Goal: Information Seeking & Learning: Learn about a topic

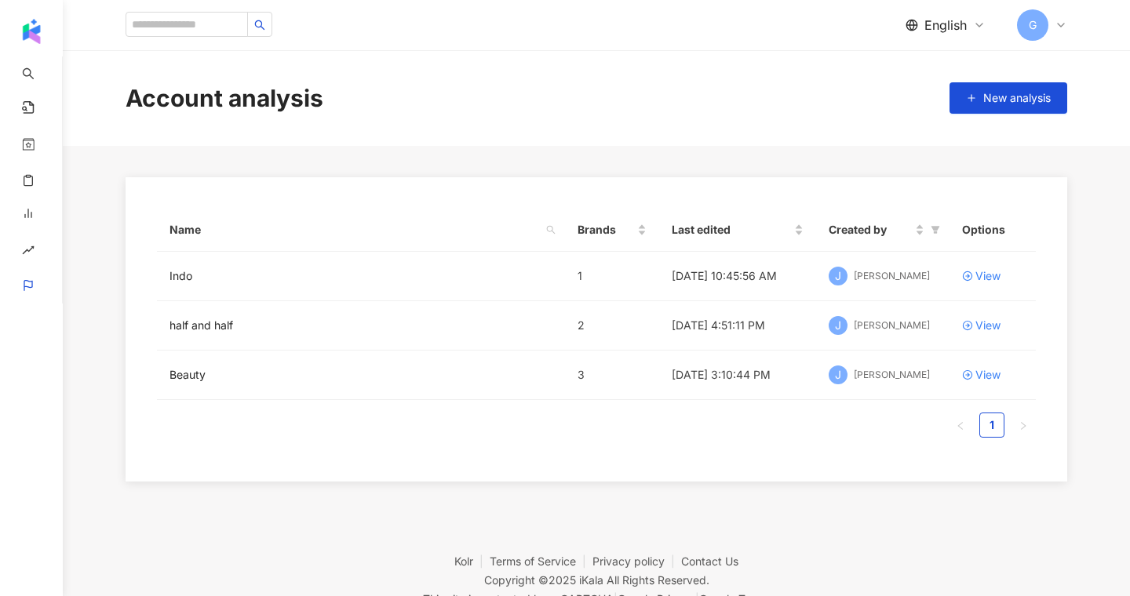
click at [1076, 23] on div "English G" at bounding box center [596, 25] width 1005 height 50
click at [1063, 23] on icon at bounding box center [1061, 25] width 13 height 13
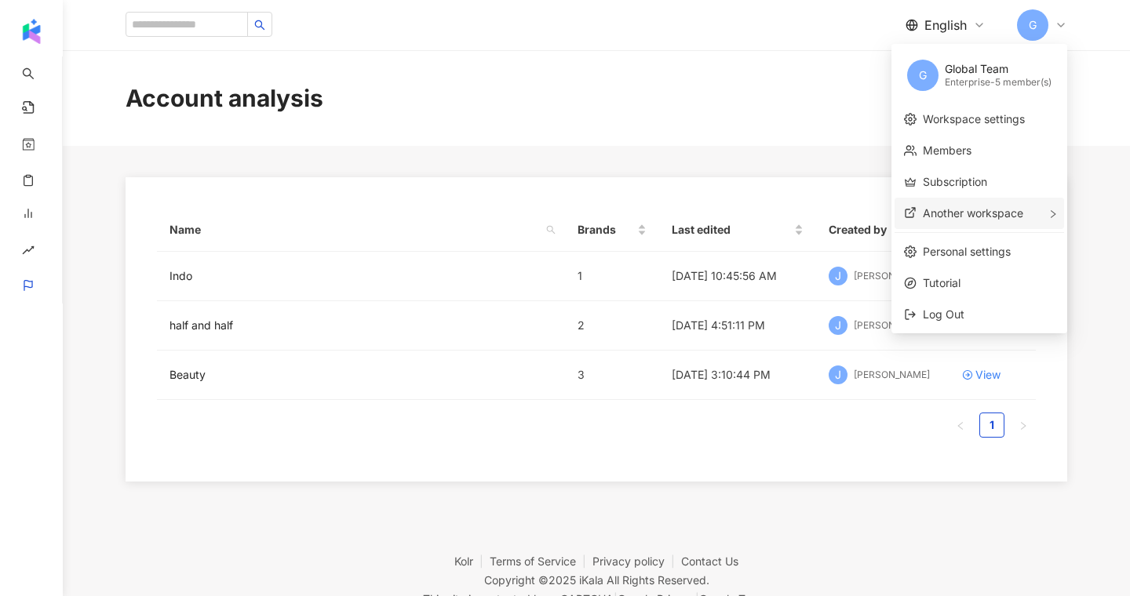
click at [992, 211] on span "Another workspace" at bounding box center [973, 212] width 100 height 13
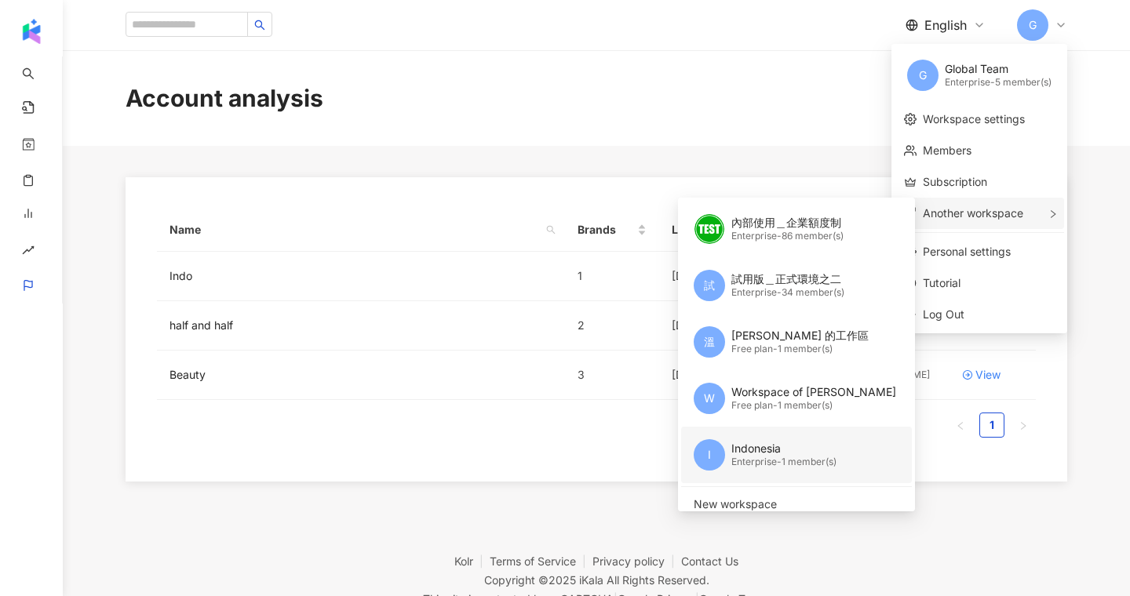
click at [750, 450] on div "Indonesia" at bounding box center [783, 449] width 105 height 16
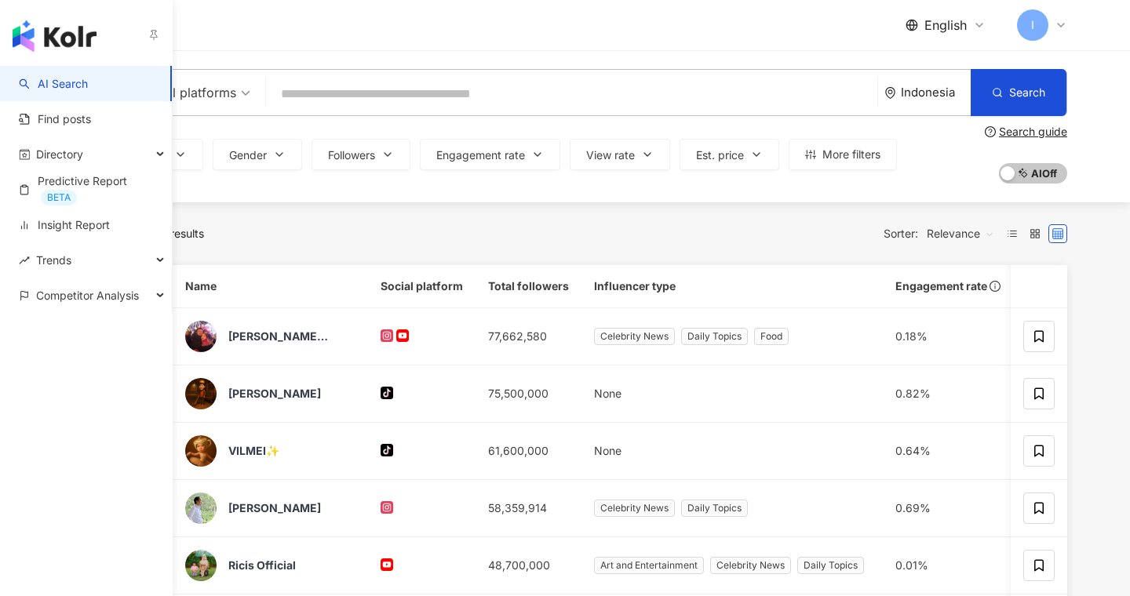
click at [53, 82] on link "AI Search" at bounding box center [53, 84] width 69 height 16
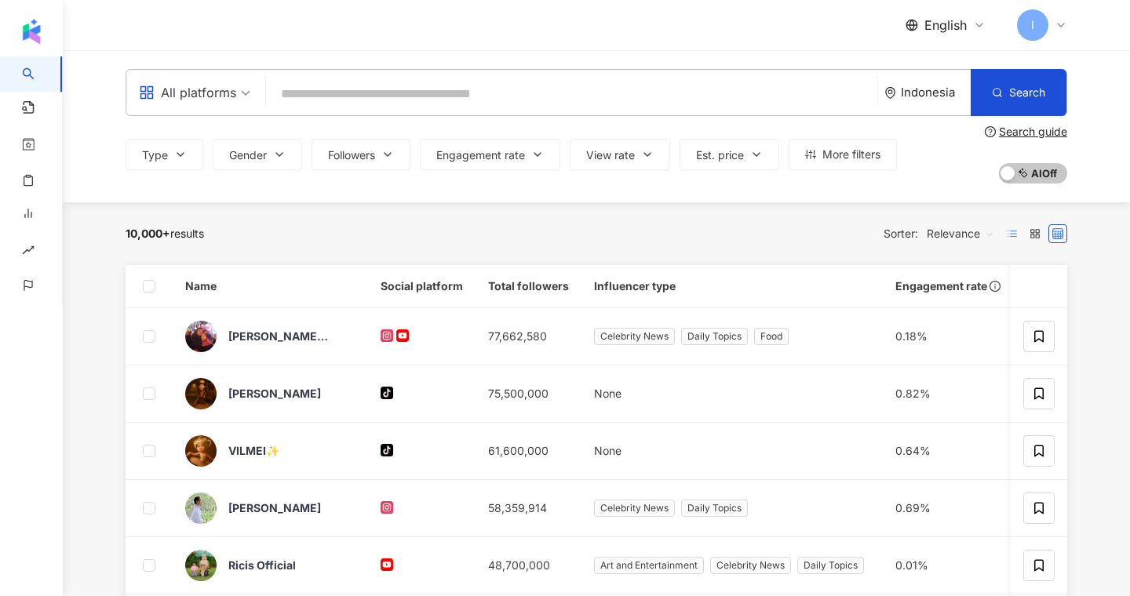
click at [1005, 229] on label at bounding box center [1012, 233] width 19 height 19
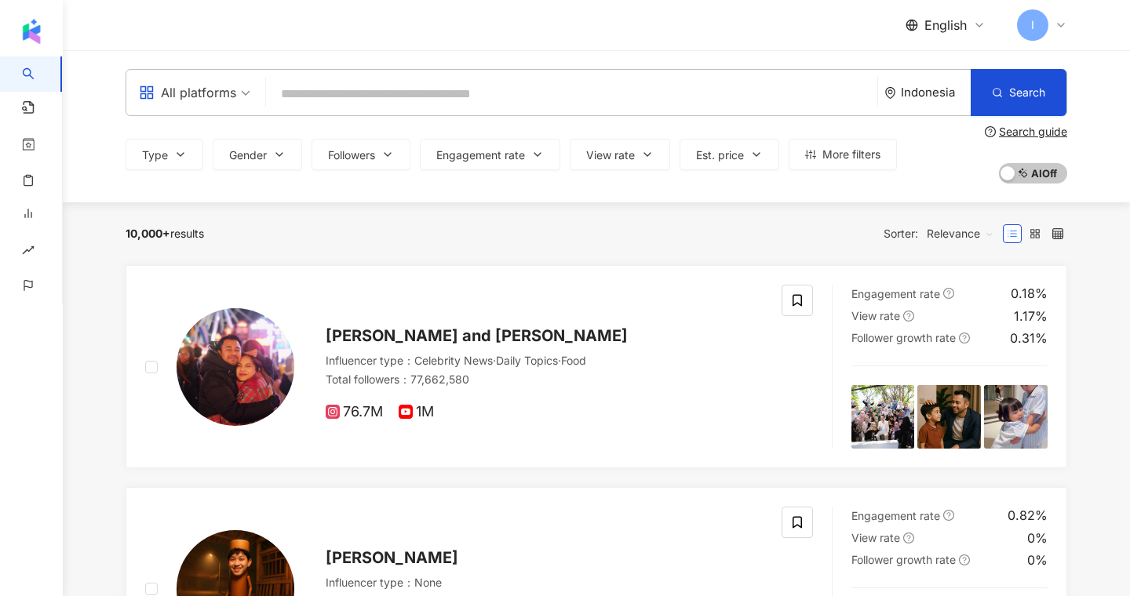
click at [369, 93] on input "search" at bounding box center [571, 94] width 599 height 30
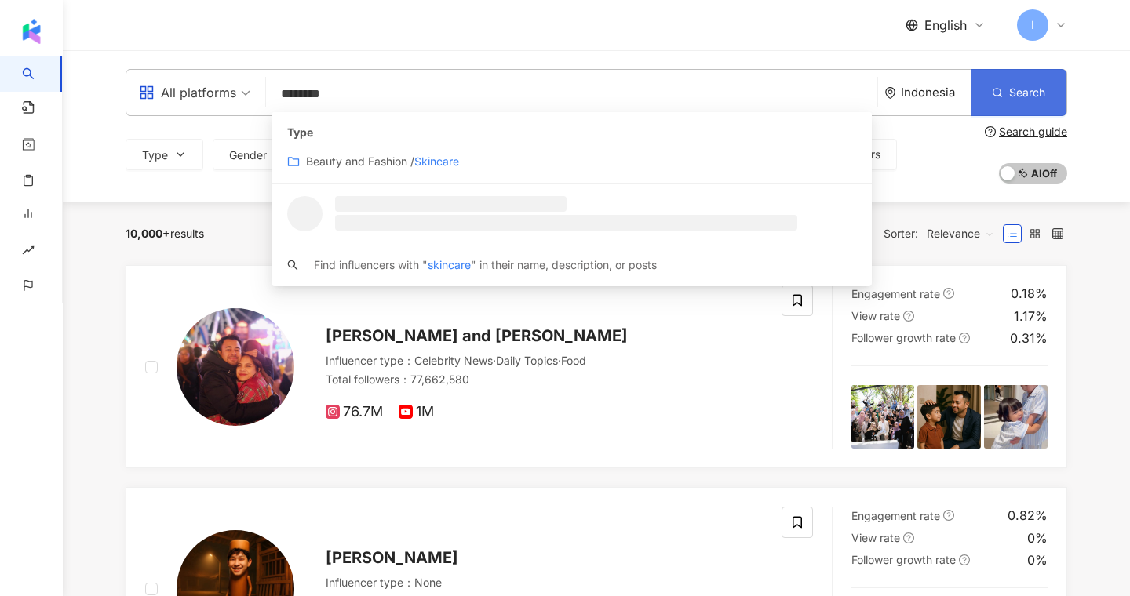
click at [995, 90] on icon "button" at bounding box center [997, 92] width 11 height 11
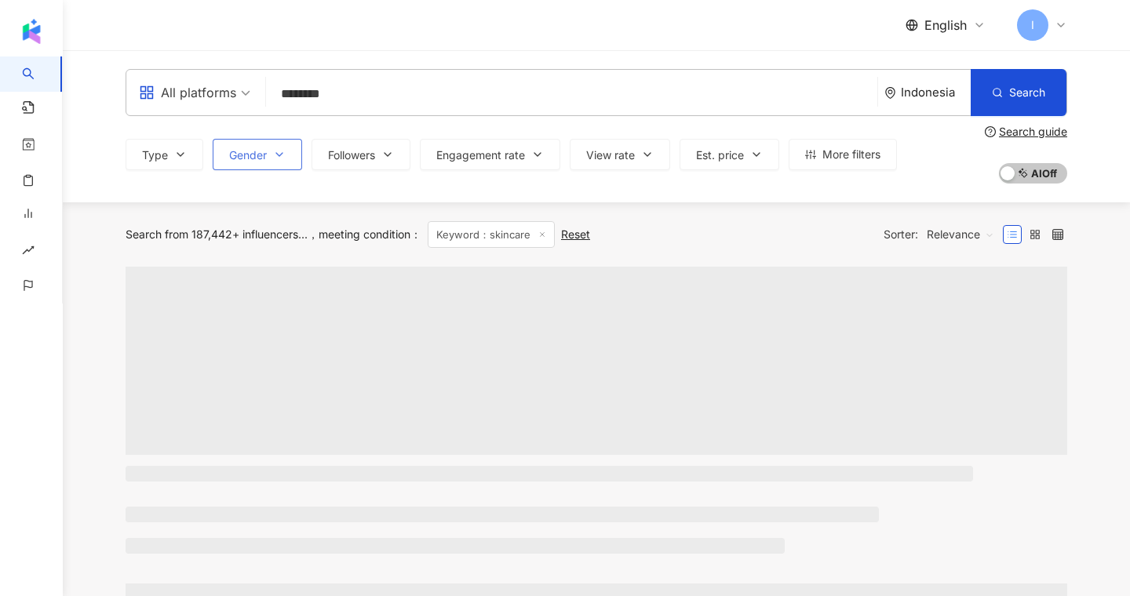
click at [272, 148] on button "Gender" at bounding box center [257, 154] width 89 height 31
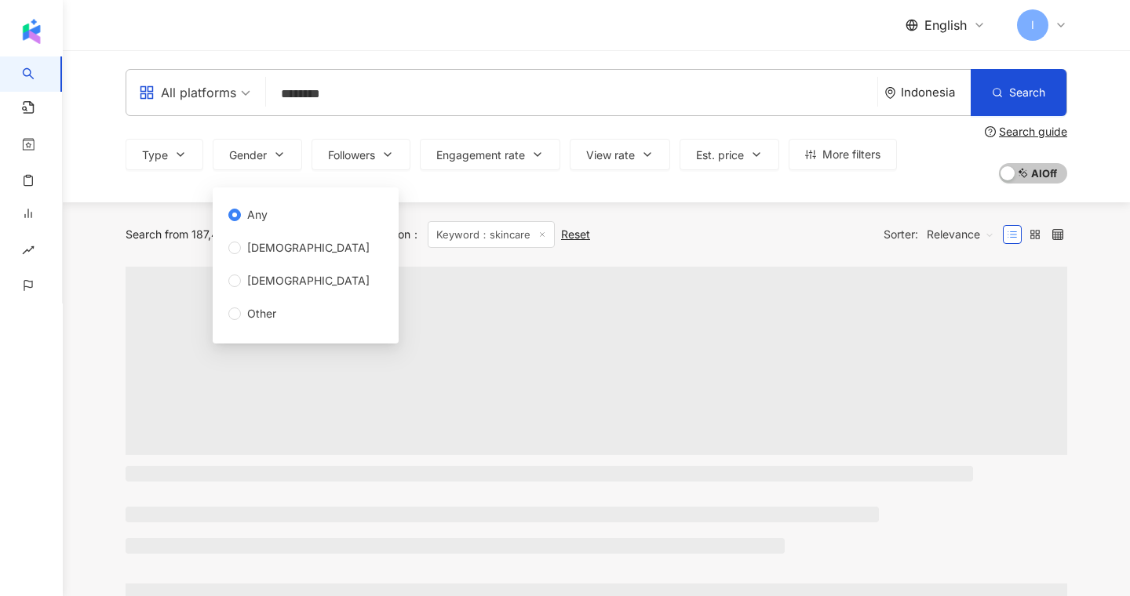
click at [957, 235] on span "Relevance" at bounding box center [960, 234] width 67 height 25
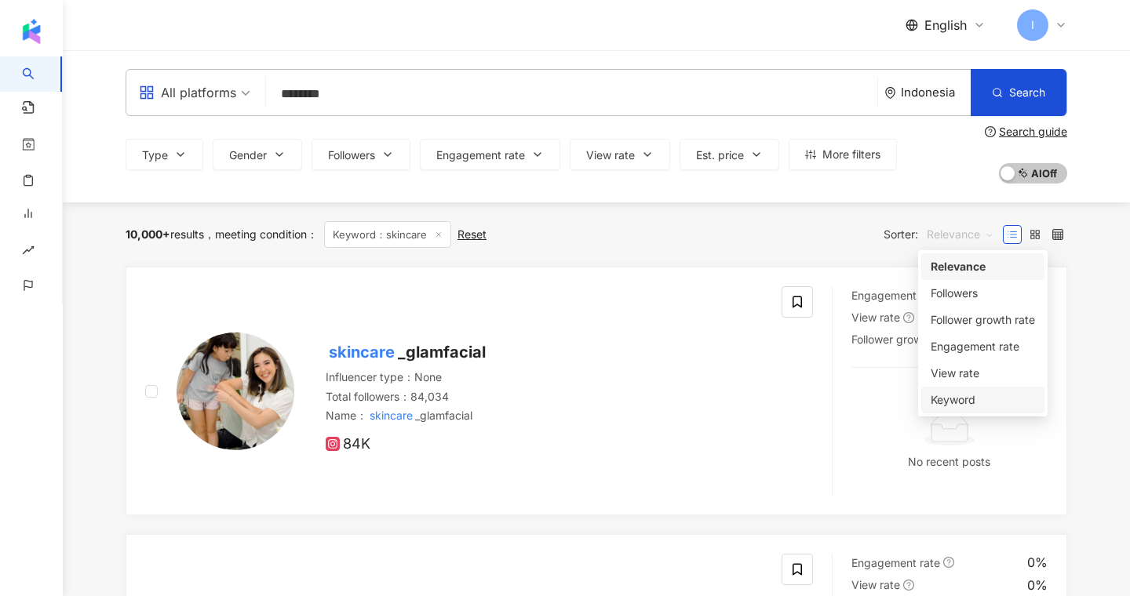
click at [950, 394] on div "Keyword" at bounding box center [983, 400] width 104 height 17
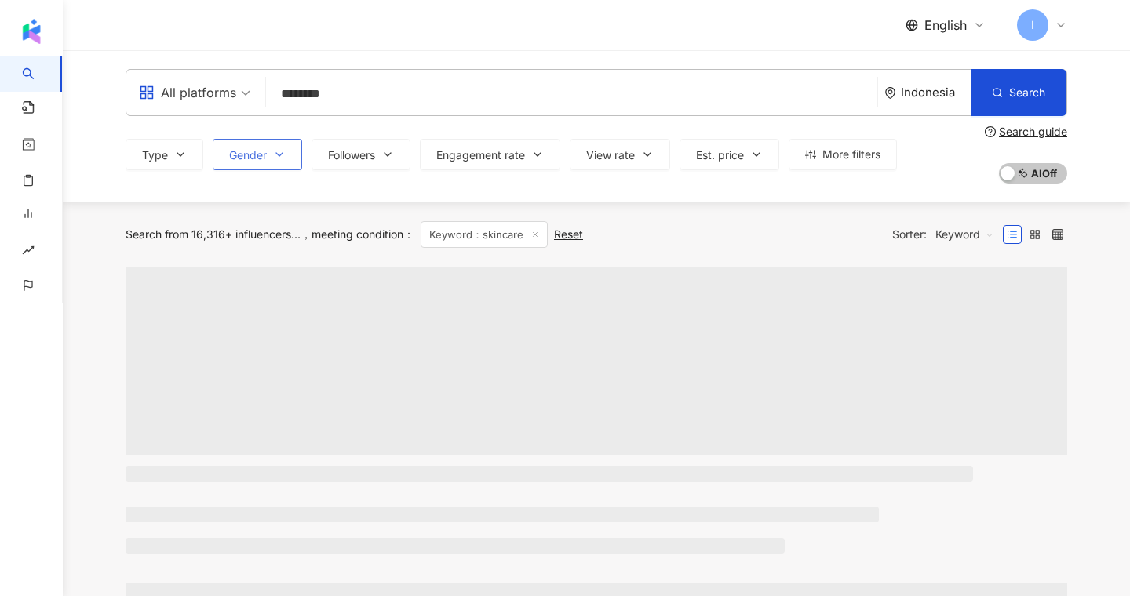
click at [277, 160] on icon "button" at bounding box center [279, 154] width 13 height 13
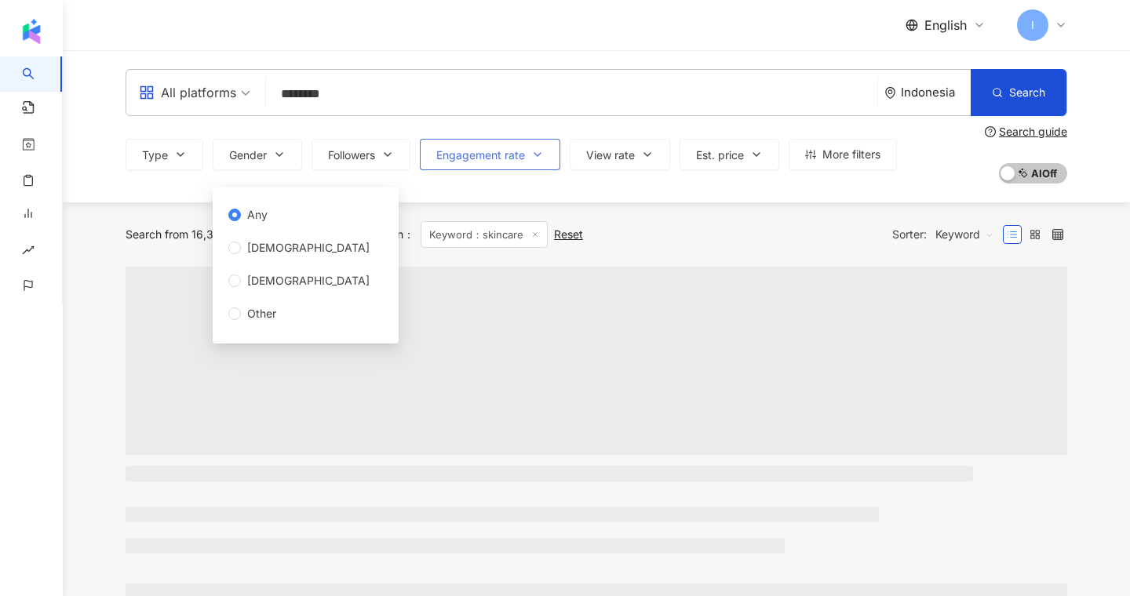
click at [540, 161] on button "Engagement rate" at bounding box center [490, 154] width 140 height 31
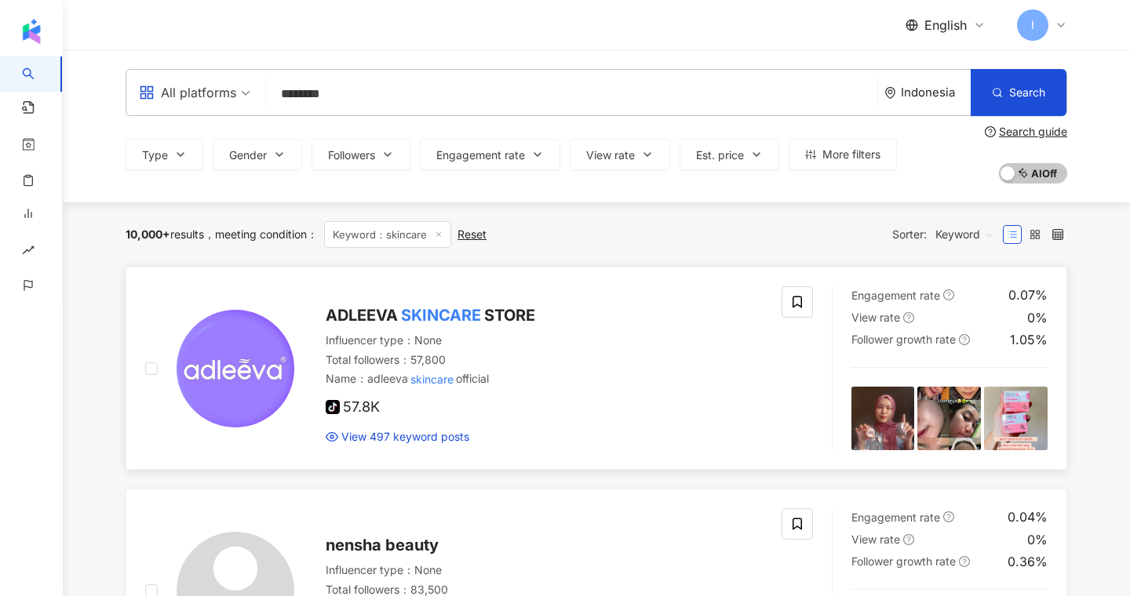
click at [354, 316] on span "ADLEEVA" at bounding box center [362, 315] width 72 height 19
click at [215, 89] on div "All platforms" at bounding box center [187, 92] width 97 height 25
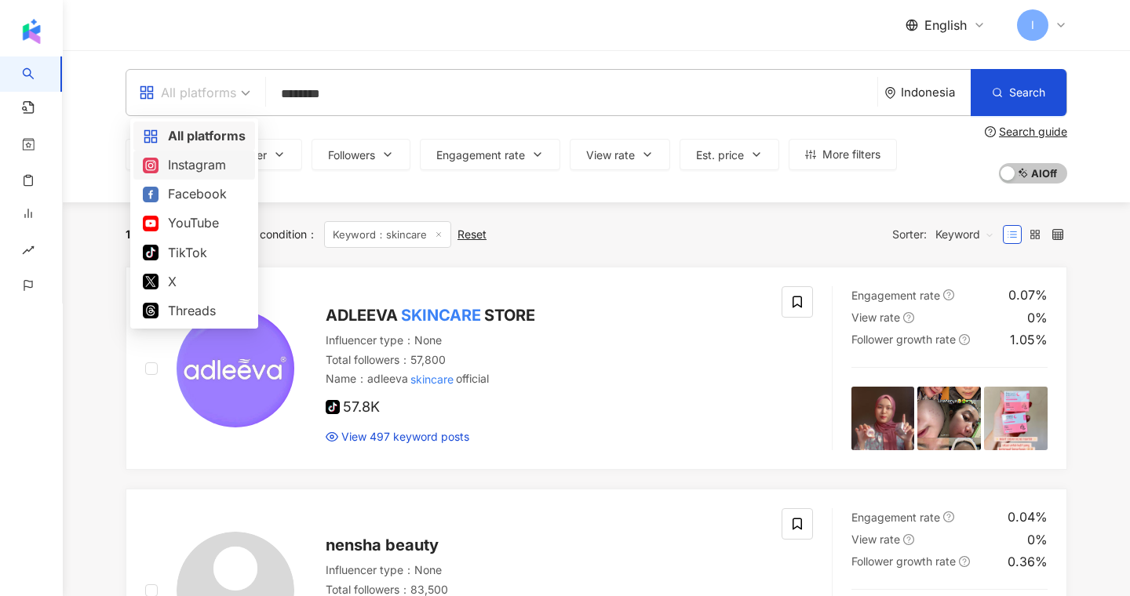
click at [202, 165] on div "Instagram" at bounding box center [194, 165] width 103 height 20
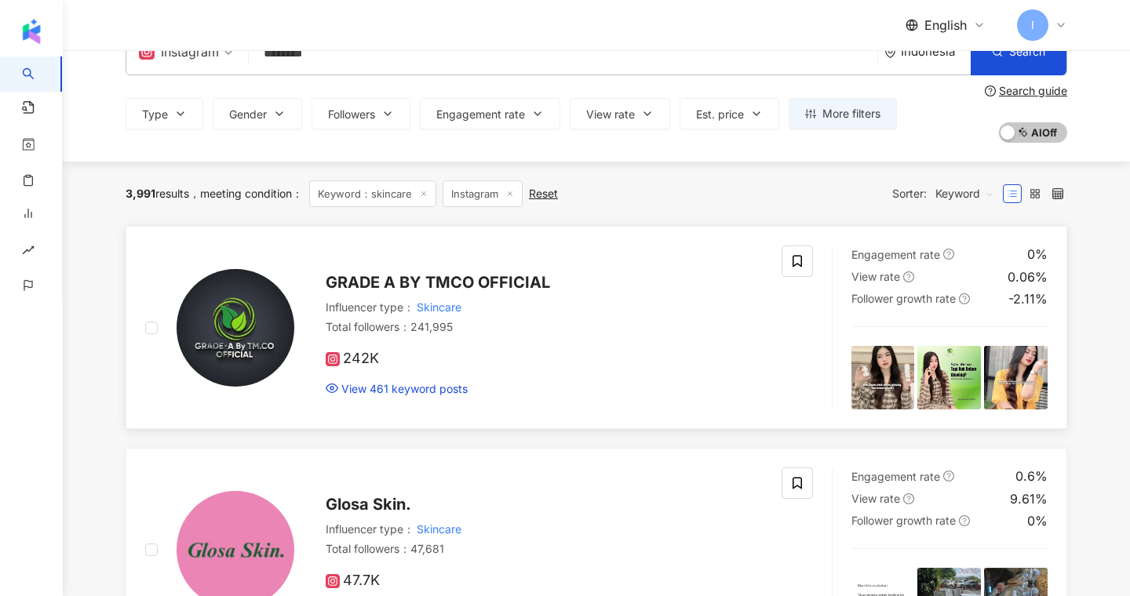
scroll to position [44, 0]
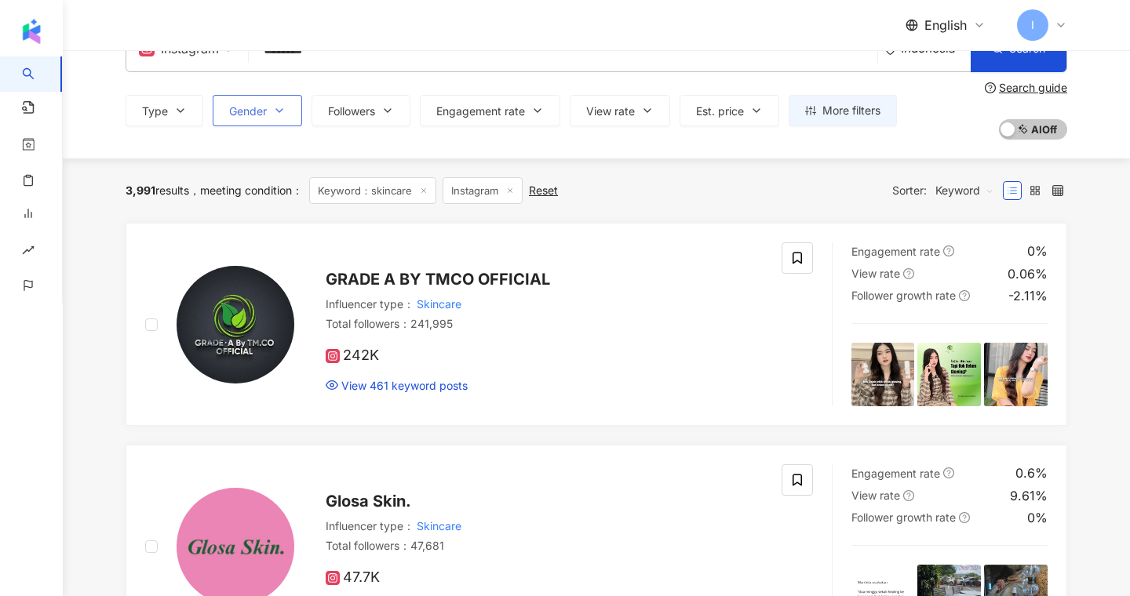
click at [279, 100] on button "Gender" at bounding box center [257, 110] width 89 height 31
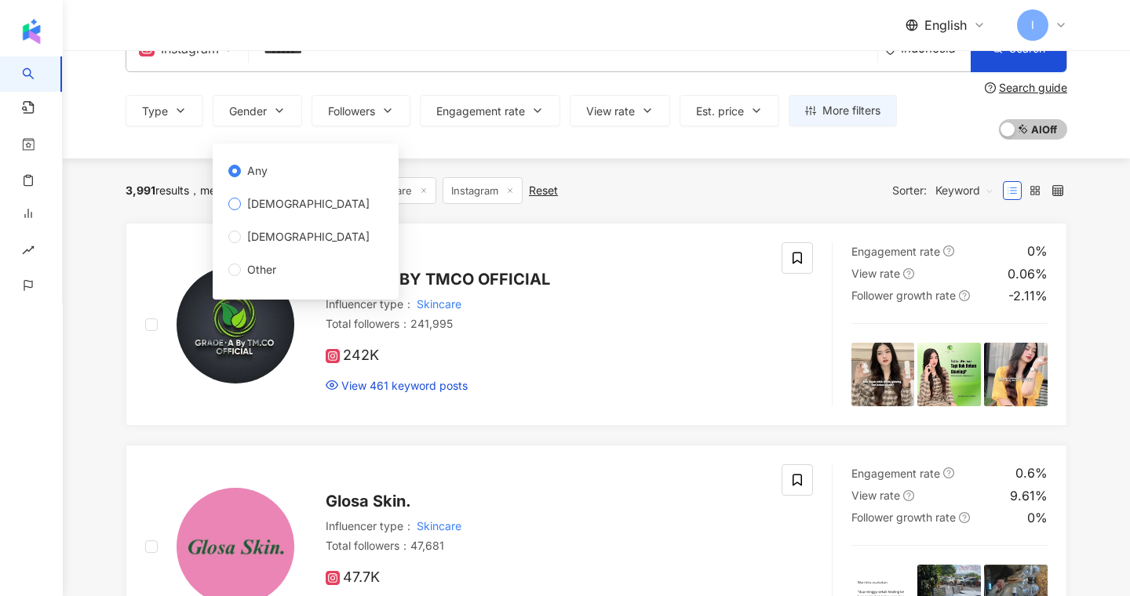
click at [262, 207] on span "[DEMOGRAPHIC_DATA]" at bounding box center [308, 203] width 135 height 17
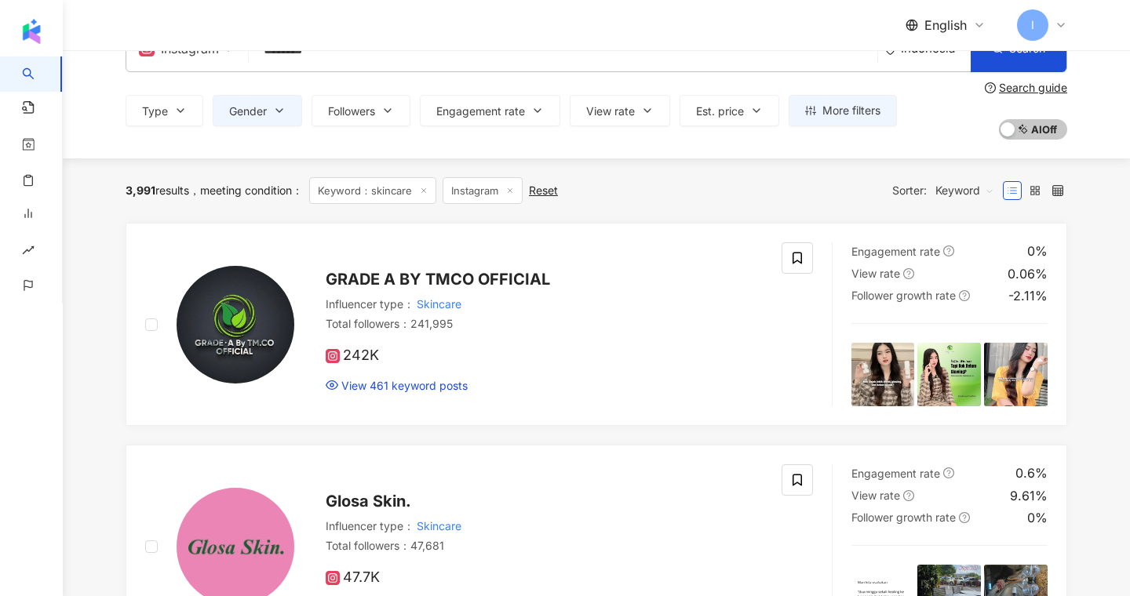
click at [671, 181] on div "3,991 results meeting condition ： Keyword：skincare Instagram Reset Sorter: Keyw…" at bounding box center [597, 190] width 942 height 27
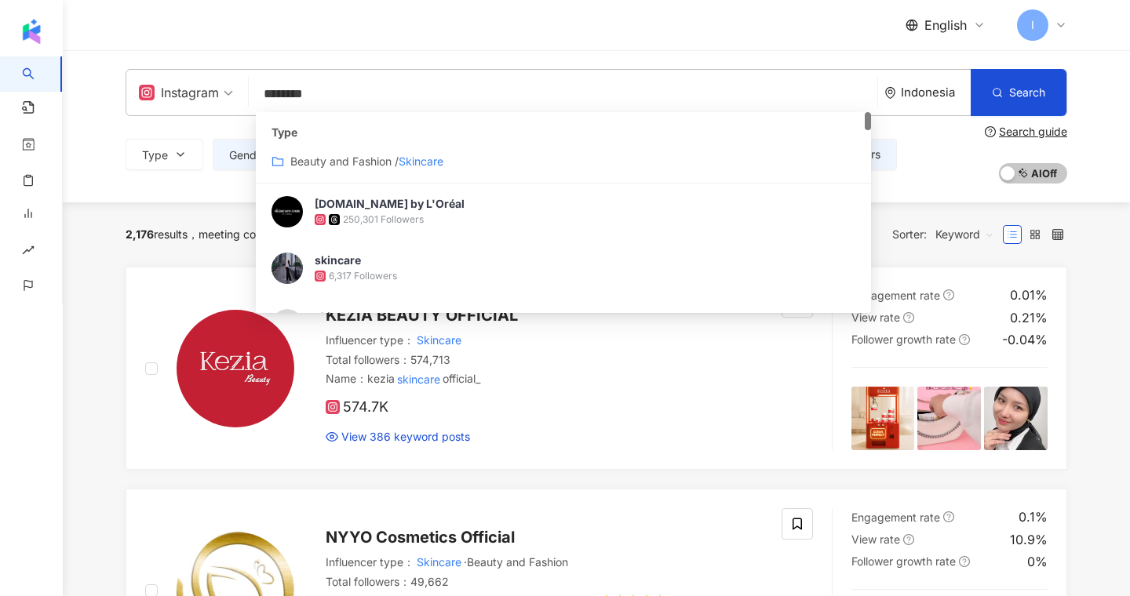
click at [297, 91] on input "********" at bounding box center [563, 94] width 616 height 30
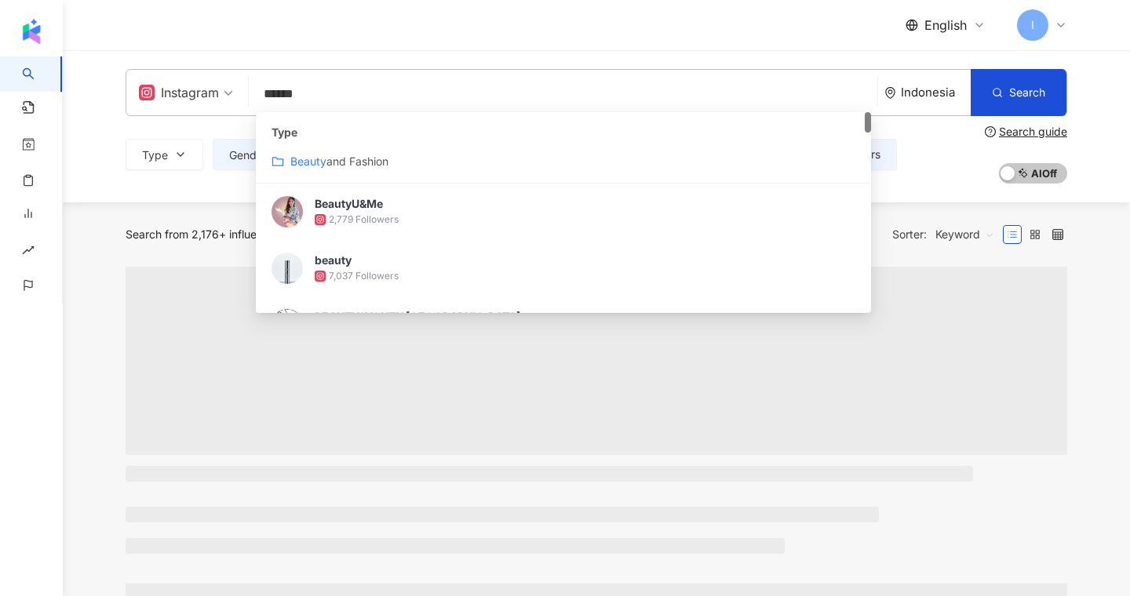
type input "******"
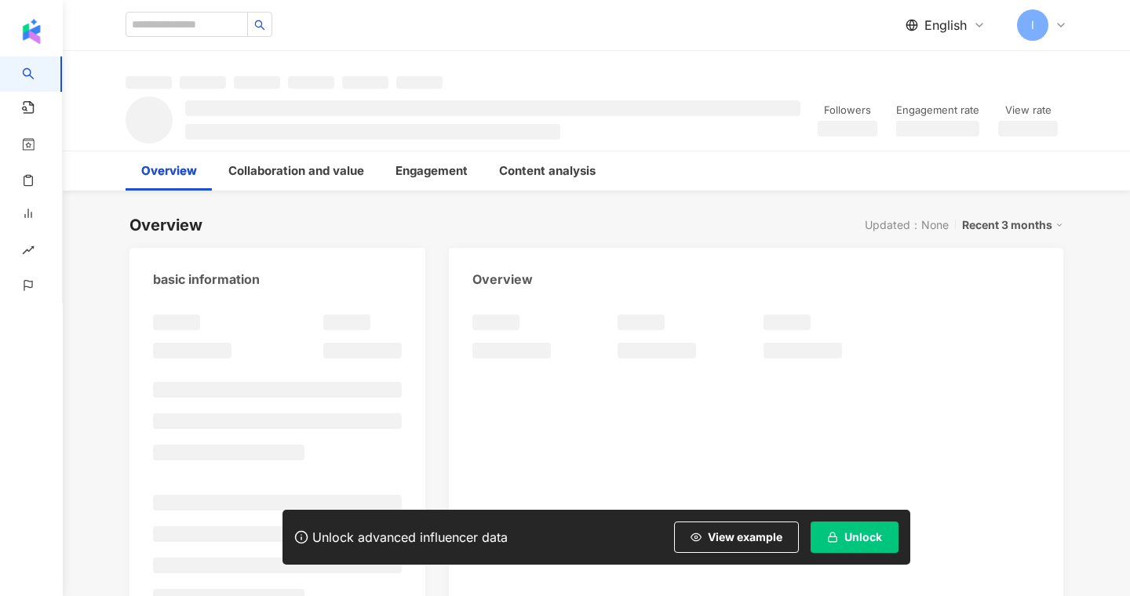
click at [764, 531] on span "View example" at bounding box center [745, 537] width 75 height 13
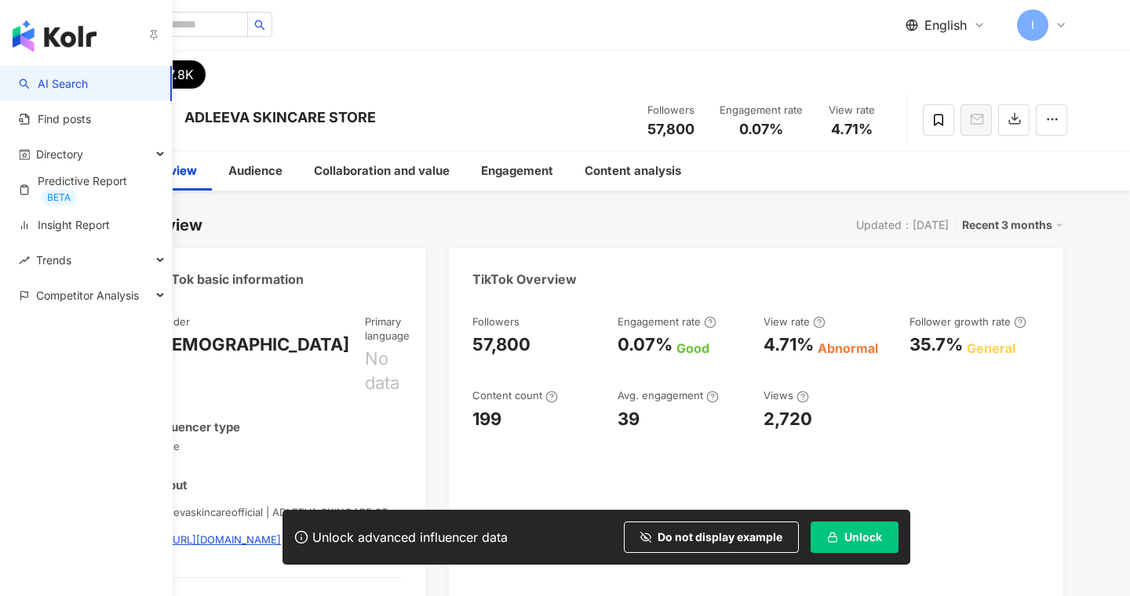
click at [27, 59] on div "button" at bounding box center [86, 33] width 173 height 66
click at [24, 44] on img "button" at bounding box center [55, 35] width 84 height 31
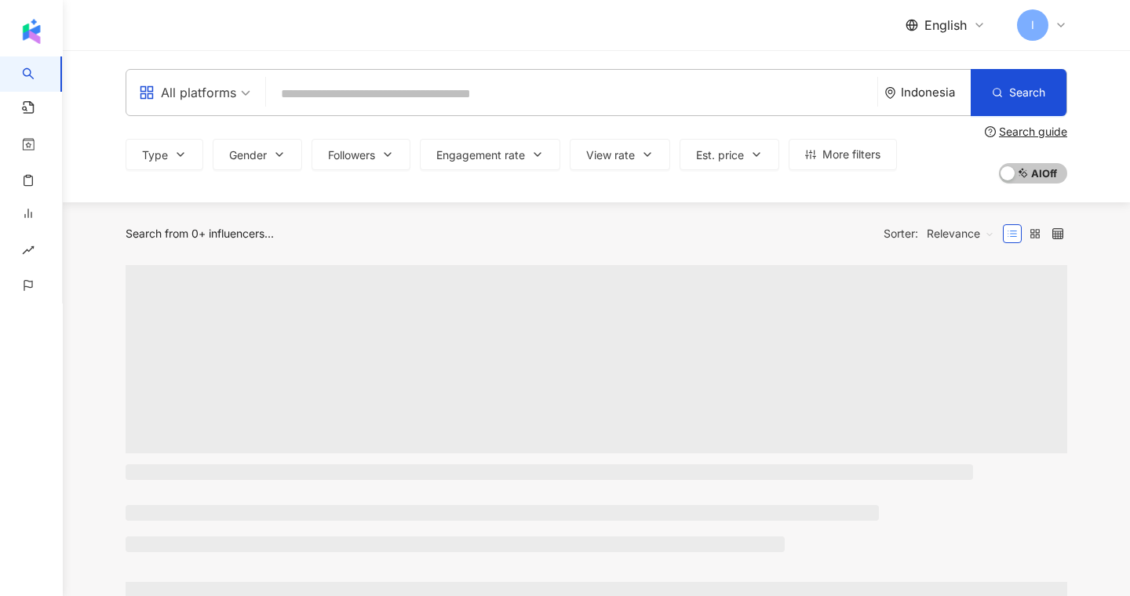
click at [332, 96] on input "search" at bounding box center [571, 94] width 599 height 30
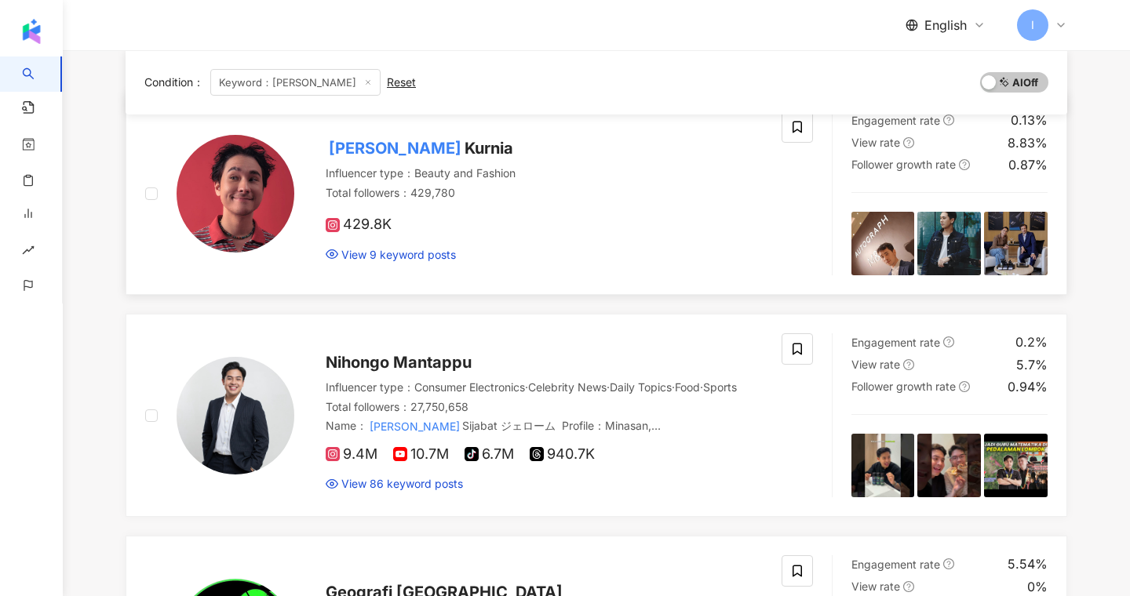
scroll to position [202, 0]
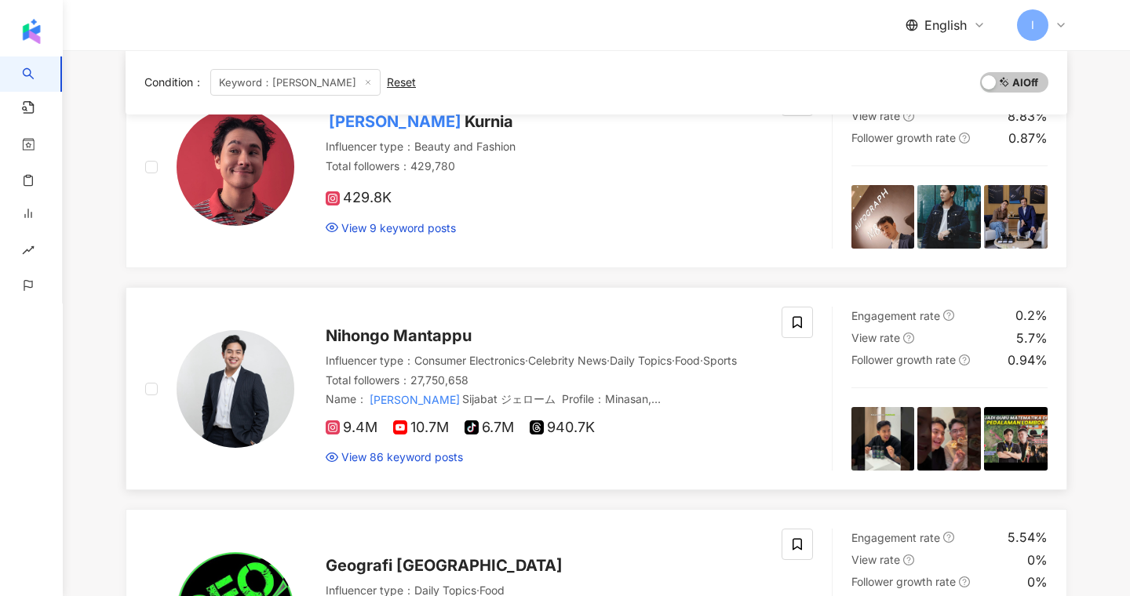
type input "**********"
click at [356, 328] on span "Nihongo Mantappu" at bounding box center [399, 335] width 146 height 19
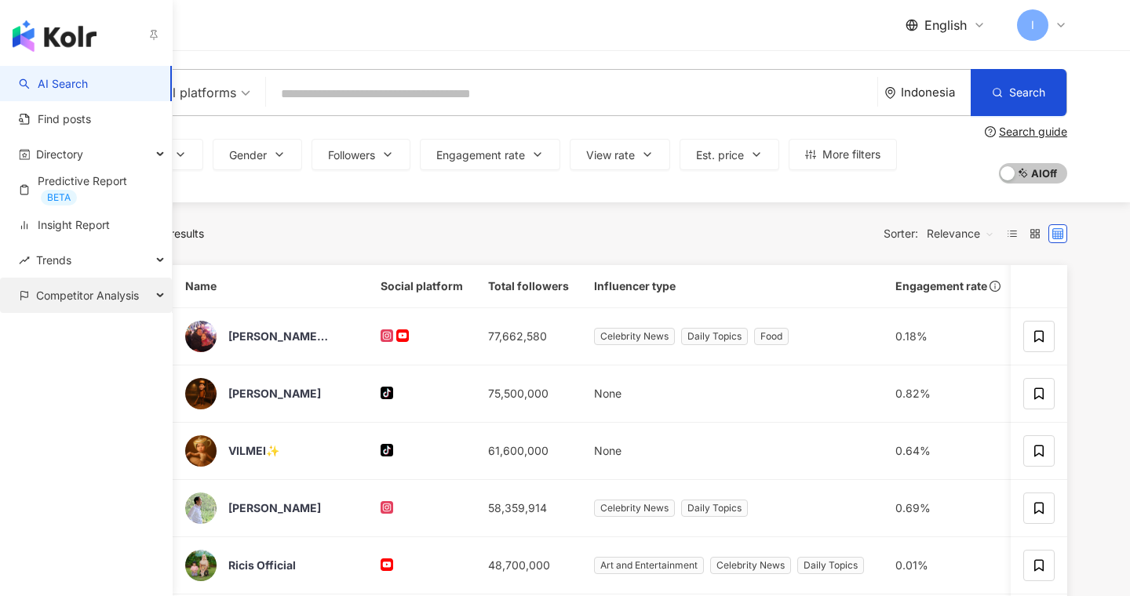
click at [54, 294] on span "Competitor Analysis" at bounding box center [87, 295] width 103 height 35
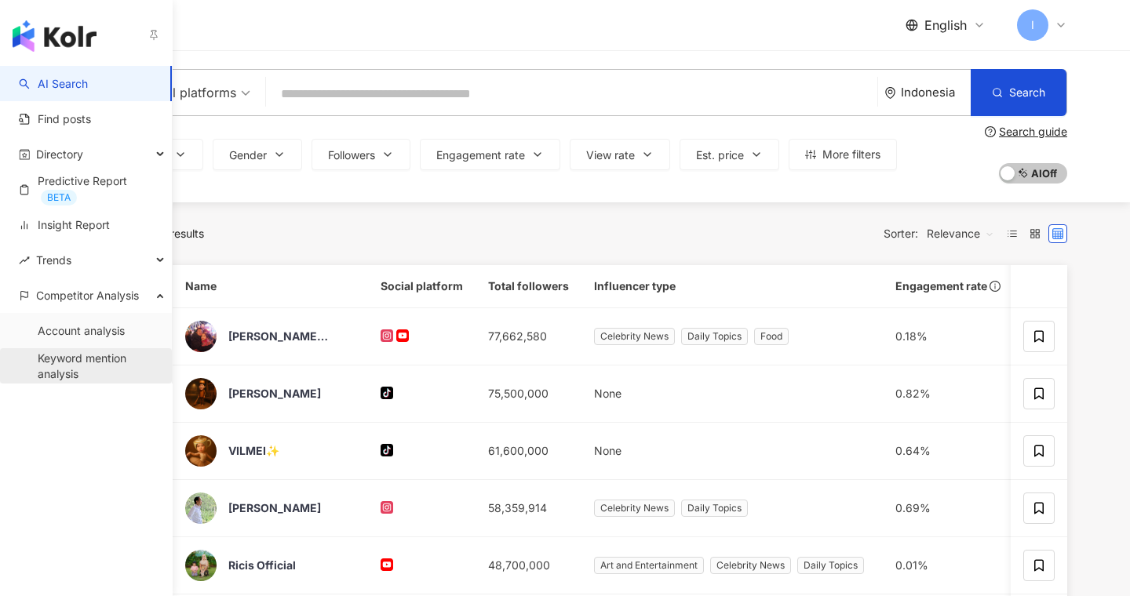
click at [61, 363] on link "Keyword mention analysis" at bounding box center [99, 366] width 122 height 31
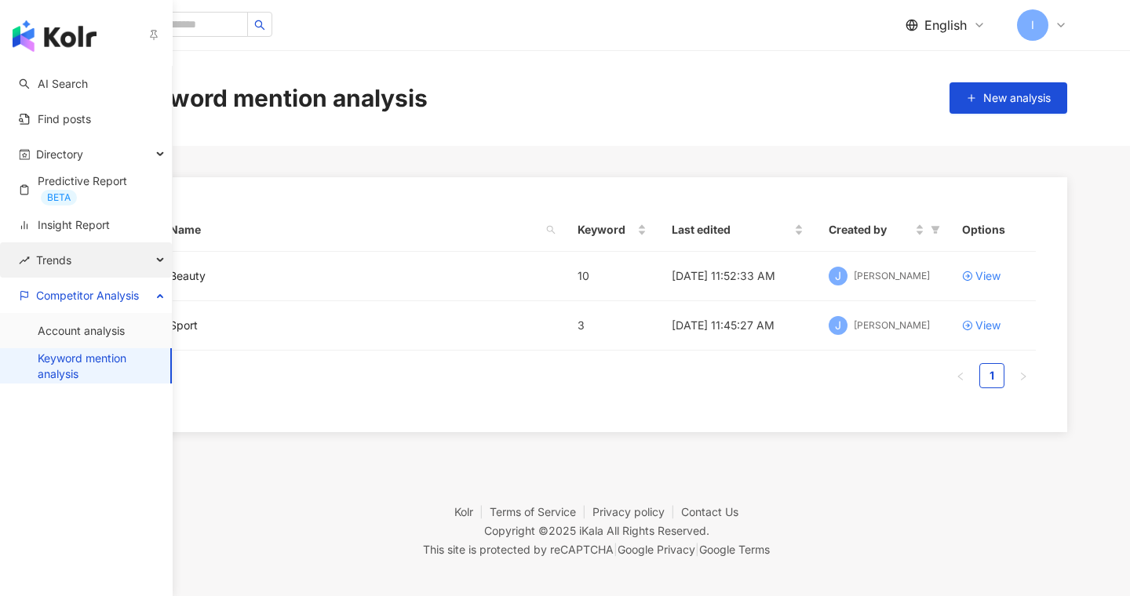
click at [91, 262] on div "Trends" at bounding box center [86, 260] width 172 height 35
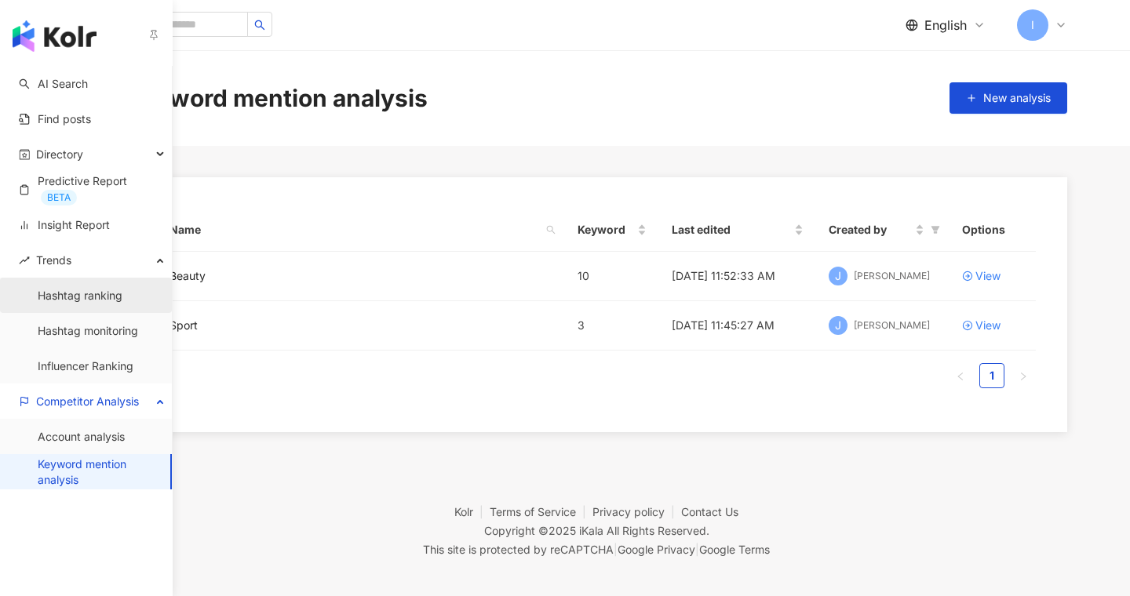
click at [92, 294] on link "Hashtag ranking" at bounding box center [80, 296] width 85 height 16
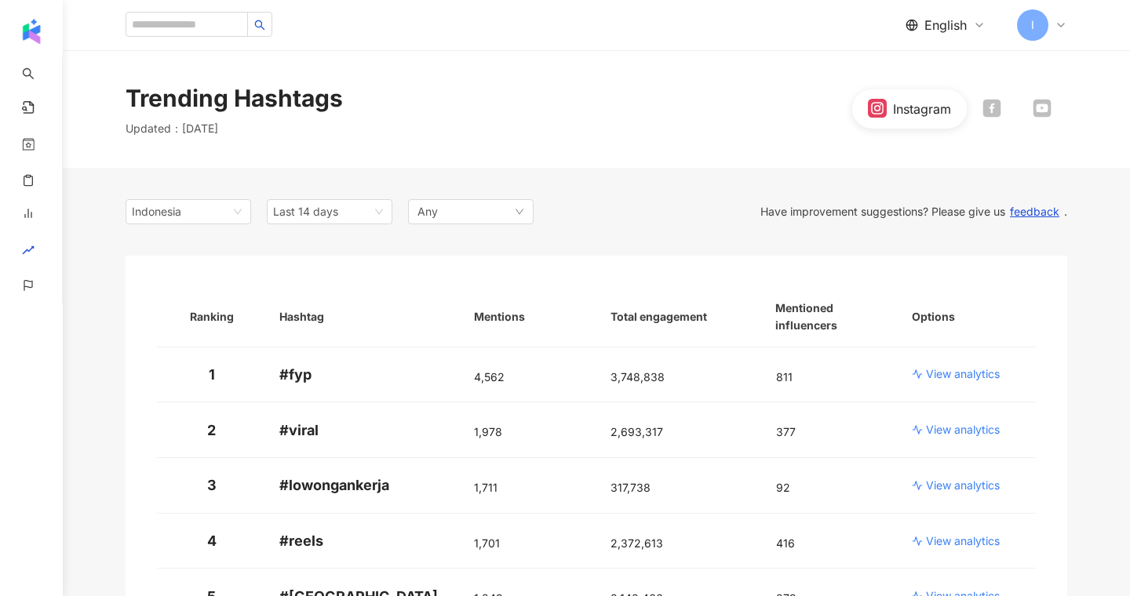
click at [253, 204] on div "Indonesia Last 14 days Any" at bounding box center [330, 211] width 408 height 25
click at [243, 210] on span "Indonesia" at bounding box center [188, 212] width 113 height 24
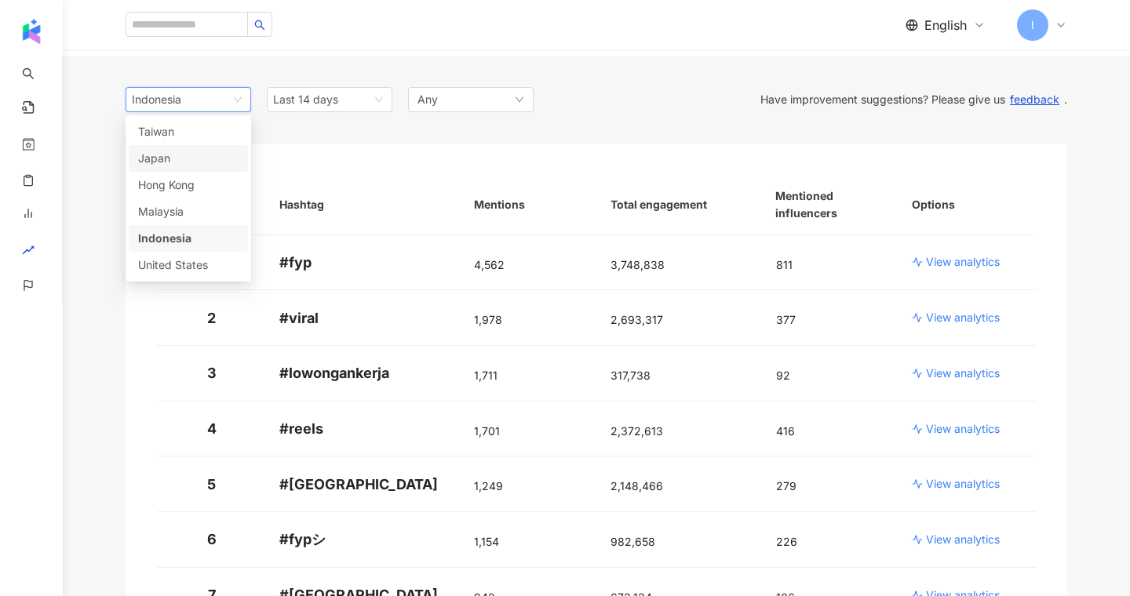
scroll to position [2, 0]
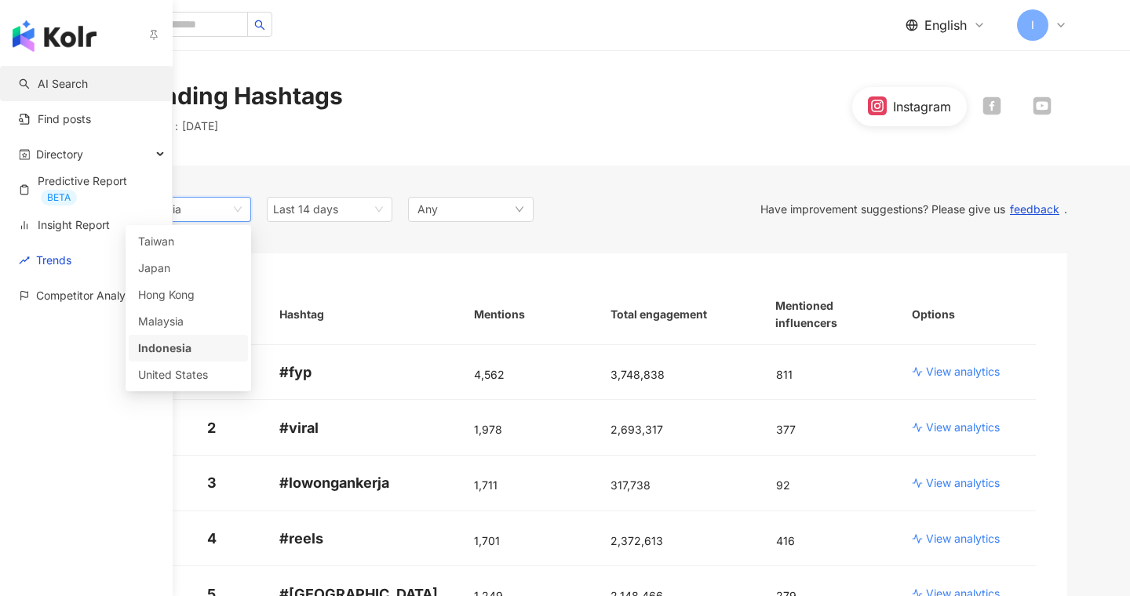
click at [44, 87] on link "AI Search" at bounding box center [53, 84] width 69 height 16
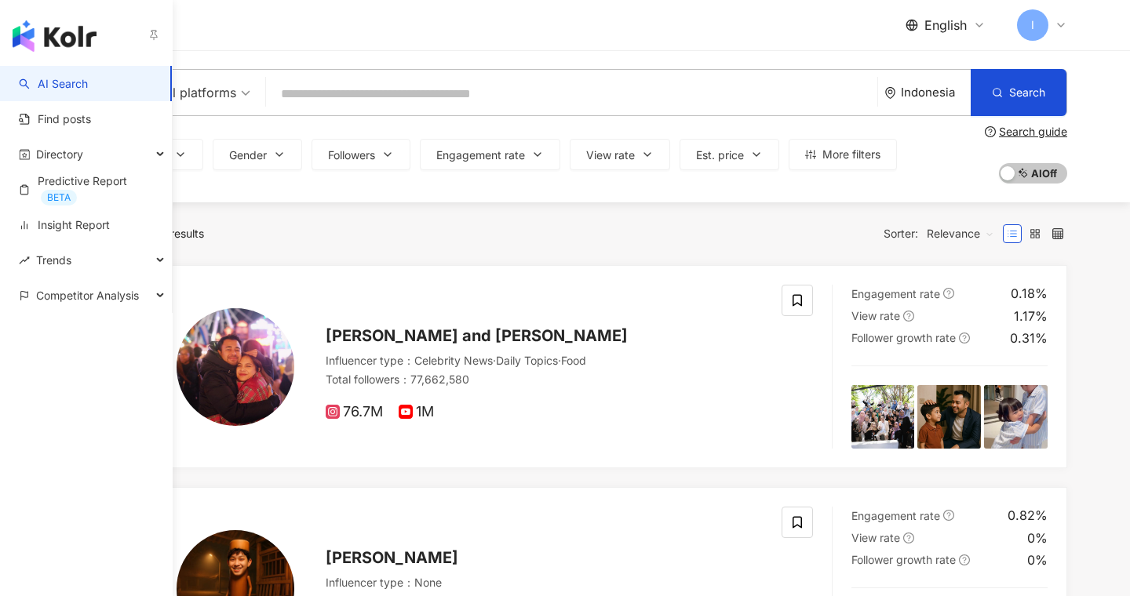
click at [62, 91] on link "AI Search" at bounding box center [53, 84] width 69 height 16
click at [82, 298] on span "Competitor Analysis" at bounding box center [87, 295] width 103 height 35
click at [73, 356] on link "Keyword mention analysis" at bounding box center [99, 366] width 122 height 31
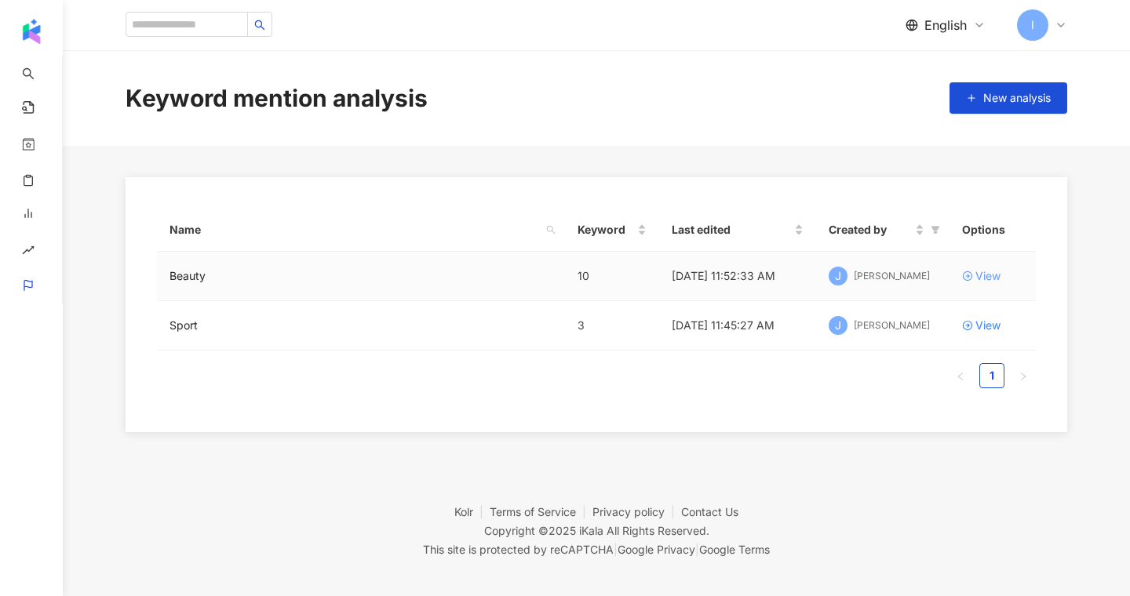
click at [977, 271] on div "View" at bounding box center [988, 276] width 25 height 17
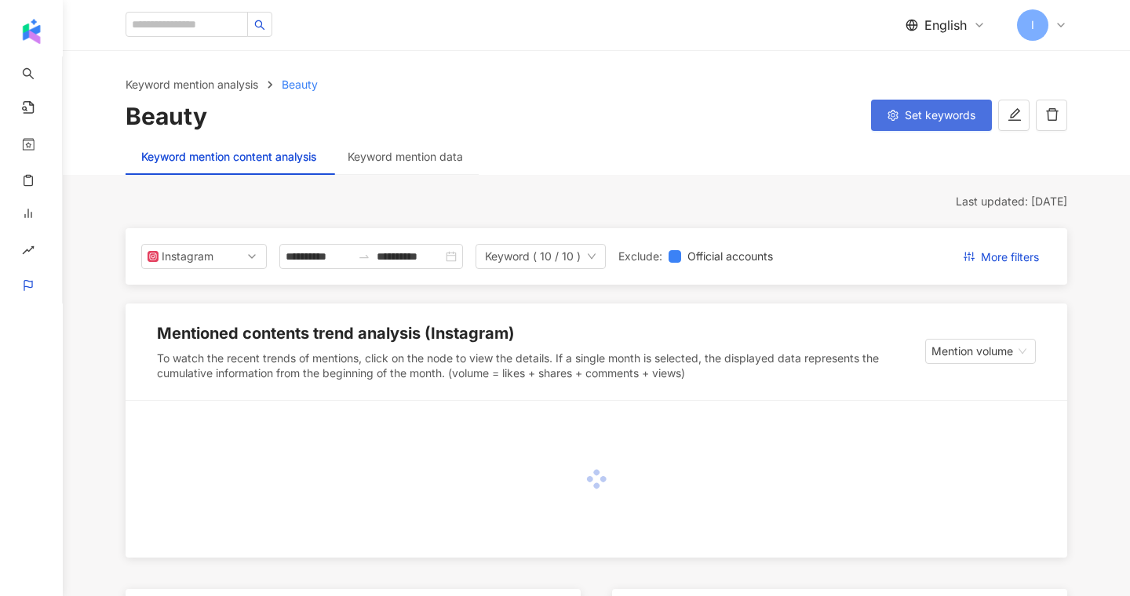
click at [911, 122] on span "Set keywords" at bounding box center [940, 115] width 71 height 13
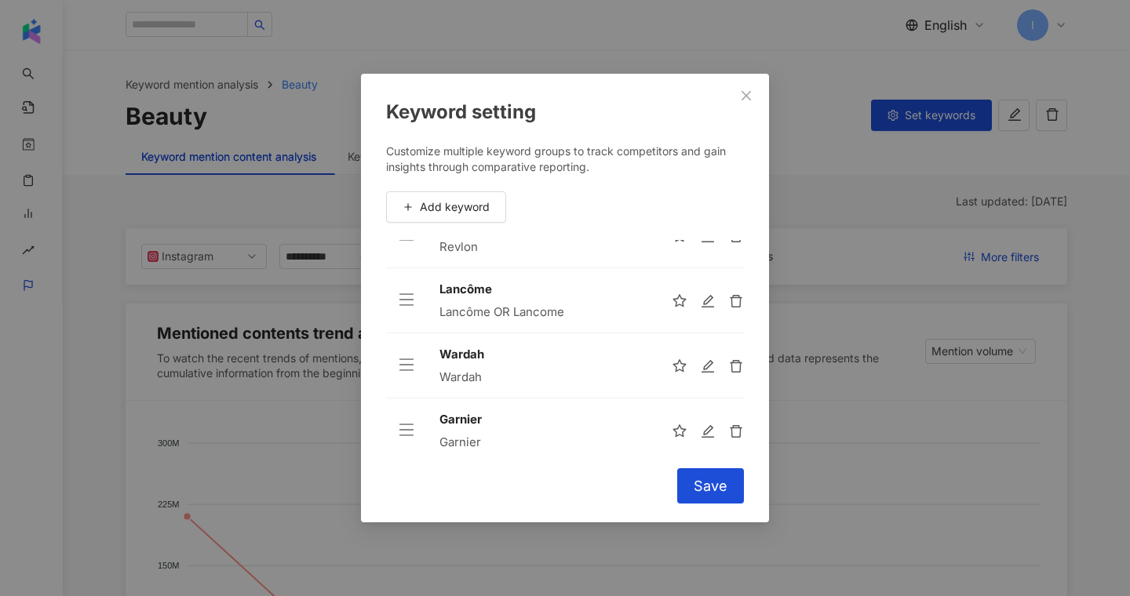
scroll to position [178, 0]
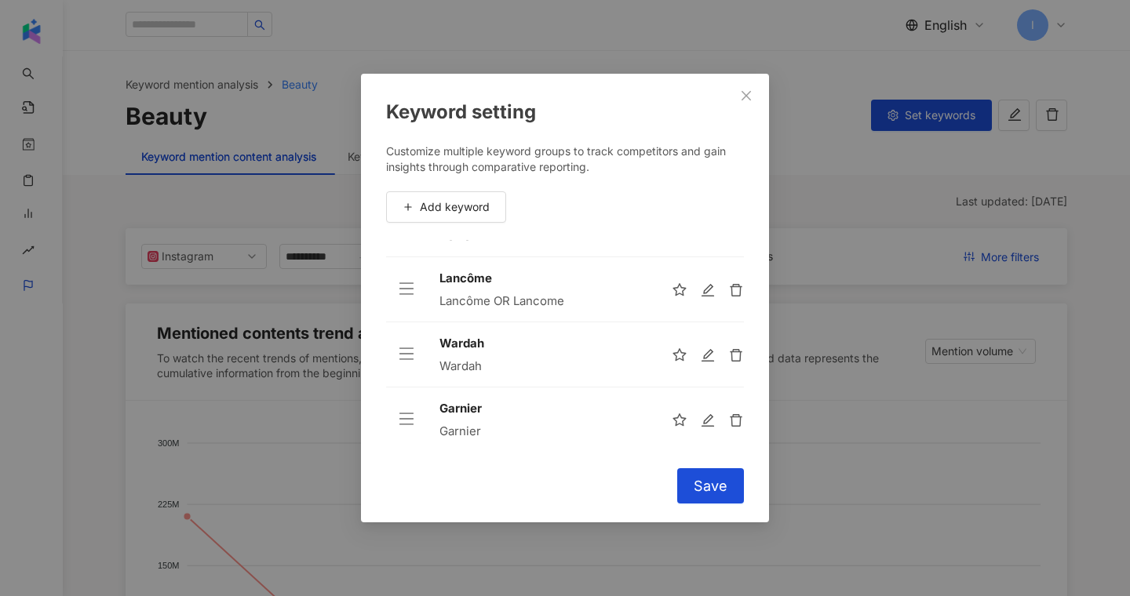
click at [720, 359] on div at bounding box center [708, 355] width 72 height 16
click at [710, 356] on icon "edit" at bounding box center [709, 356] width 16 height 16
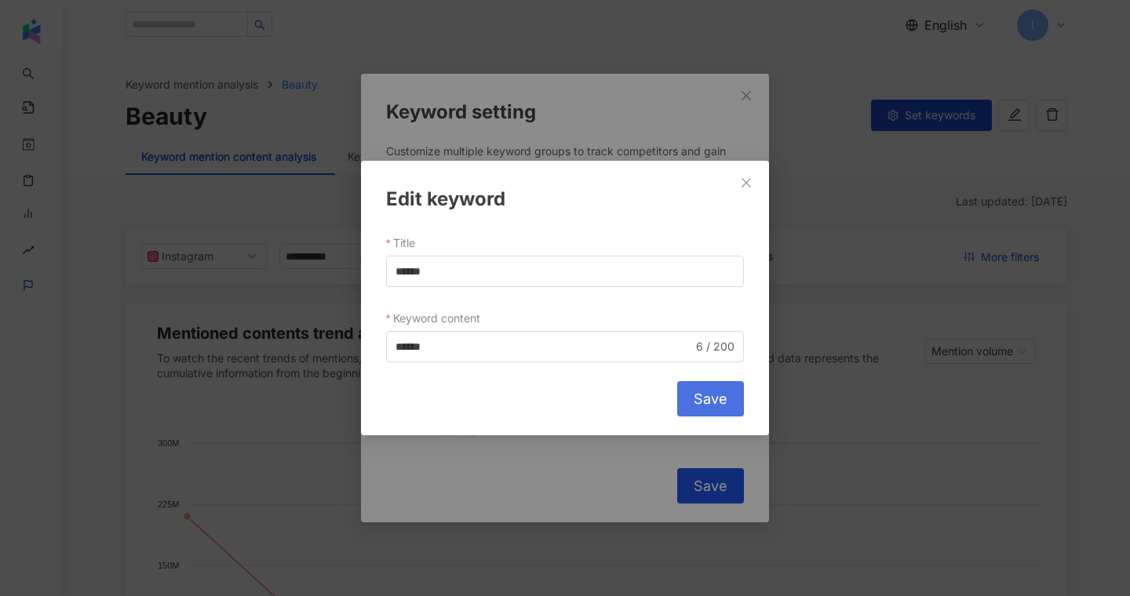
click at [723, 393] on span "Save" at bounding box center [711, 399] width 34 height 17
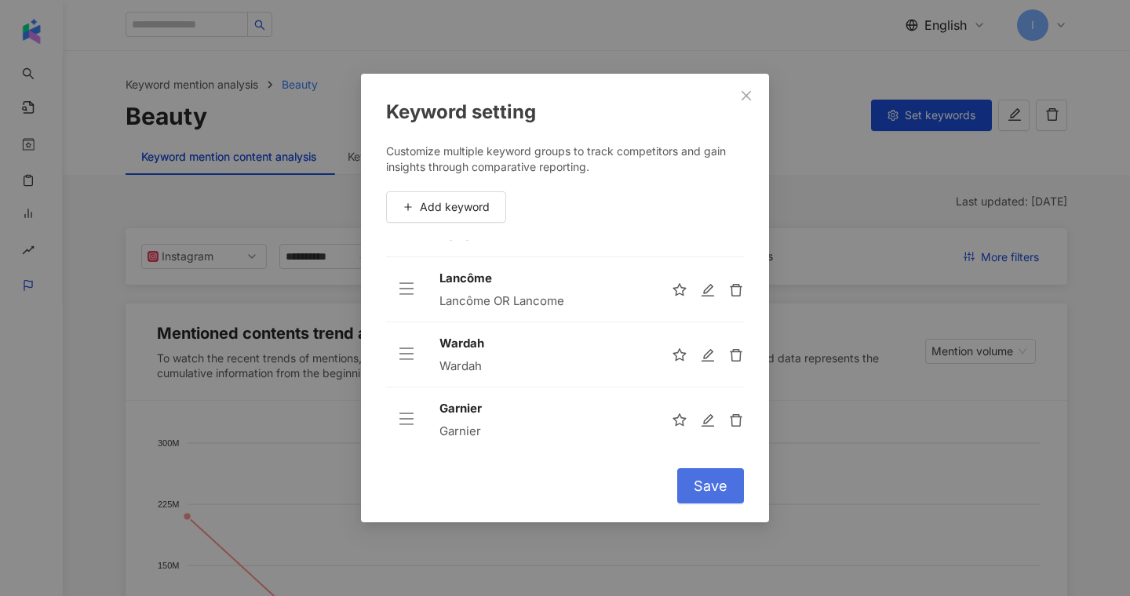
click at [710, 487] on span "Save" at bounding box center [711, 486] width 34 height 17
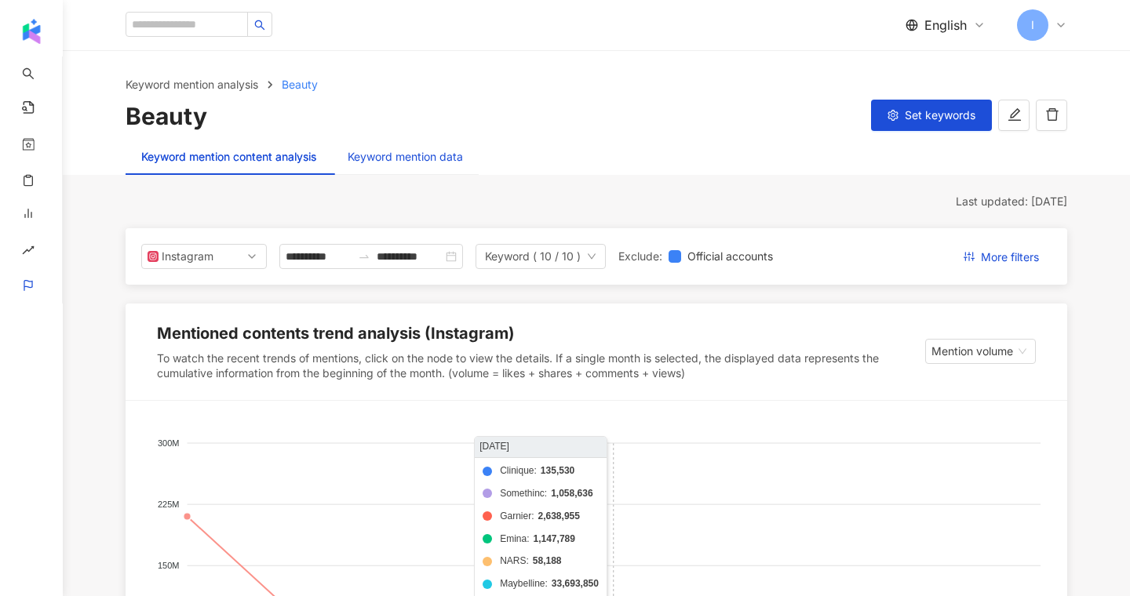
click at [399, 159] on div "Keyword mention data" at bounding box center [405, 156] width 115 height 17
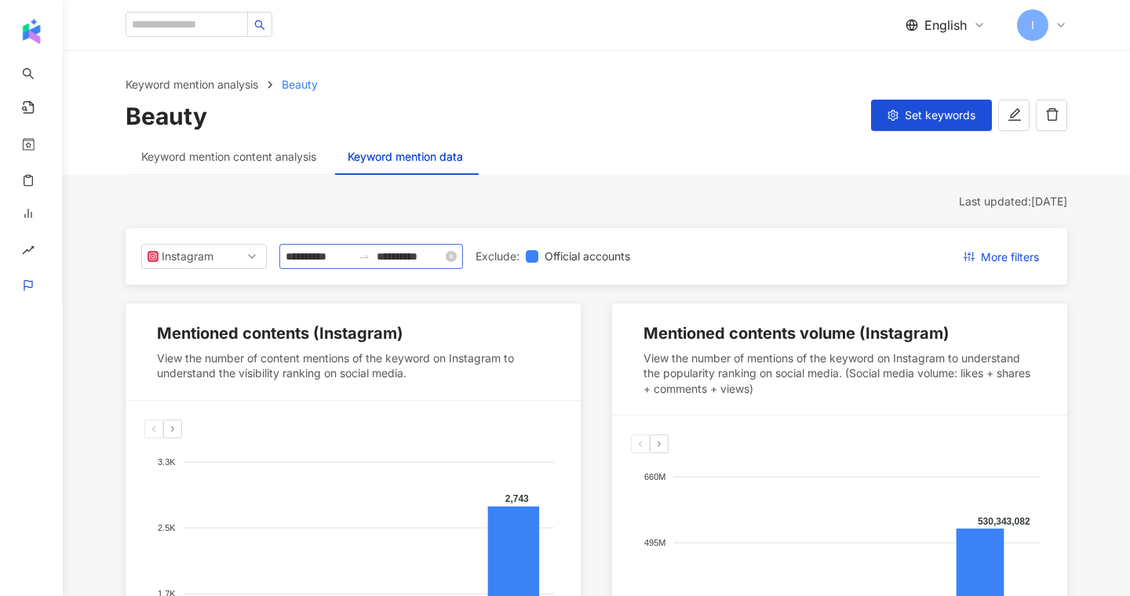
click at [363, 255] on div at bounding box center [364, 256] width 25 height 13
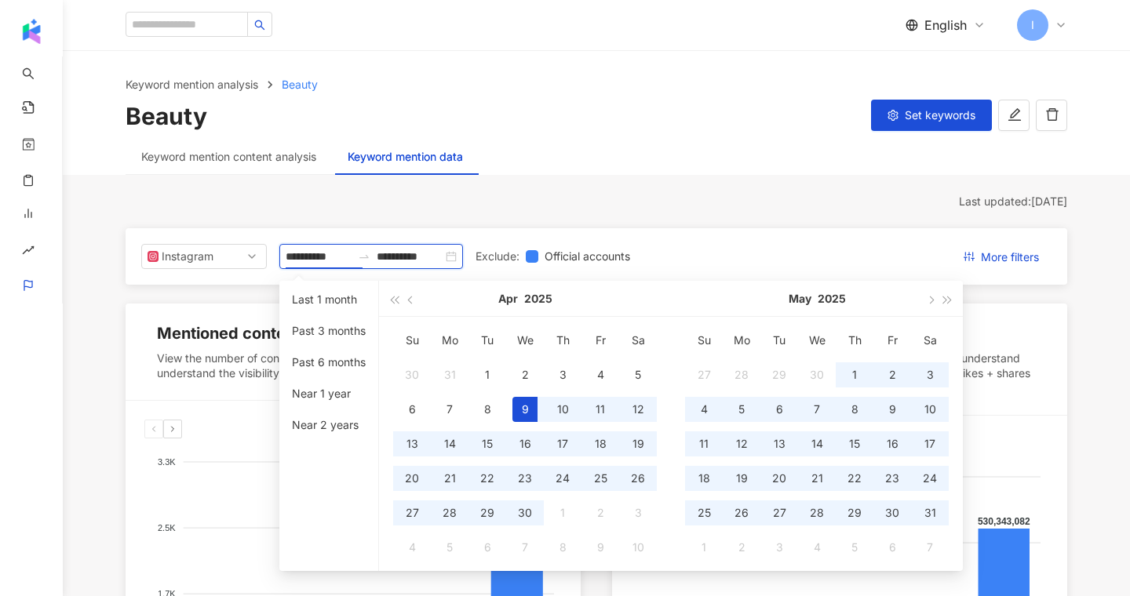
type input "**********"
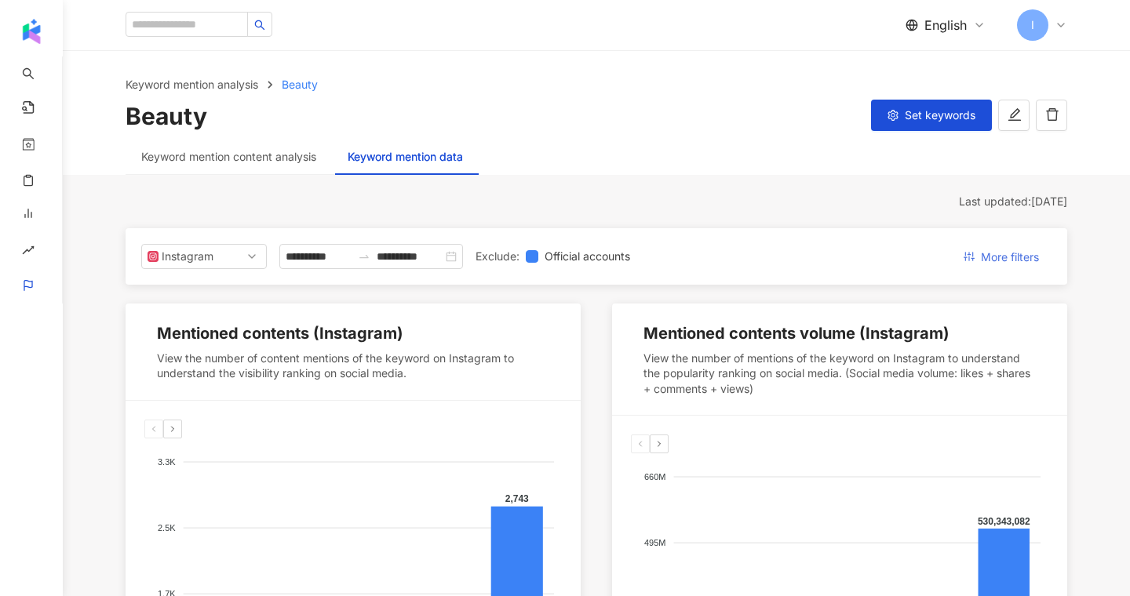
click at [989, 261] on span "More filters" at bounding box center [1010, 257] width 58 height 25
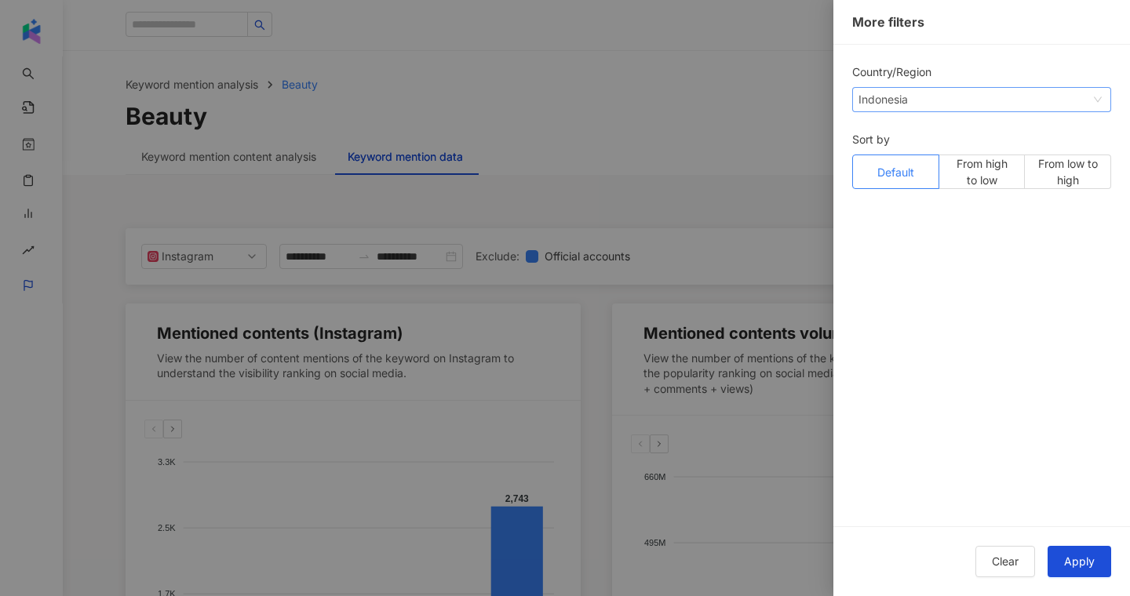
click at [927, 93] on span "Indonesia" at bounding box center [982, 100] width 246 height 24
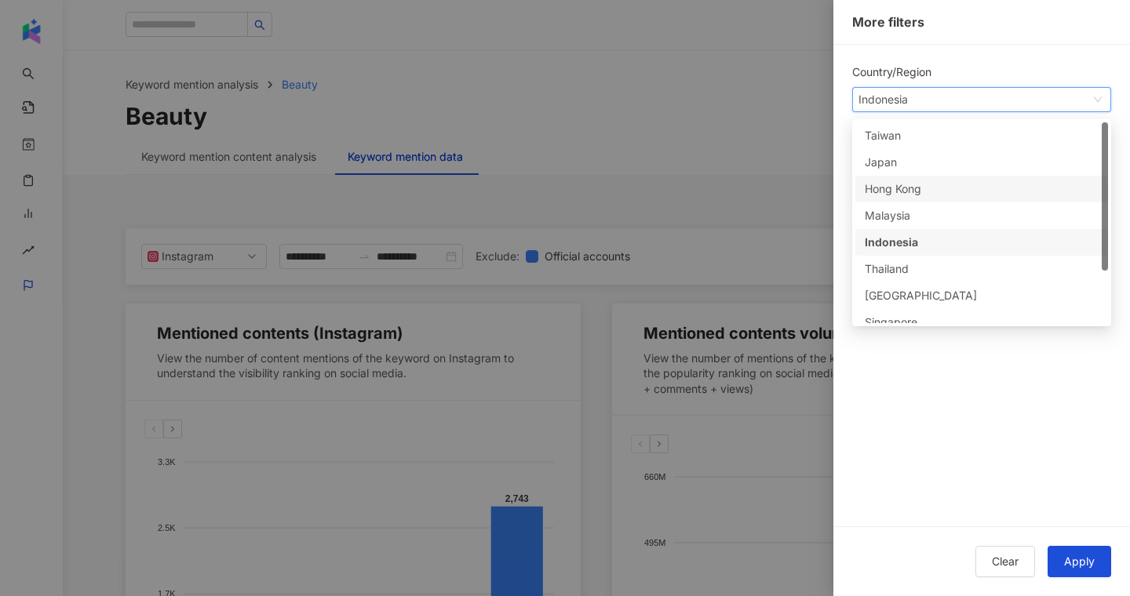
click at [673, 173] on div at bounding box center [565, 298] width 1130 height 596
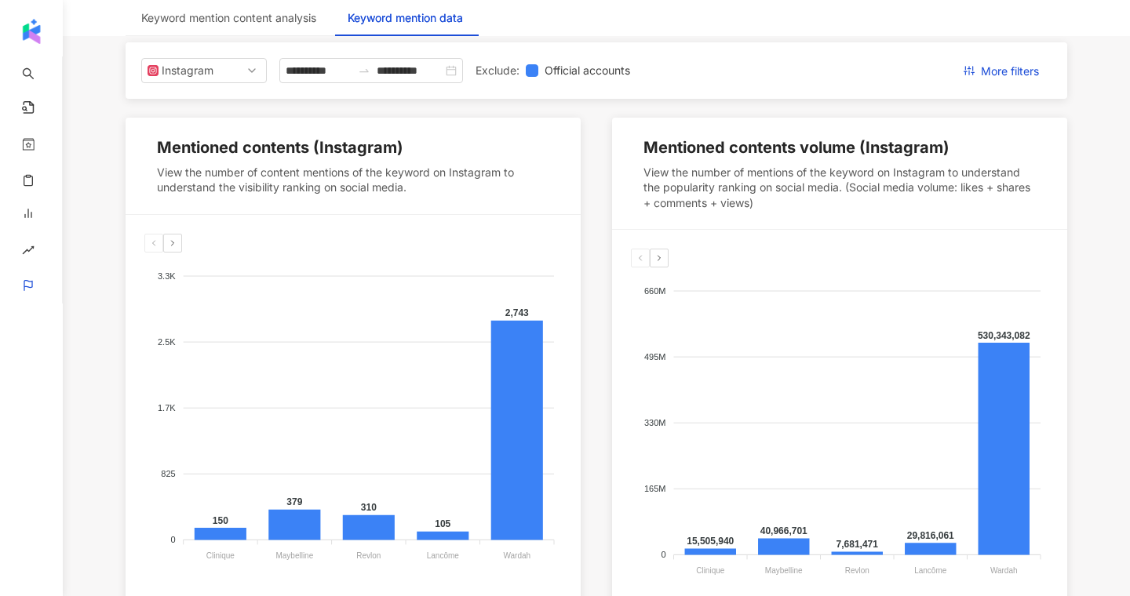
scroll to position [125, 0]
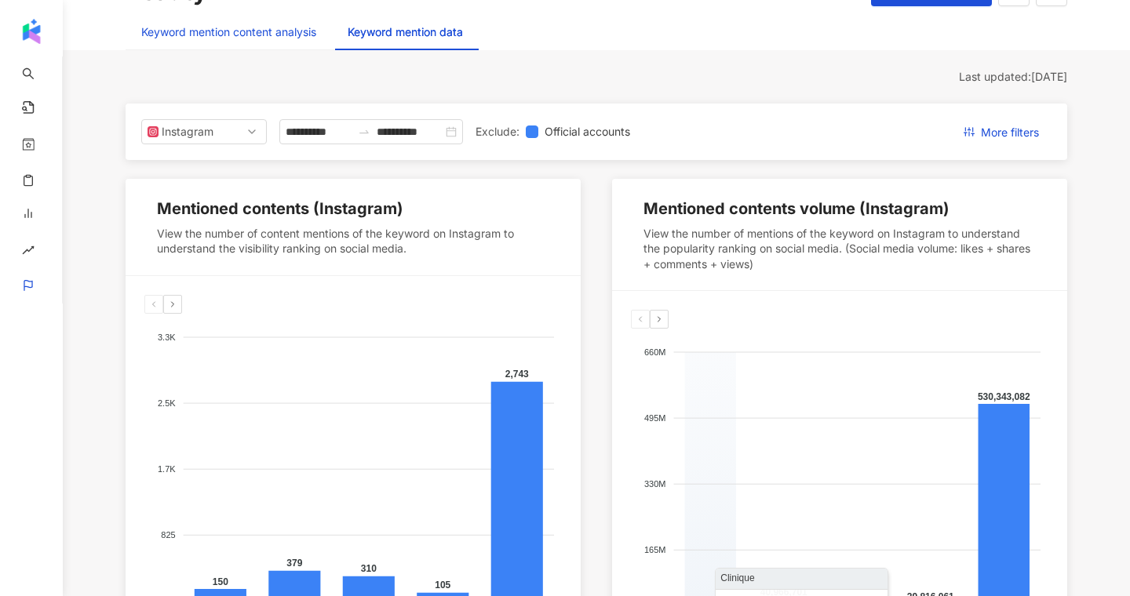
click at [261, 36] on div "Keyword mention content analysis" at bounding box center [228, 32] width 175 height 17
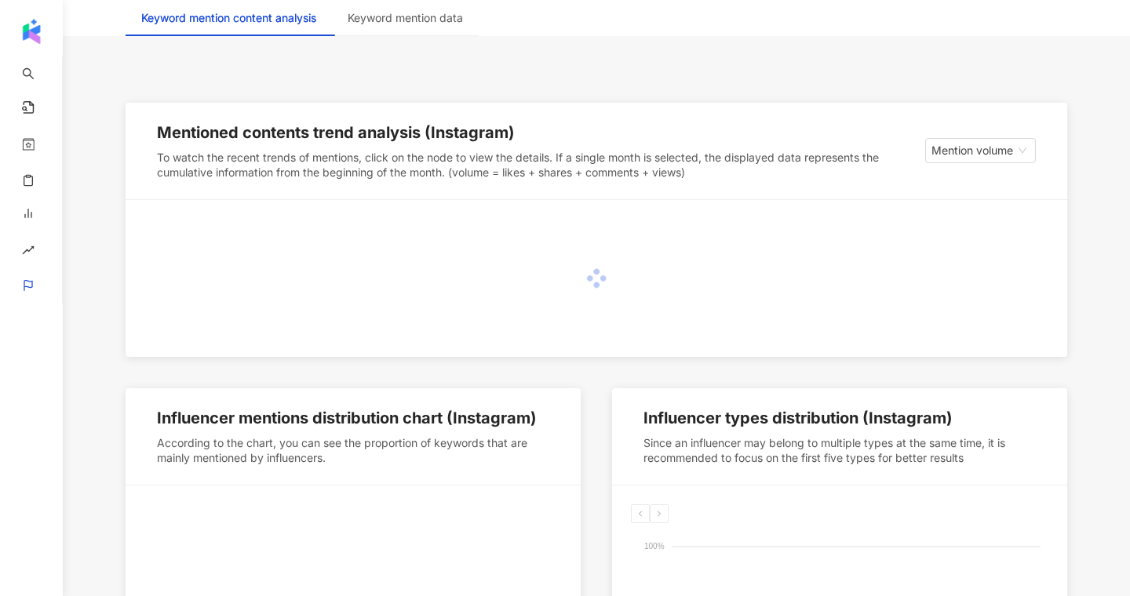
scroll to position [202, 0]
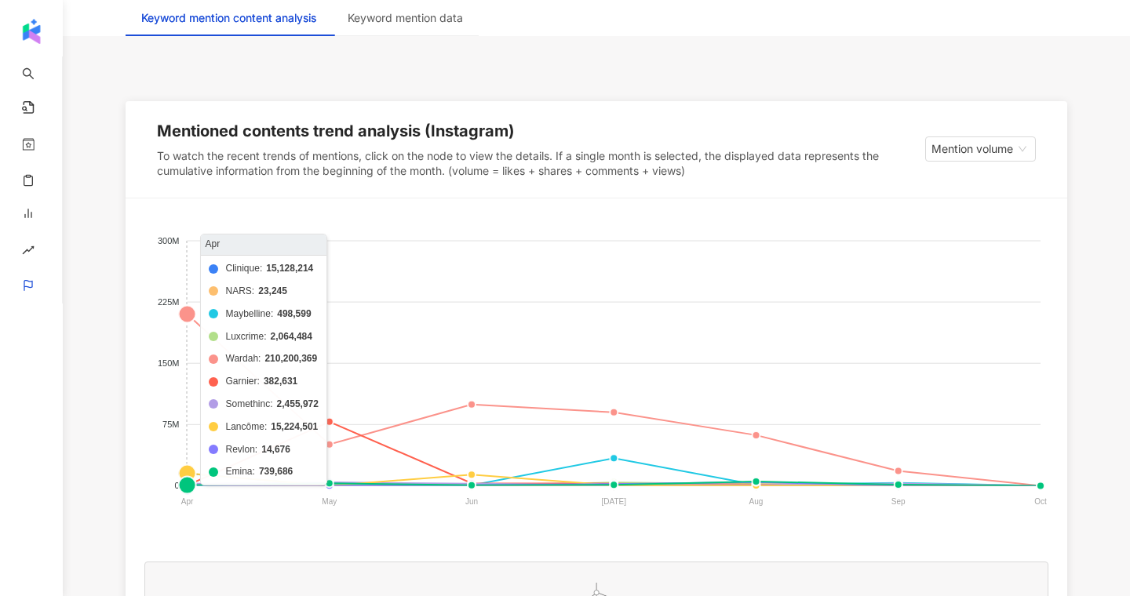
click at [189, 312] on foreignobject "Clinique NARS Maybelline Luxcrime Wardah Garnier Somethinc Lancôme Revlon Emina" at bounding box center [596, 374] width 904 height 314
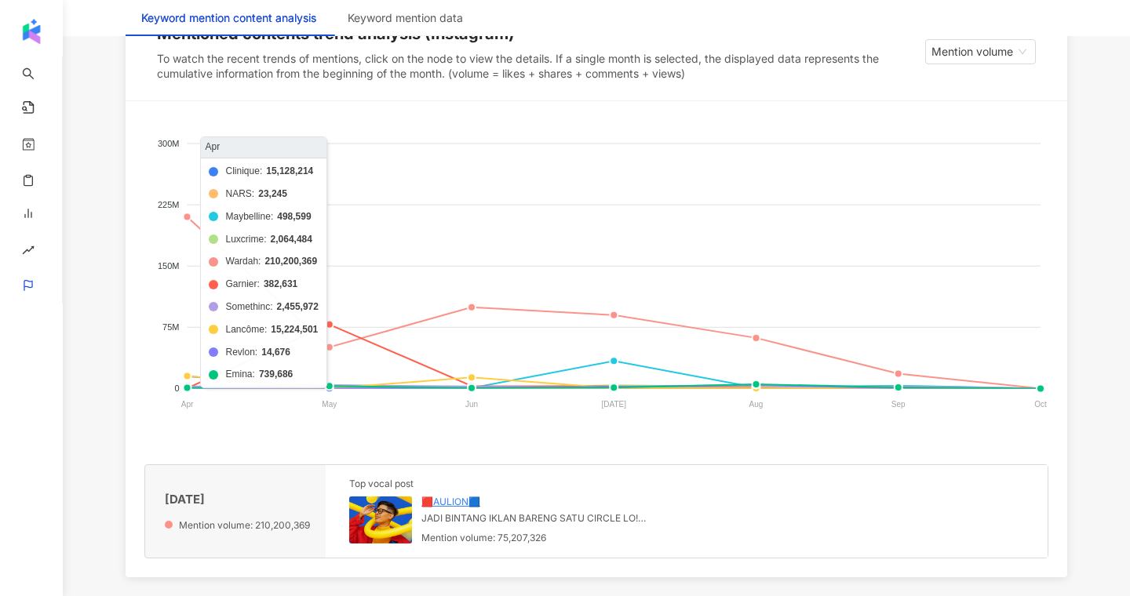
scroll to position [427, 0]
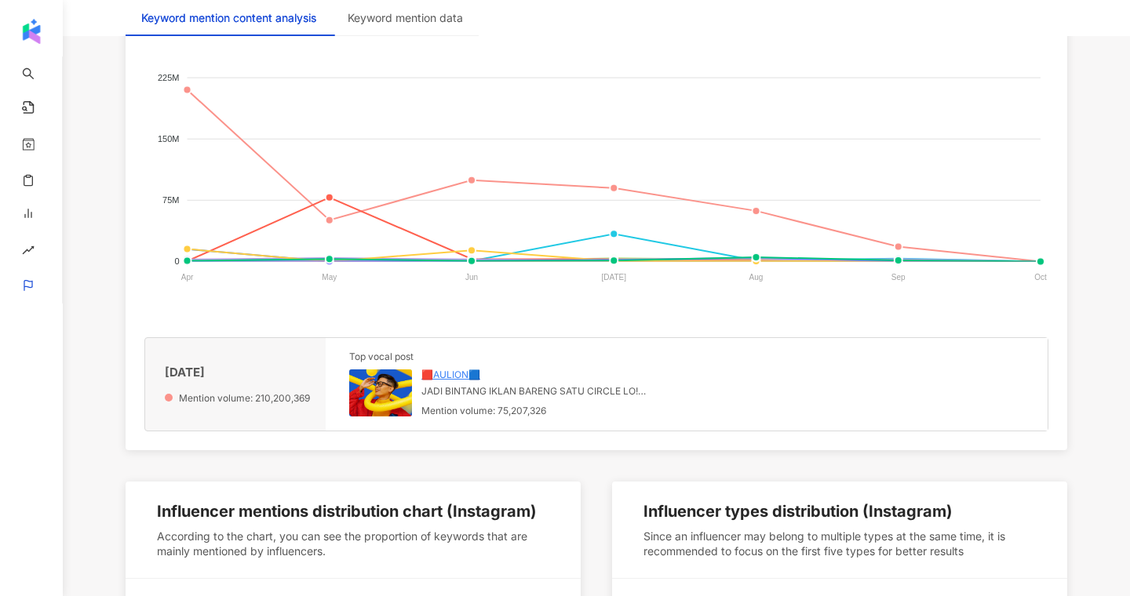
click at [389, 386] on img at bounding box center [380, 393] width 63 height 47
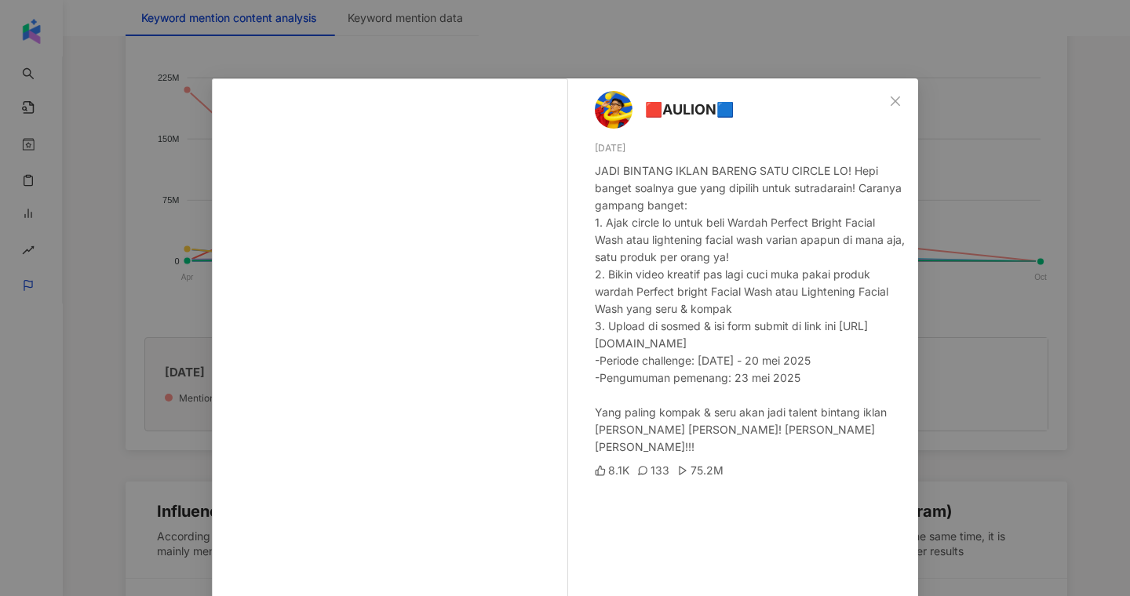
drag, startPoint x: 888, startPoint y: 104, endPoint x: 776, endPoint y: 210, distance: 154.3
click at [776, 210] on div "🟥AULION🟦 4/25/25 JADI BINTANG IKLAN BARENG SATU CIRCLE LO! Hepi banget soalnya …" at bounding box center [565, 381] width 706 height 607
click at [895, 104] on icon "close" at bounding box center [895, 101] width 13 height 13
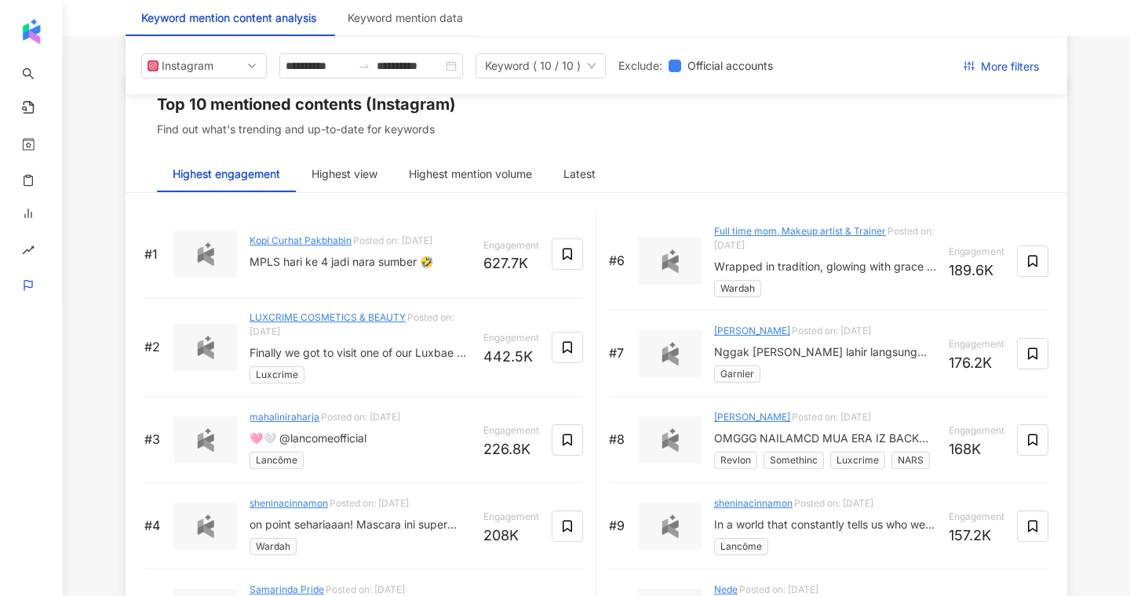
scroll to position [2362, 0]
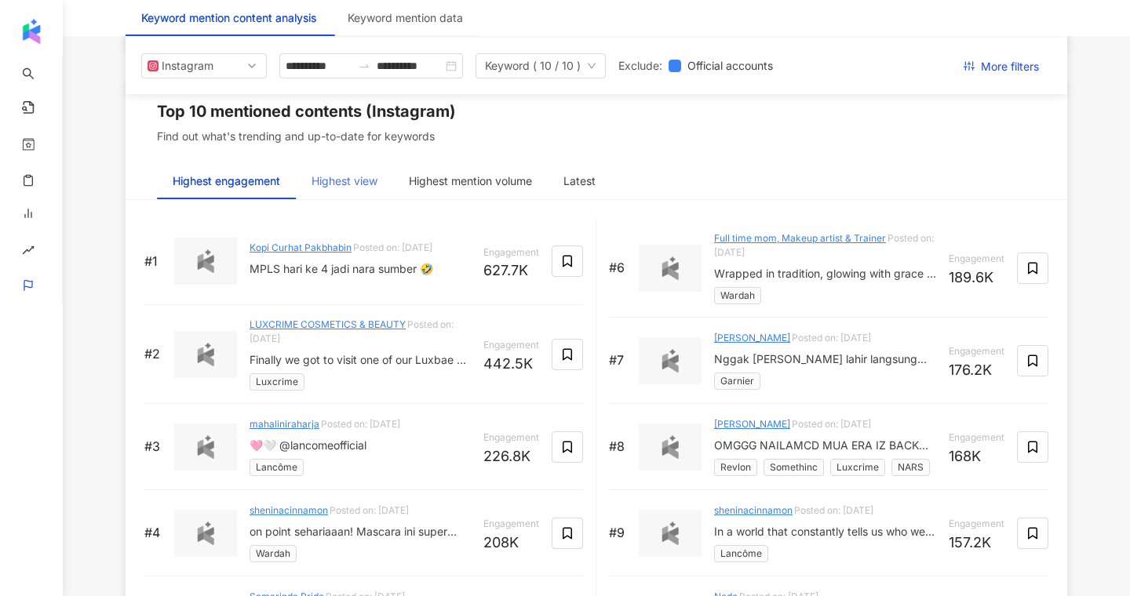
click at [357, 190] on div "Highest view" at bounding box center [344, 181] width 97 height 36
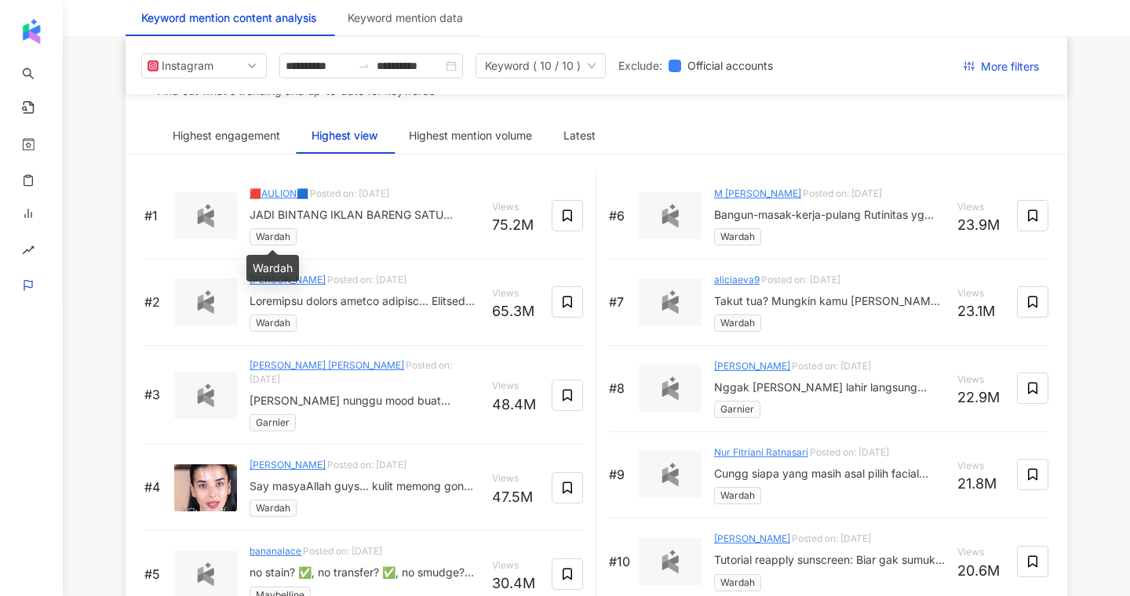
scroll to position [2415, 0]
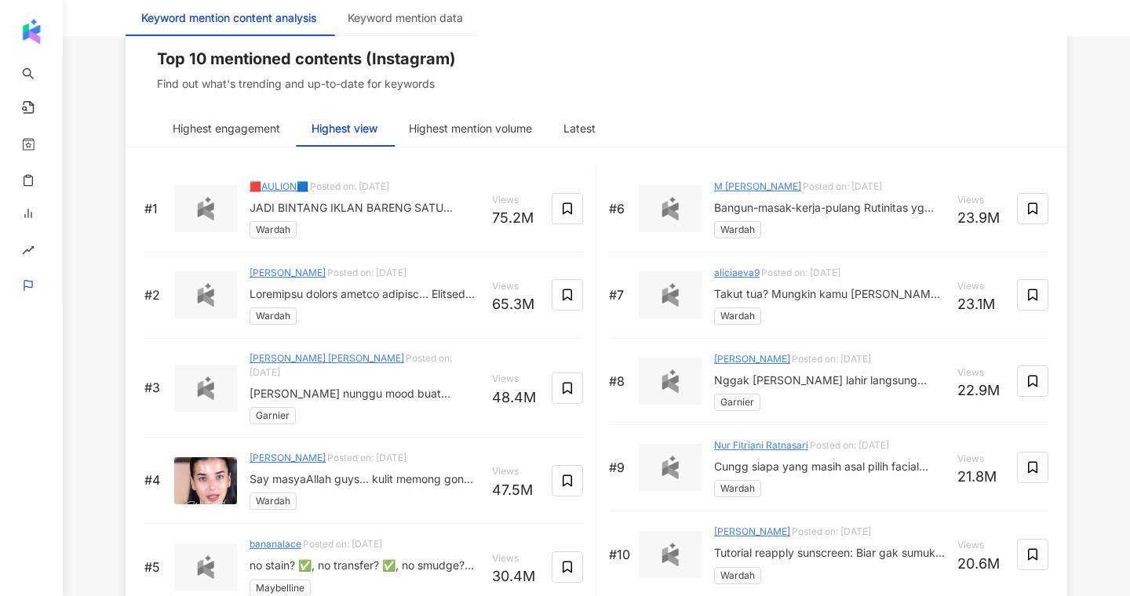
click at [215, 377] on img at bounding box center [205, 389] width 31 height 24
click at [341, 369] on div "Cok Kris Bhagawantha Pemayun Posted on: 5/8/25 DARI yang nunggu mood buat gerak…" at bounding box center [365, 388] width 230 height 73
click at [219, 388] on img at bounding box center [205, 389] width 31 height 24
click at [217, 482] on img at bounding box center [205, 481] width 63 height 47
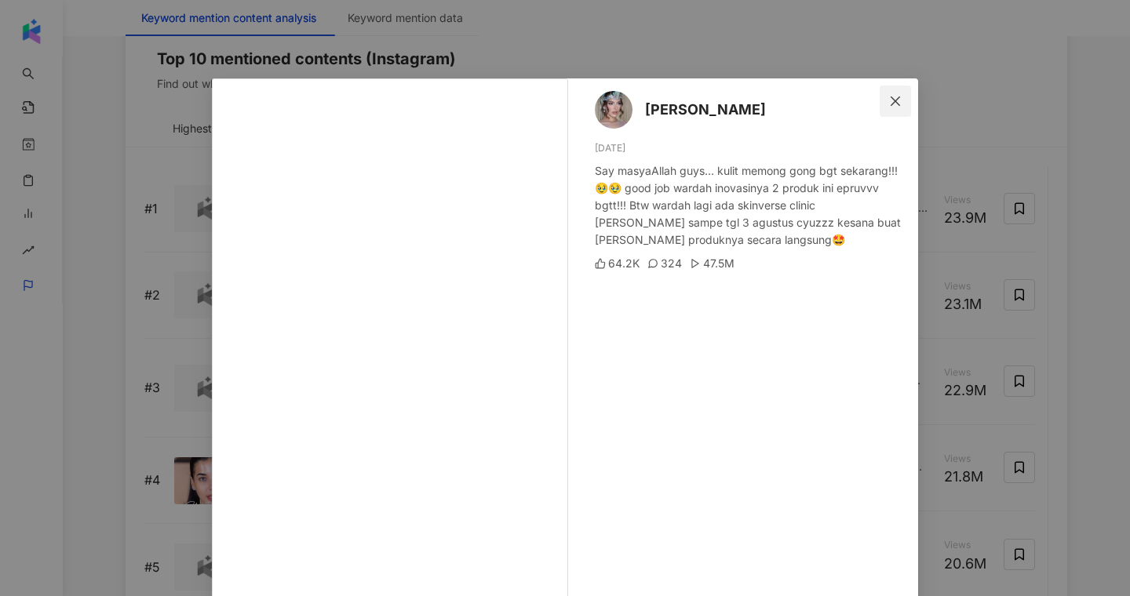
click at [897, 109] on button "Close" at bounding box center [895, 101] width 31 height 31
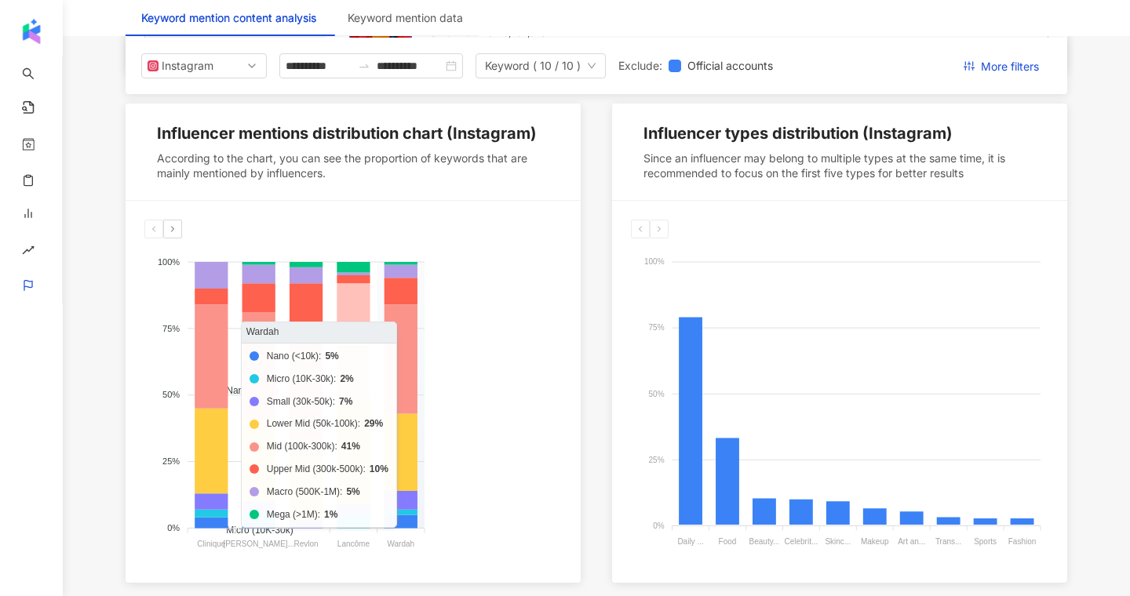
scroll to position [804, 0]
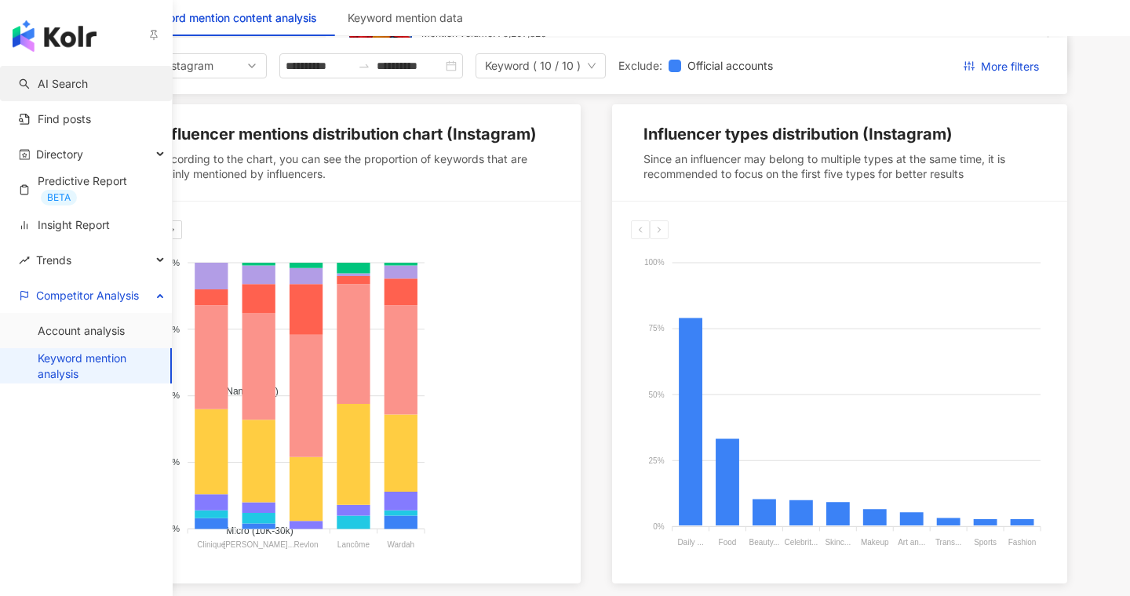
click at [71, 88] on link "AI Search" at bounding box center [53, 84] width 69 height 16
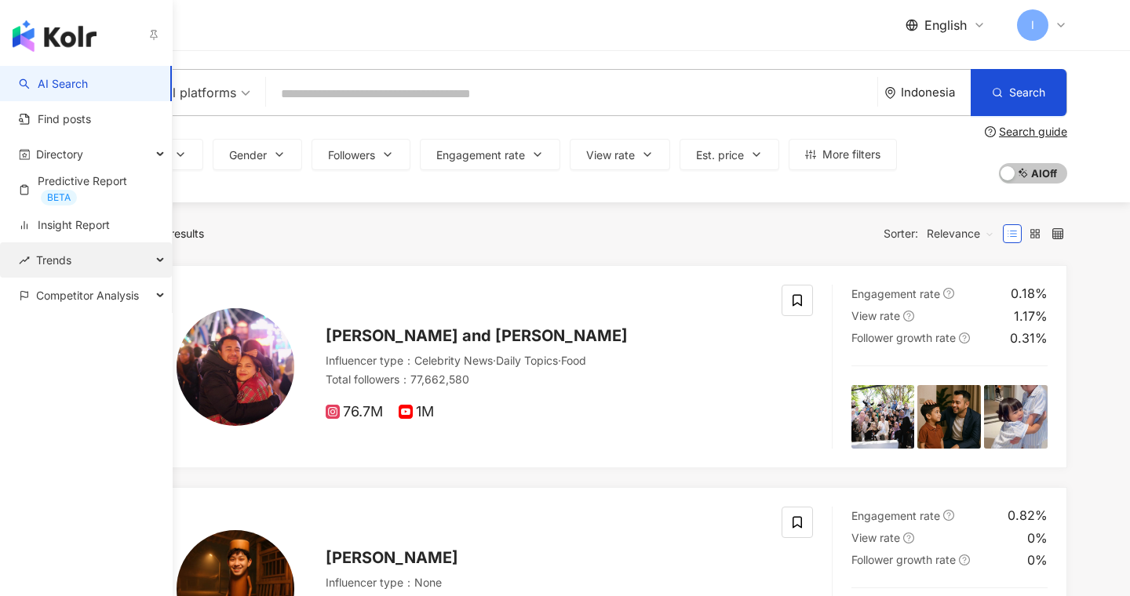
click at [115, 252] on div "Trends" at bounding box center [86, 260] width 172 height 35
click at [59, 231] on link "Insight Report" at bounding box center [64, 225] width 91 height 16
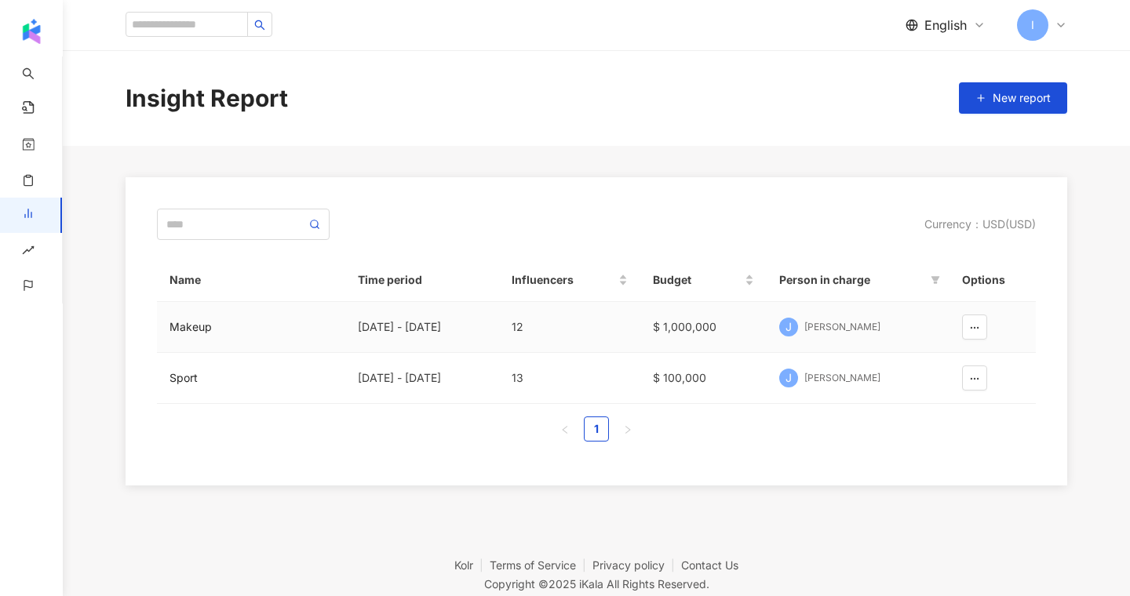
click at [206, 326] on div "Makeup" at bounding box center [251, 327] width 163 height 17
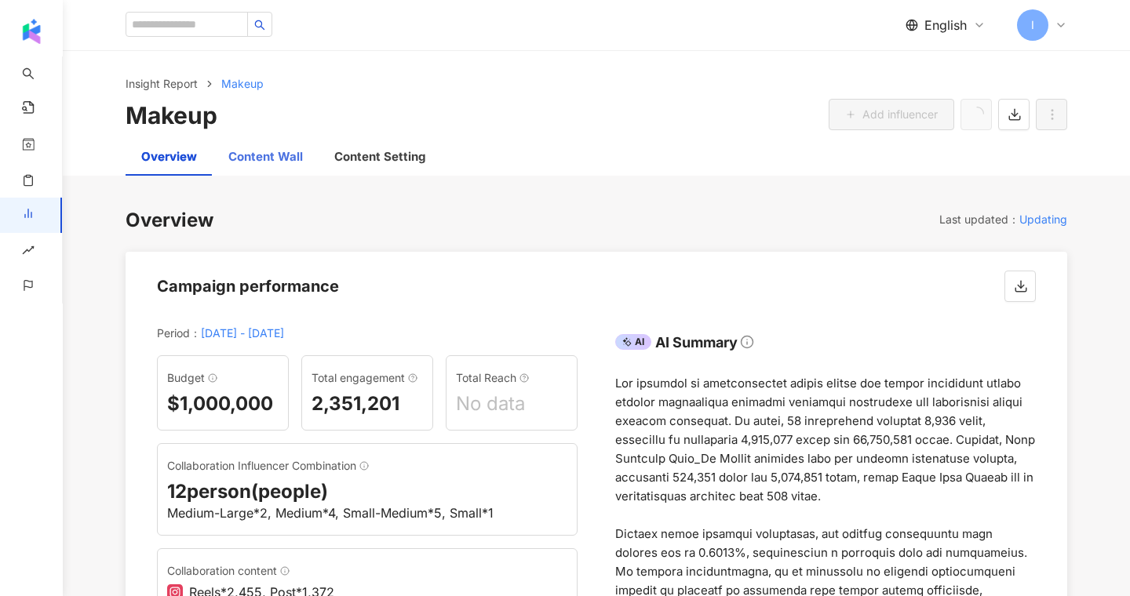
click at [273, 156] on div "Content Wall" at bounding box center [265, 157] width 75 height 19
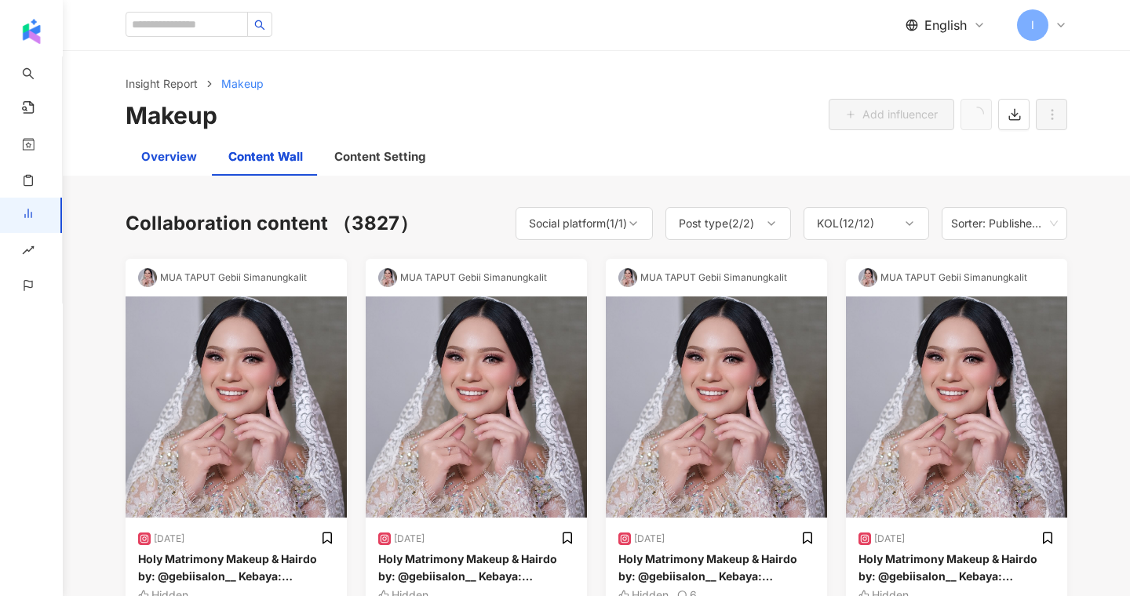
click at [173, 155] on div "Overview" at bounding box center [169, 157] width 56 height 19
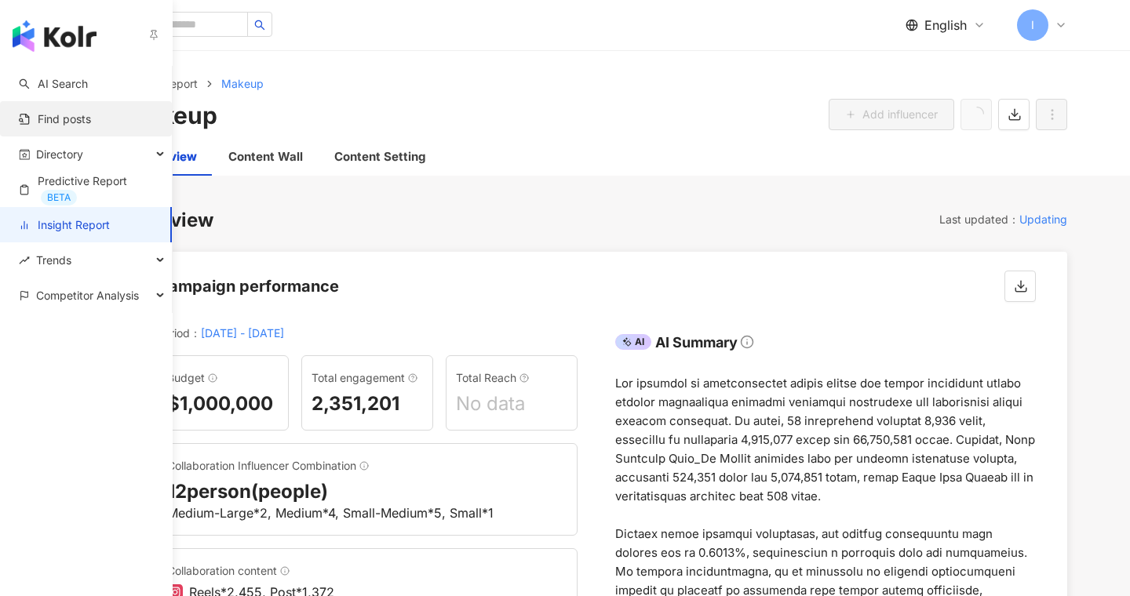
click at [31, 119] on link "Find posts" at bounding box center [55, 119] width 72 height 16
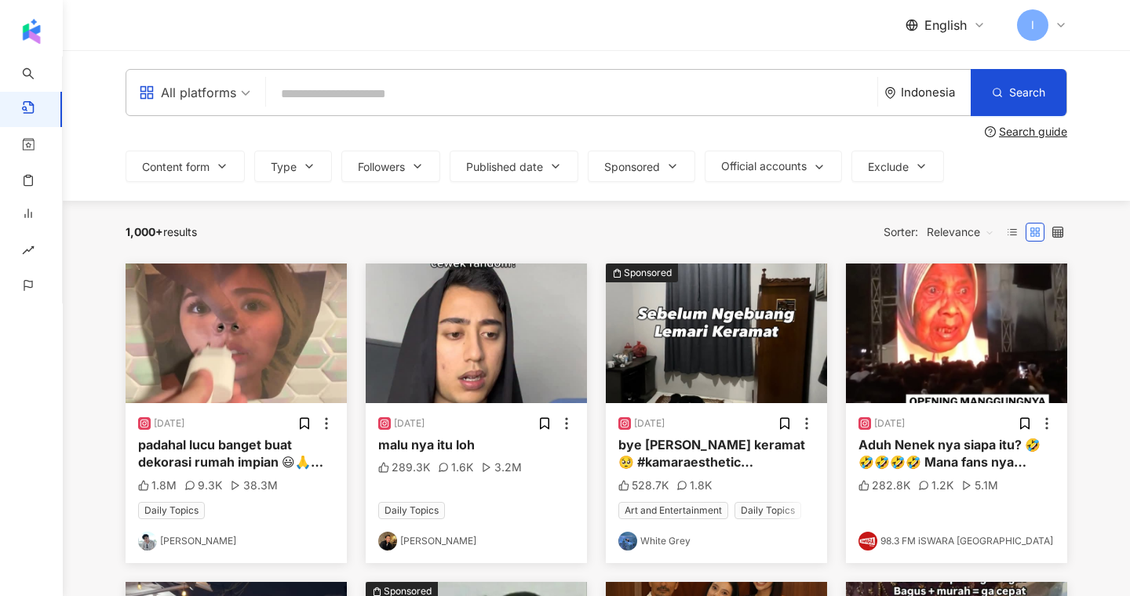
click at [469, 101] on input "search" at bounding box center [571, 94] width 599 height 34
type input "*"
click at [46, 80] on span "AI Search" at bounding box center [60, 75] width 38 height 37
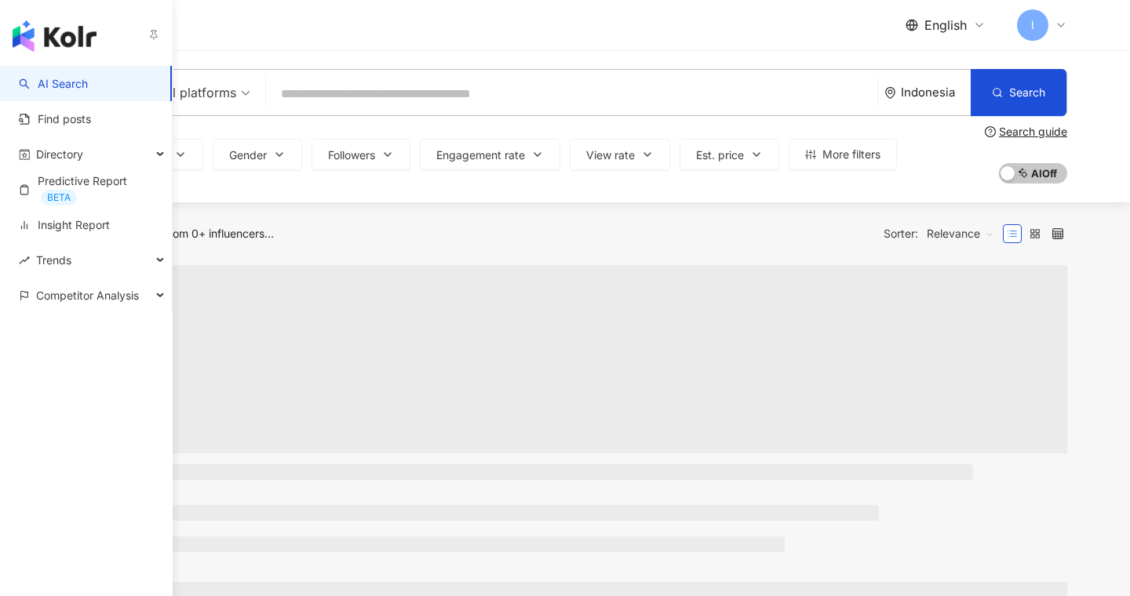
click at [59, 76] on link "AI Search" at bounding box center [53, 84] width 69 height 16
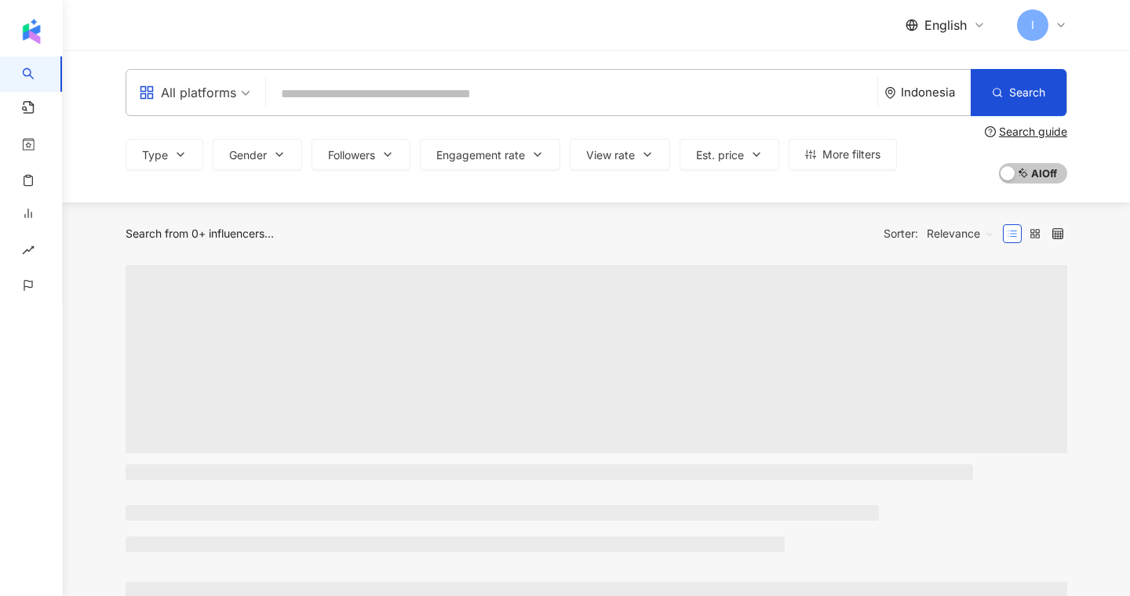
click at [188, 86] on div "All platforms" at bounding box center [187, 92] width 97 height 25
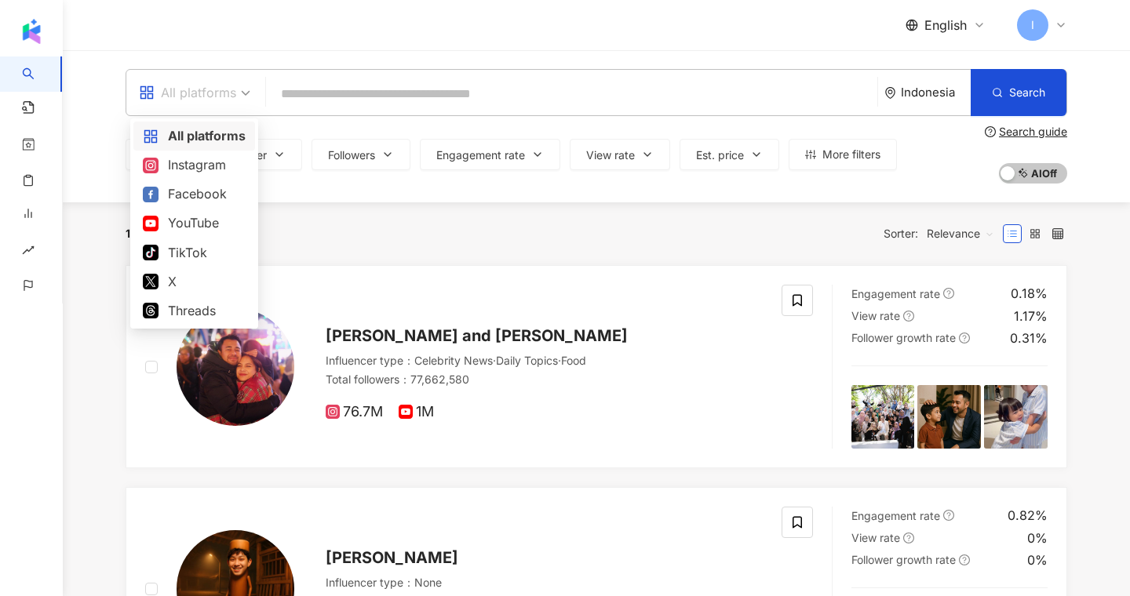
click at [206, 91] on div "All platforms" at bounding box center [187, 92] width 97 height 25
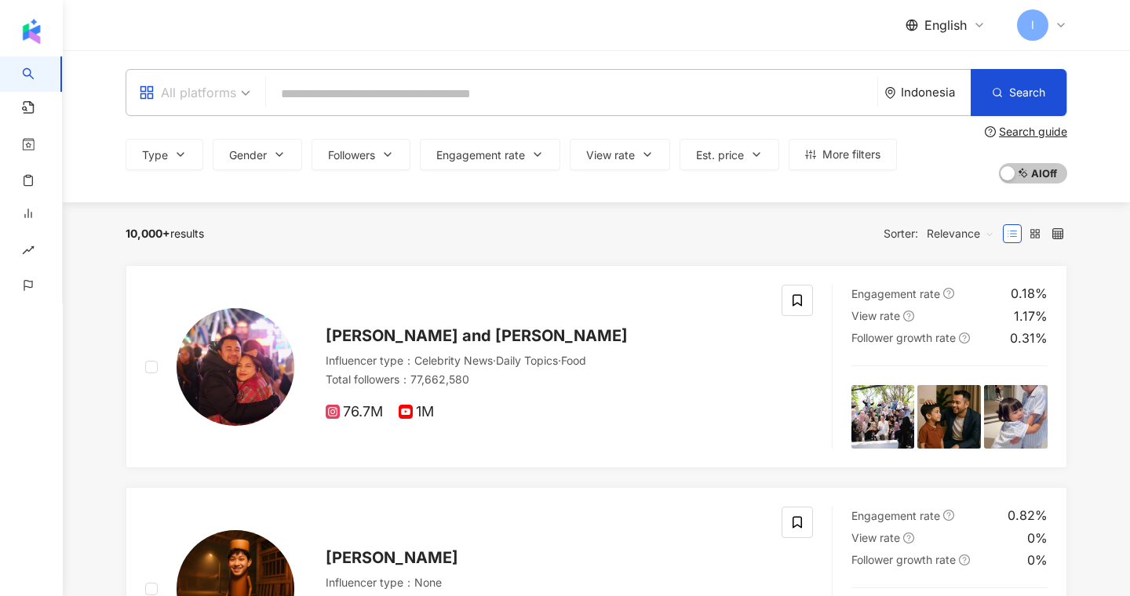
click at [206, 91] on div "All platforms" at bounding box center [187, 92] width 97 height 25
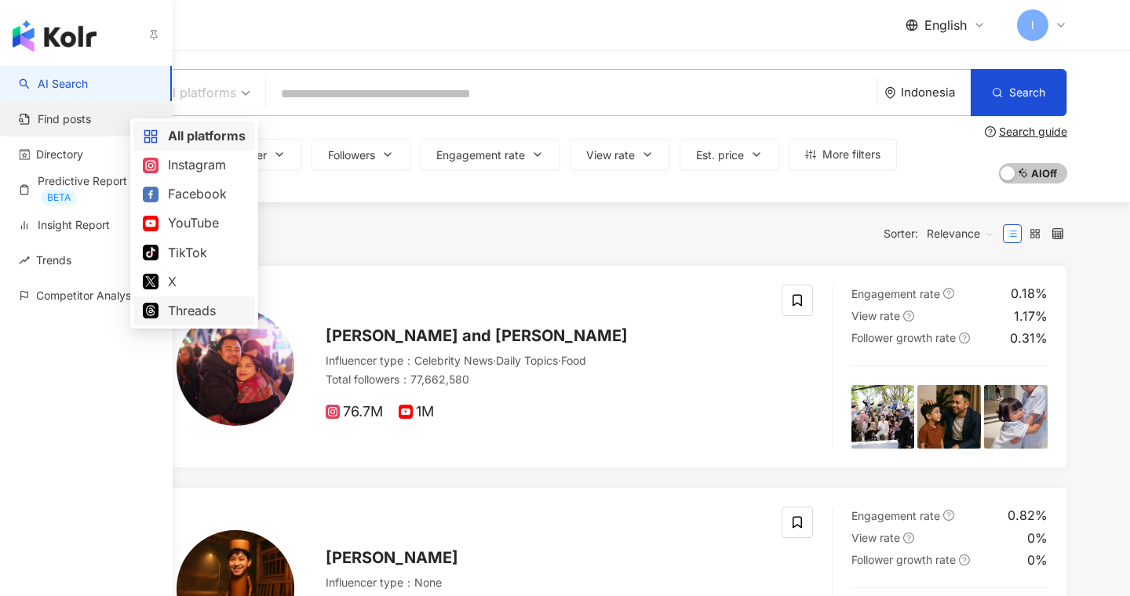
click at [45, 127] on link "Find posts" at bounding box center [55, 119] width 72 height 16
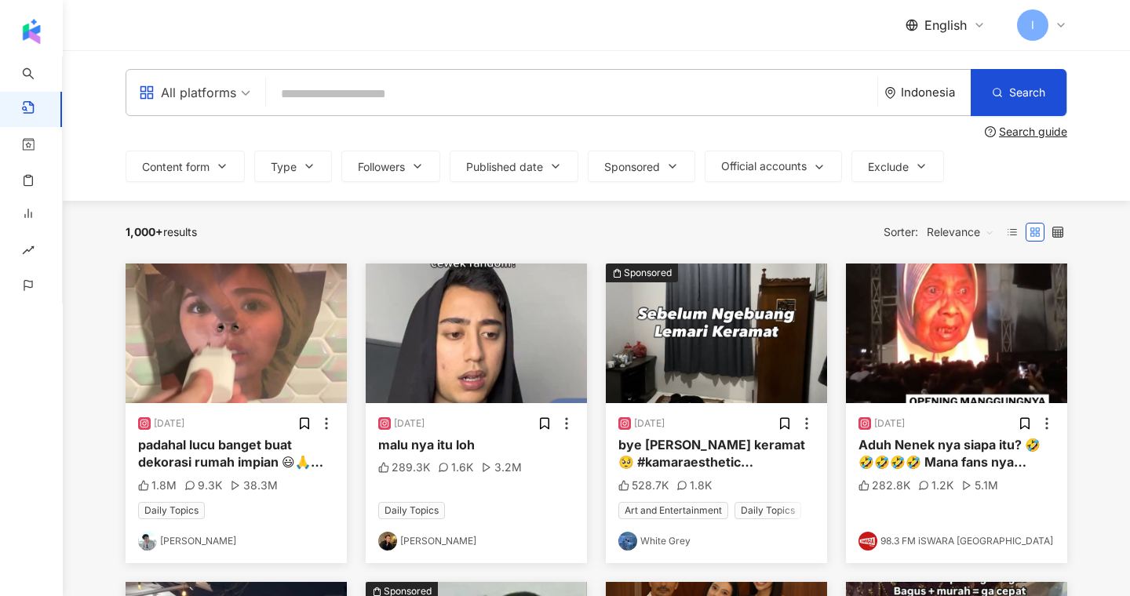
click at [325, 108] on input "search" at bounding box center [571, 94] width 599 height 34
type input "*******"
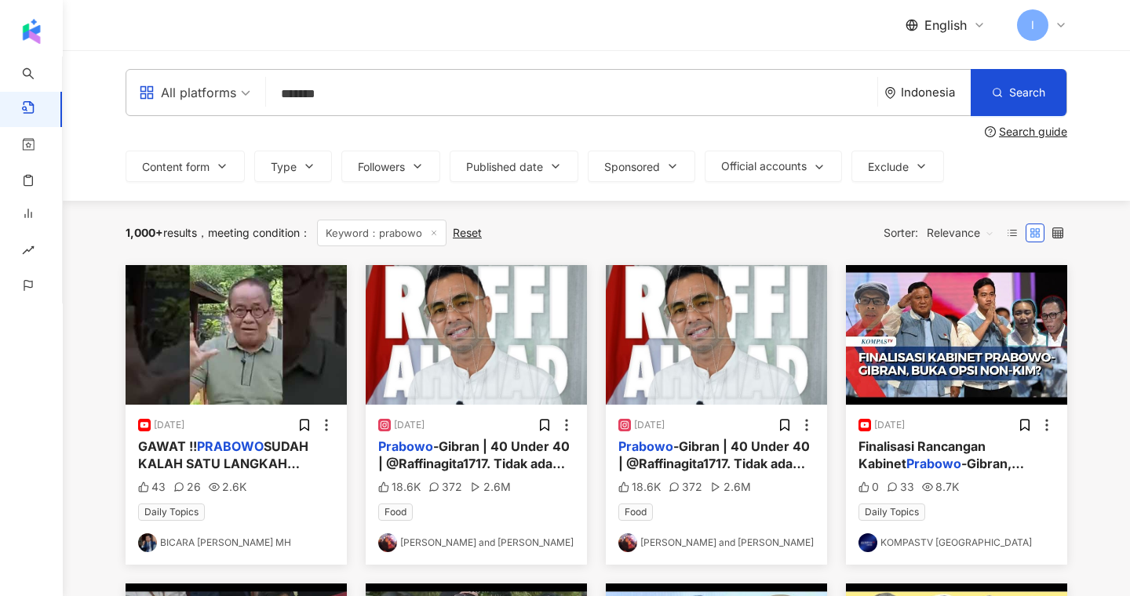
drag, startPoint x: 367, startPoint y: 94, endPoint x: 246, endPoint y: 81, distance: 121.6
click at [246, 81] on div "All platforms prabowo ******* Indonesia Search" at bounding box center [597, 92] width 942 height 47
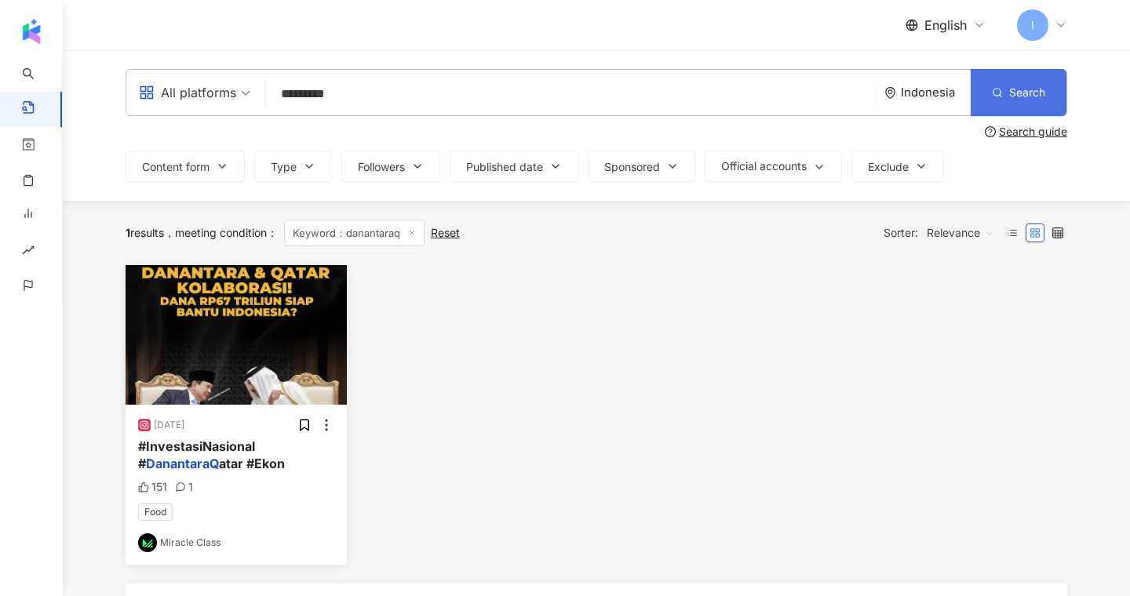
type input "*********"
click at [999, 90] on circle "button" at bounding box center [997, 92] width 7 height 7
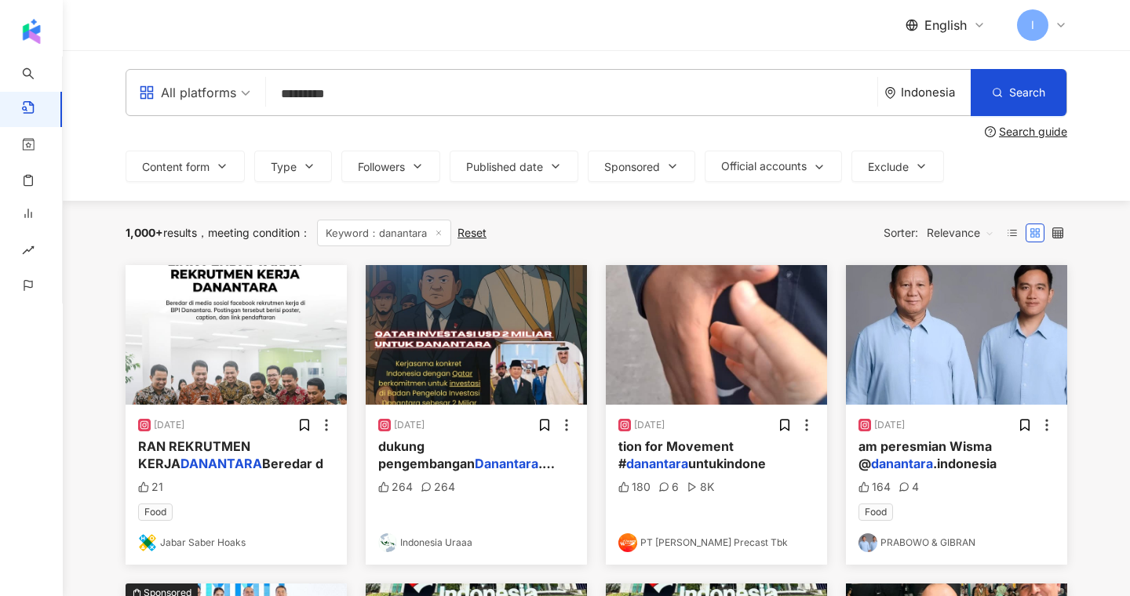
click at [299, 92] on input "*********" at bounding box center [571, 94] width 599 height 34
click at [498, 170] on span "Published date" at bounding box center [504, 167] width 77 height 13
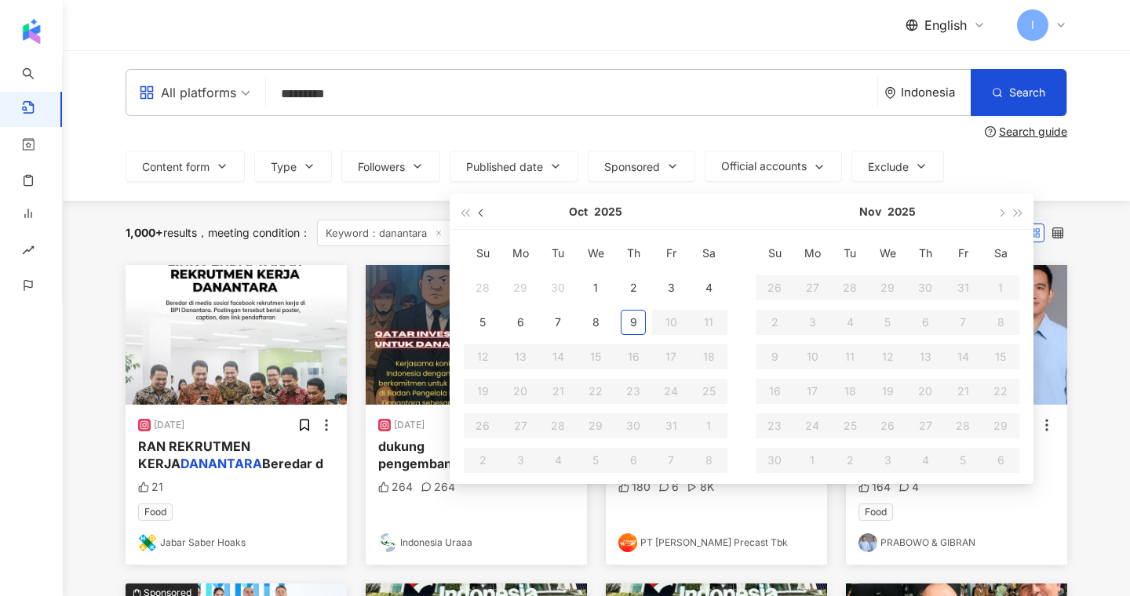
click at [486, 210] on span "button" at bounding box center [483, 213] width 8 height 8
type input "**********"
click at [525, 284] on div "1" at bounding box center [520, 287] width 25 height 25
type input "**********"
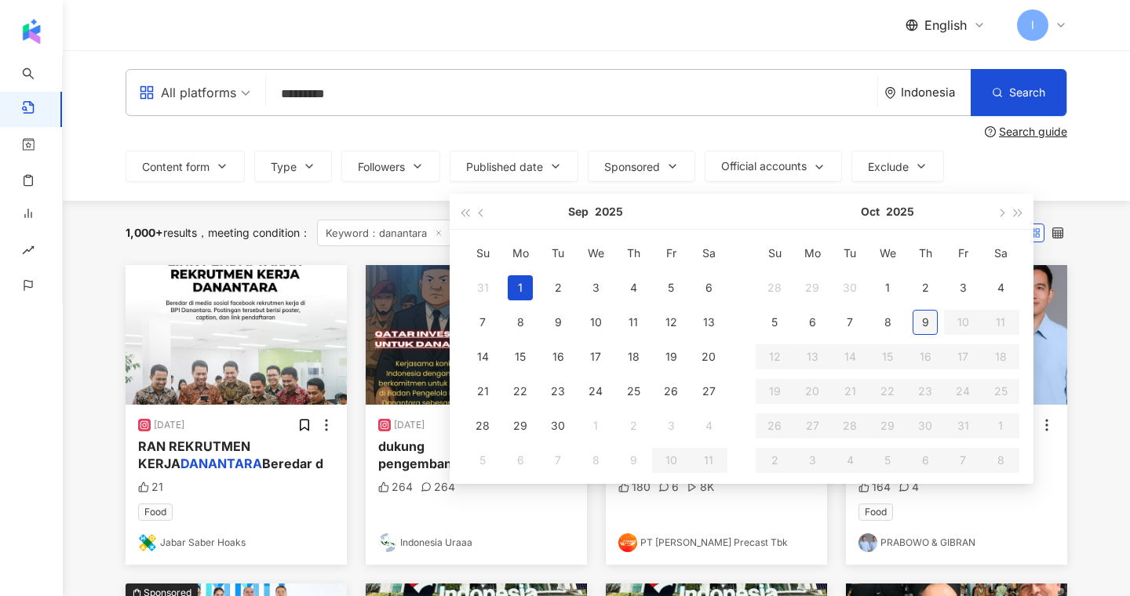
type input "**********"
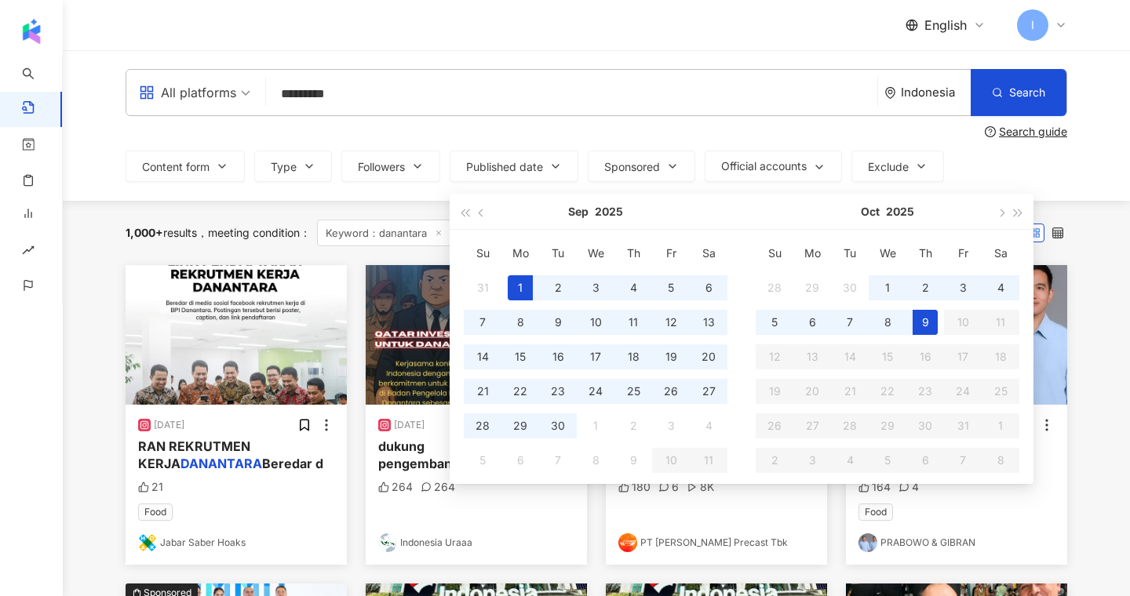
click at [924, 319] on div "9" at bounding box center [925, 322] width 25 height 25
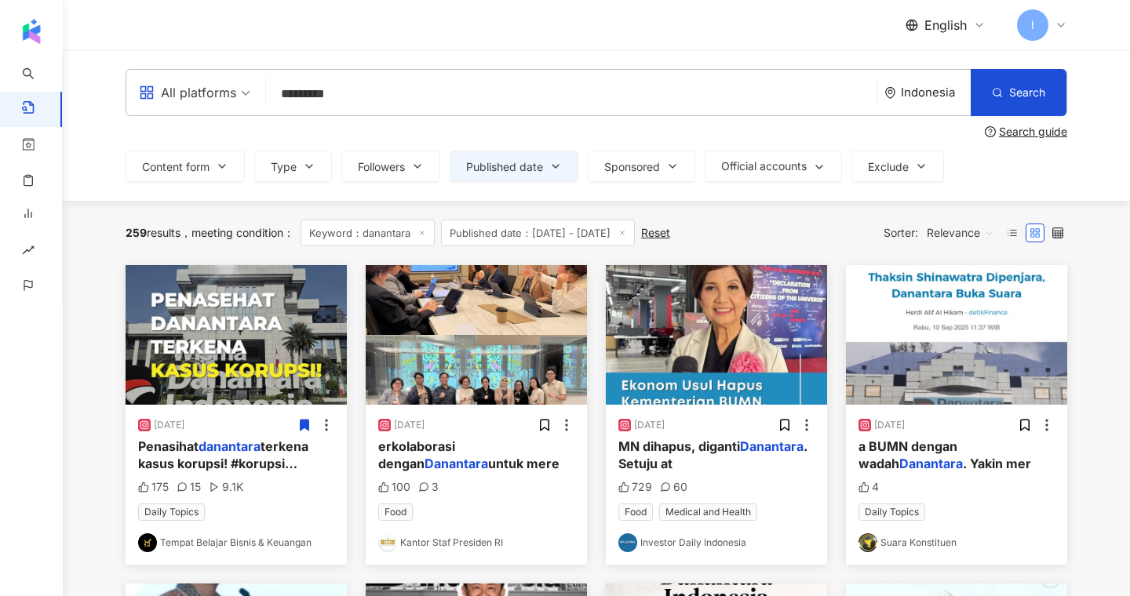
click at [305, 86] on input "*********" at bounding box center [571, 94] width 599 height 34
click at [450, 96] on input "*********" at bounding box center [571, 94] width 599 height 34
click at [599, 92] on input "*********" at bounding box center [571, 94] width 599 height 34
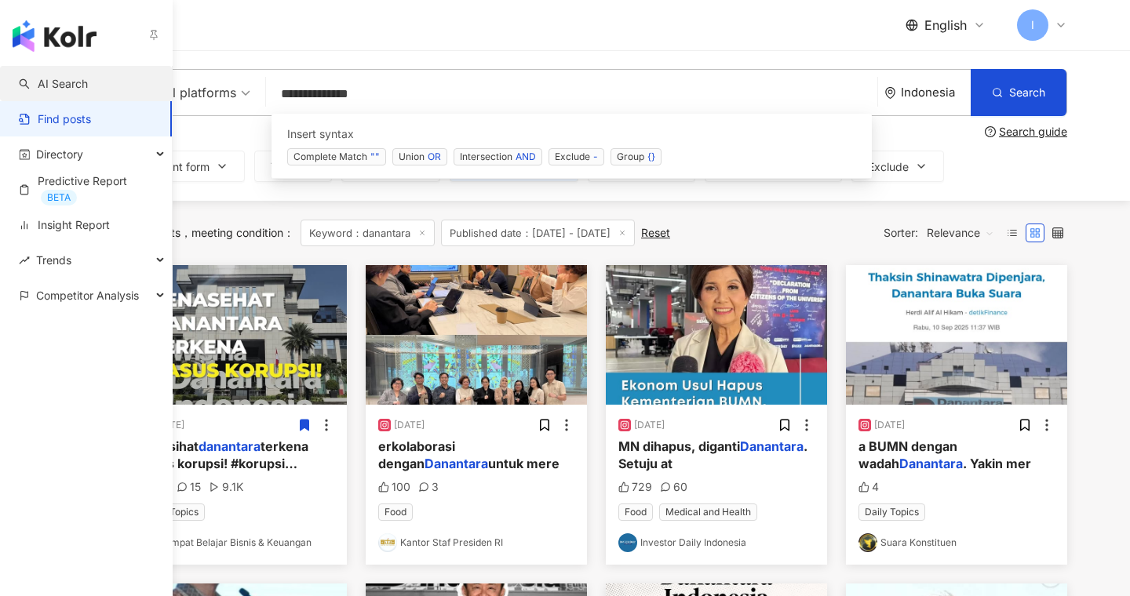
type input "**********"
click at [38, 82] on link "AI Search" at bounding box center [53, 84] width 69 height 16
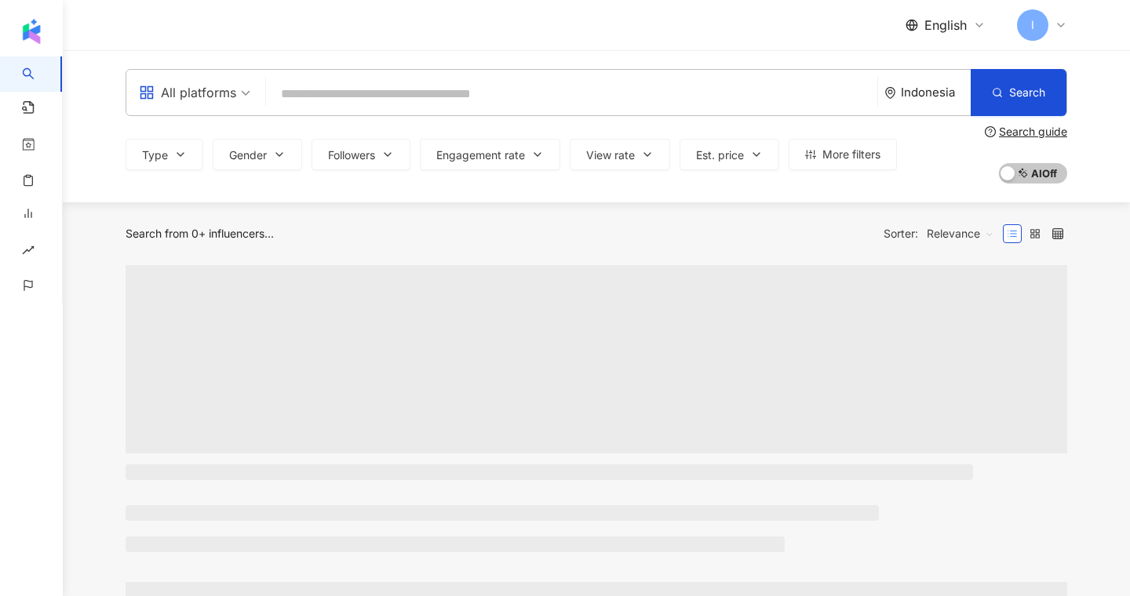
click at [300, 84] on input "search" at bounding box center [571, 94] width 599 height 30
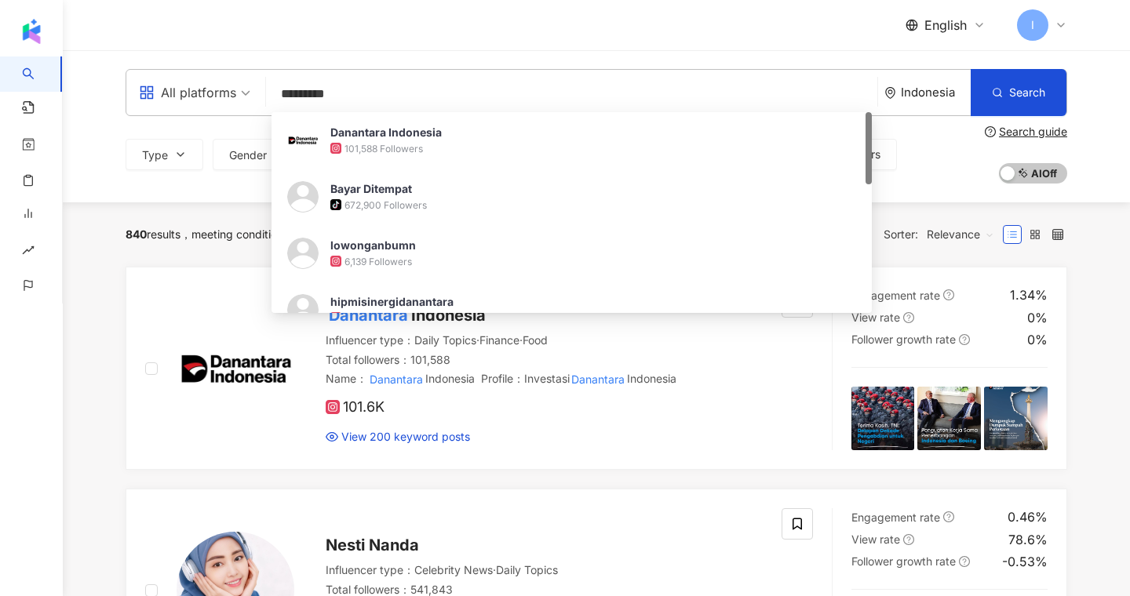
click at [181, 253] on div "840 results meeting condition ： Keyword：danantara Reset Sorter: Relevance" at bounding box center [597, 234] width 942 height 64
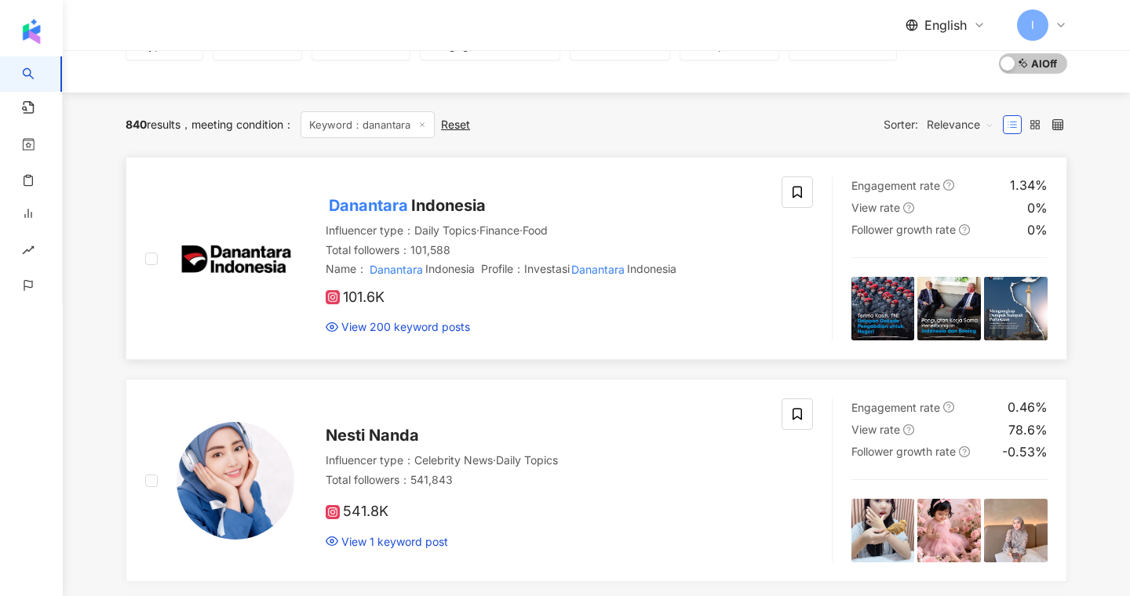
scroll to position [116, 0]
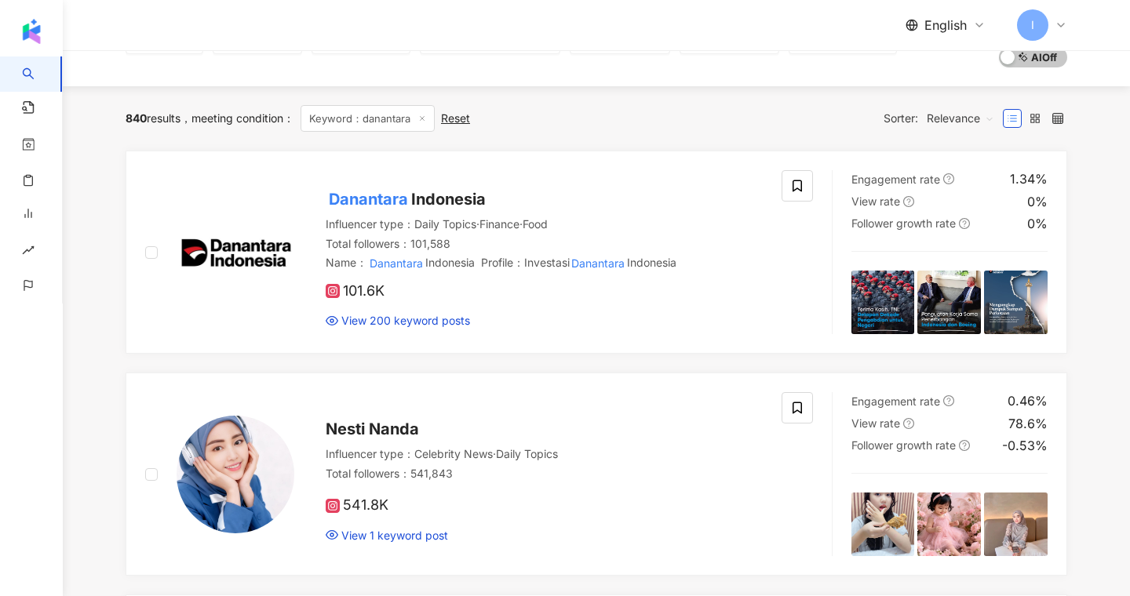
click at [946, 124] on span "Relevance" at bounding box center [960, 118] width 67 height 25
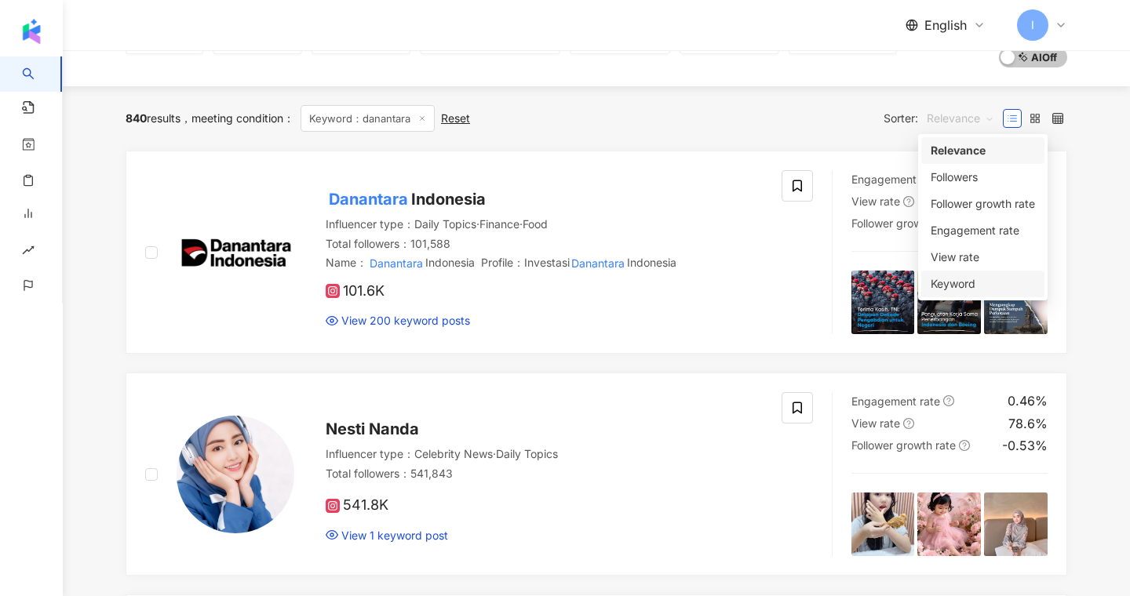
click at [936, 287] on div "Keyword" at bounding box center [983, 283] width 104 height 17
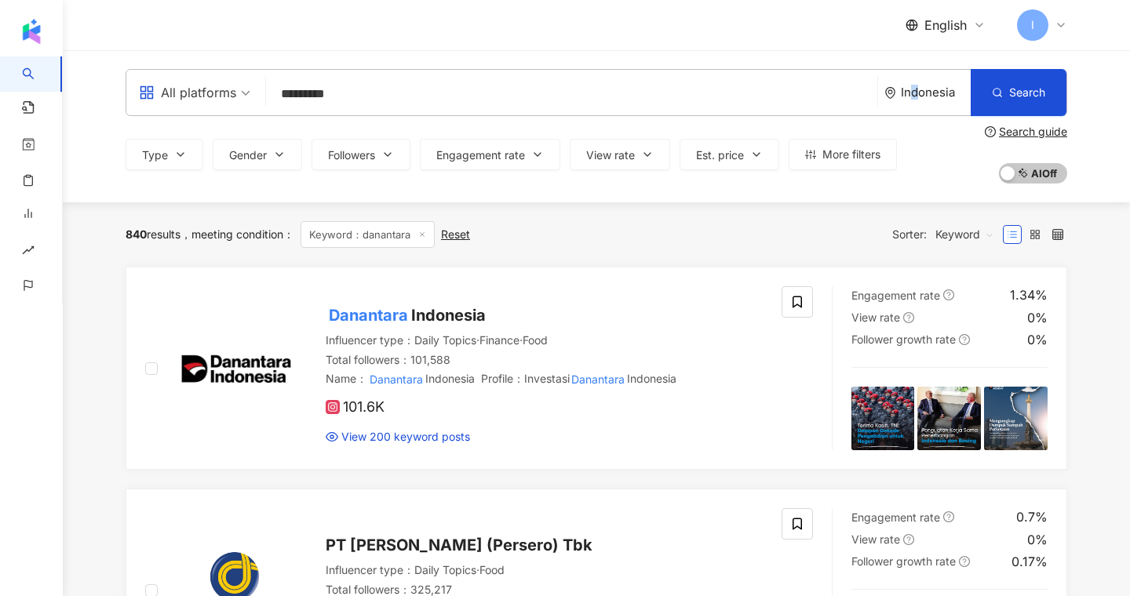
click at [915, 89] on div "Indonesia" at bounding box center [936, 92] width 70 height 13
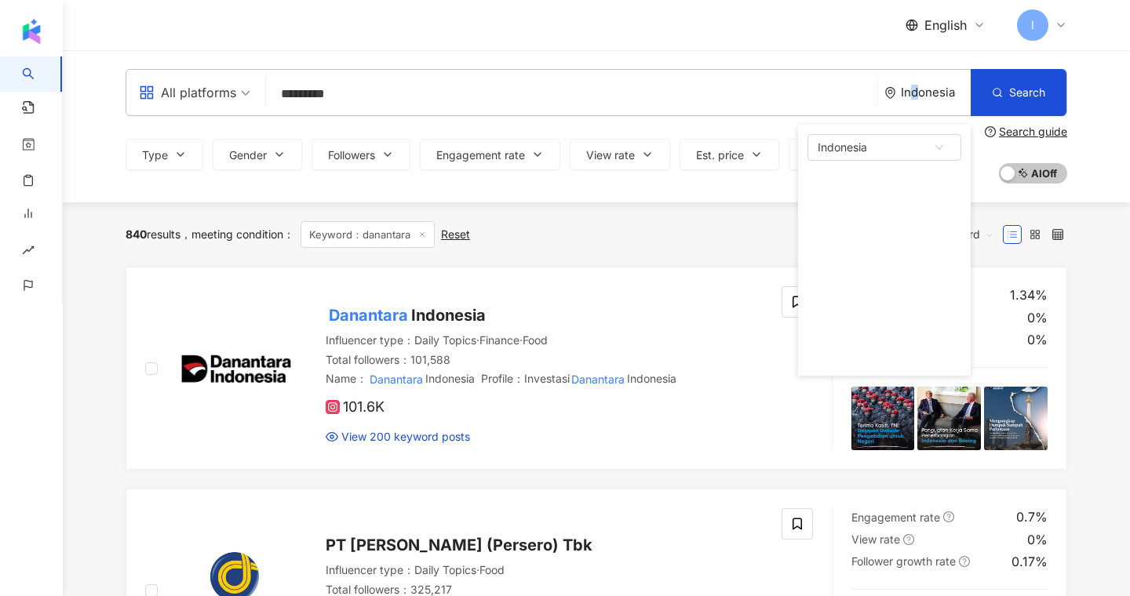
click at [469, 100] on input "*********" at bounding box center [571, 94] width 599 height 30
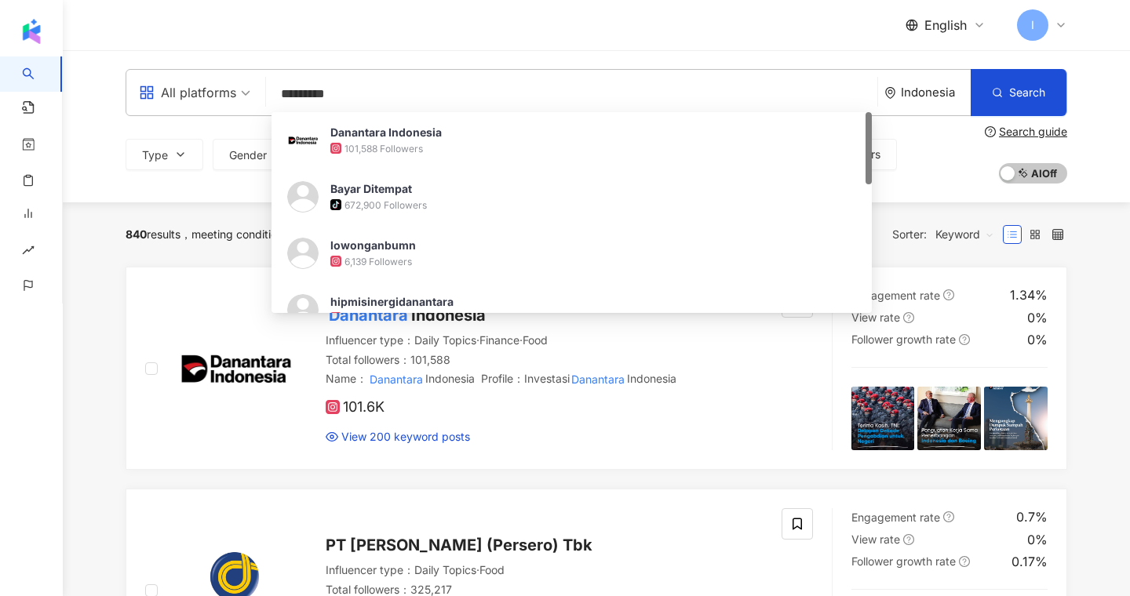
drag, startPoint x: 469, startPoint y: 100, endPoint x: 127, endPoint y: 100, distance: 342.2
click at [127, 100] on div "All platforms ********* Indonesia Search de001749-54e9-4f43-81b9-ef86dba9c755 D…" at bounding box center [597, 92] width 942 height 47
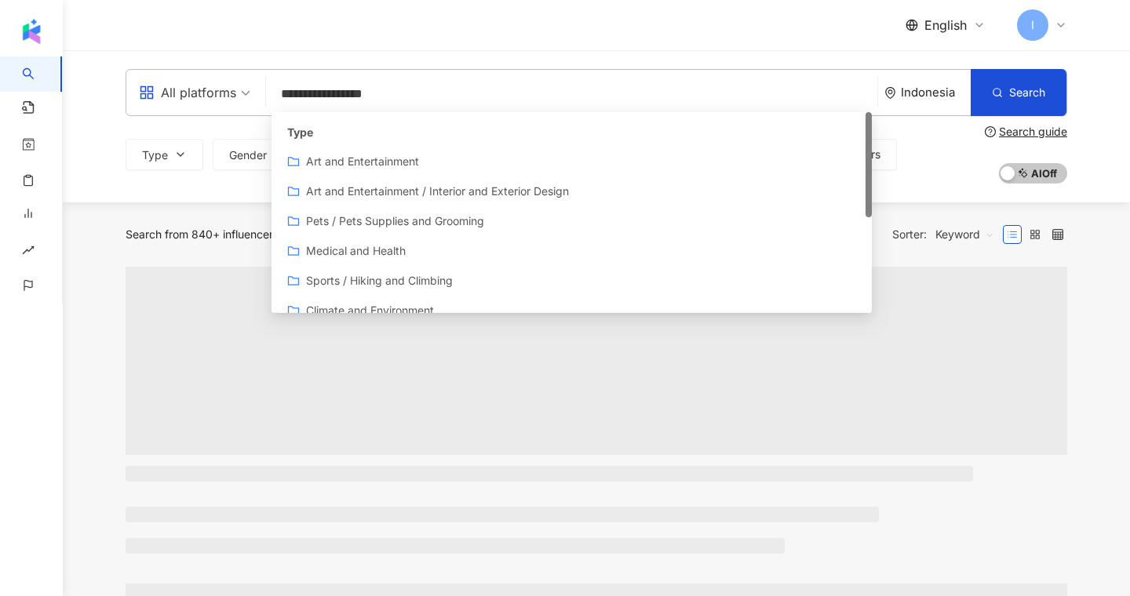
type input "**********"
click at [191, 250] on div "Search from 840+ influencers... meeting condition ： Keyword：politik AND medan R…" at bounding box center [597, 234] width 942 height 64
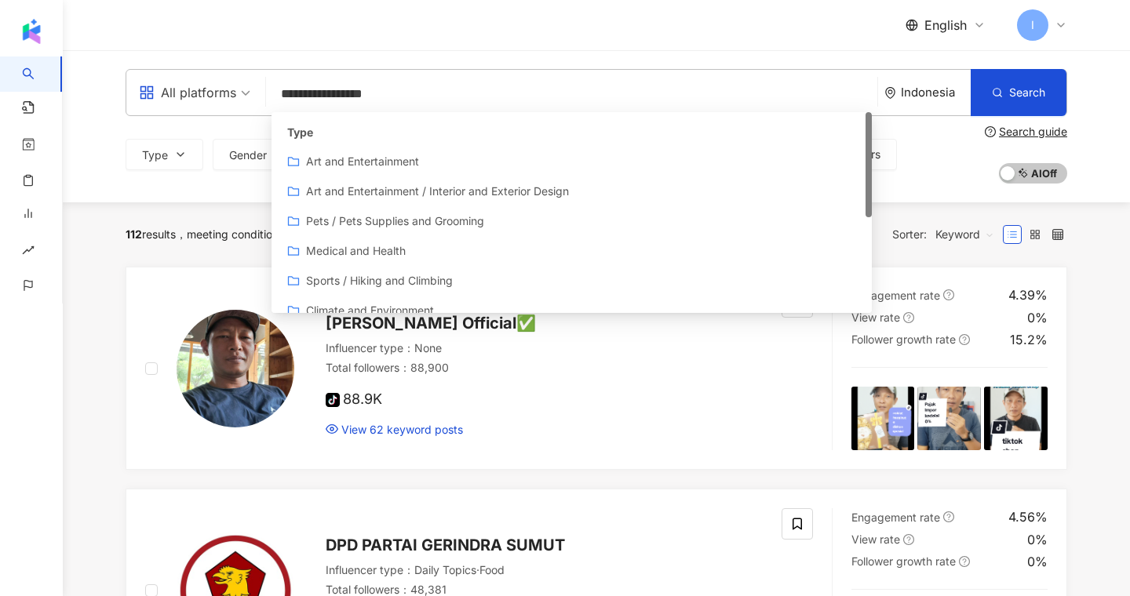
drag, startPoint x: 396, startPoint y: 98, endPoint x: 252, endPoint y: 84, distance: 145.1
click at [252, 84] on div "**********" at bounding box center [597, 92] width 942 height 47
click at [282, 100] on input "**********" at bounding box center [571, 94] width 599 height 30
click at [289, 95] on input "**********" at bounding box center [571, 94] width 599 height 30
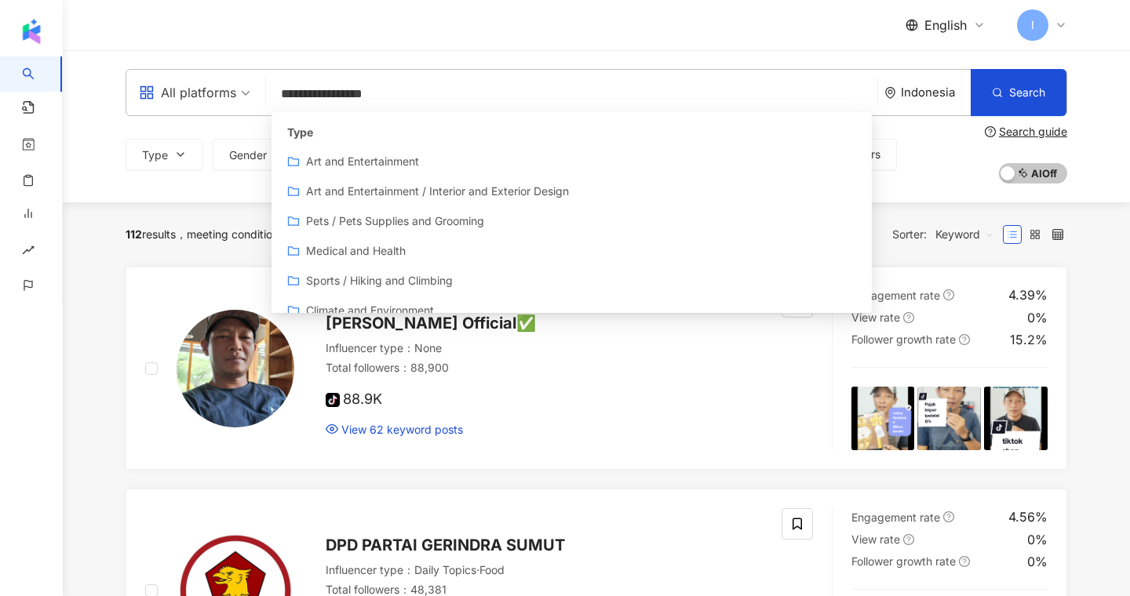
click at [318, 91] on input "**********" at bounding box center [571, 94] width 599 height 30
click at [359, 92] on input "**********" at bounding box center [571, 94] width 599 height 30
click at [941, 195] on div "**********" at bounding box center [596, 126] width 1067 height 152
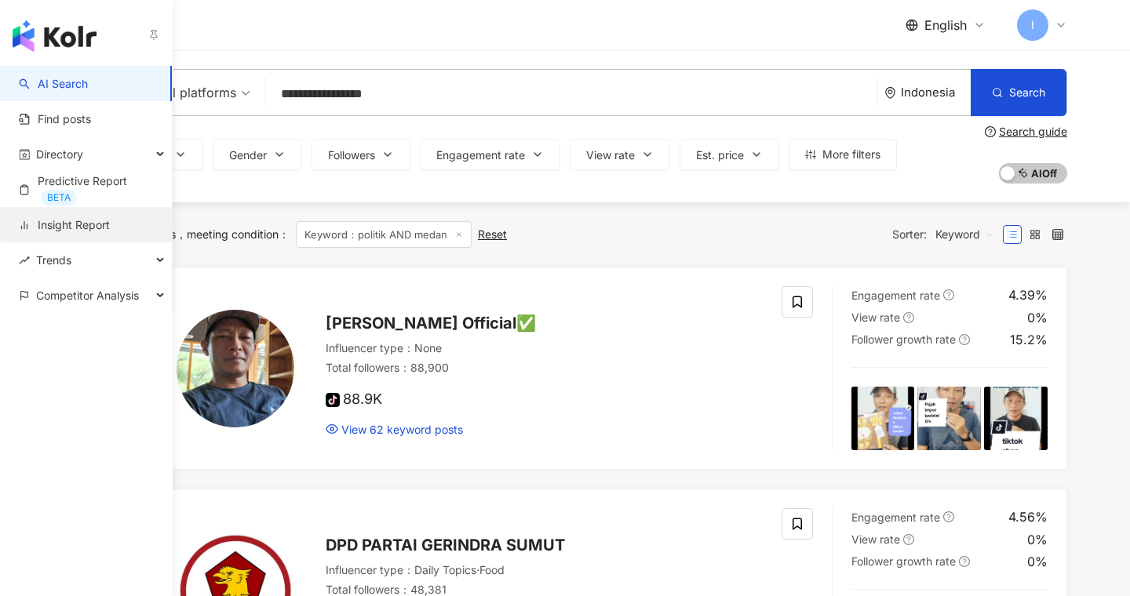
click at [70, 224] on link "Insight Report" at bounding box center [64, 225] width 91 height 16
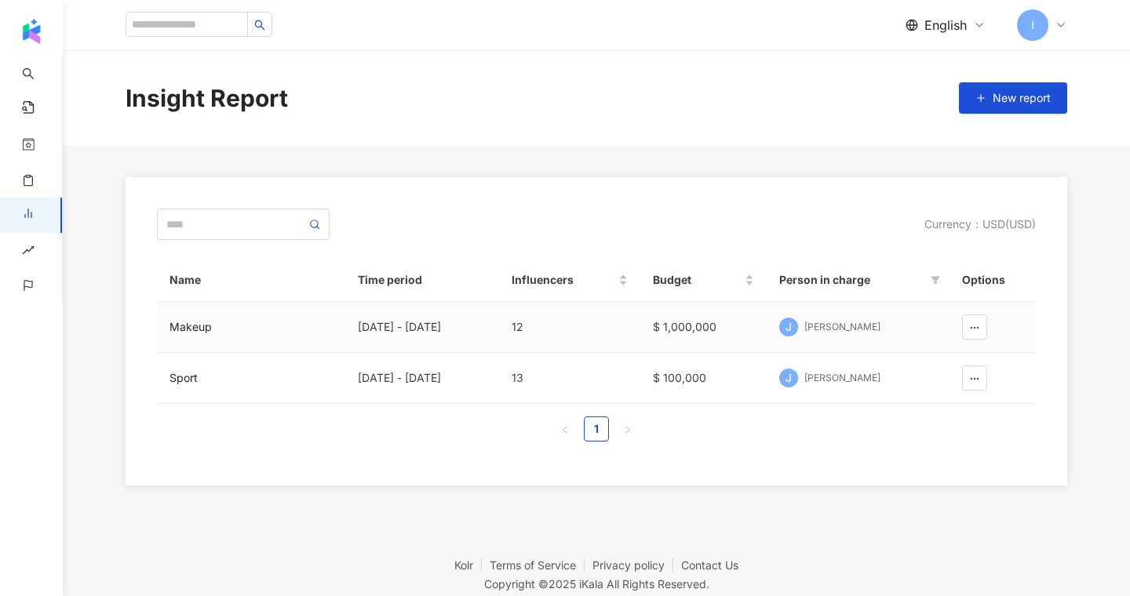
click at [202, 328] on div "Makeup" at bounding box center [251, 327] width 163 height 17
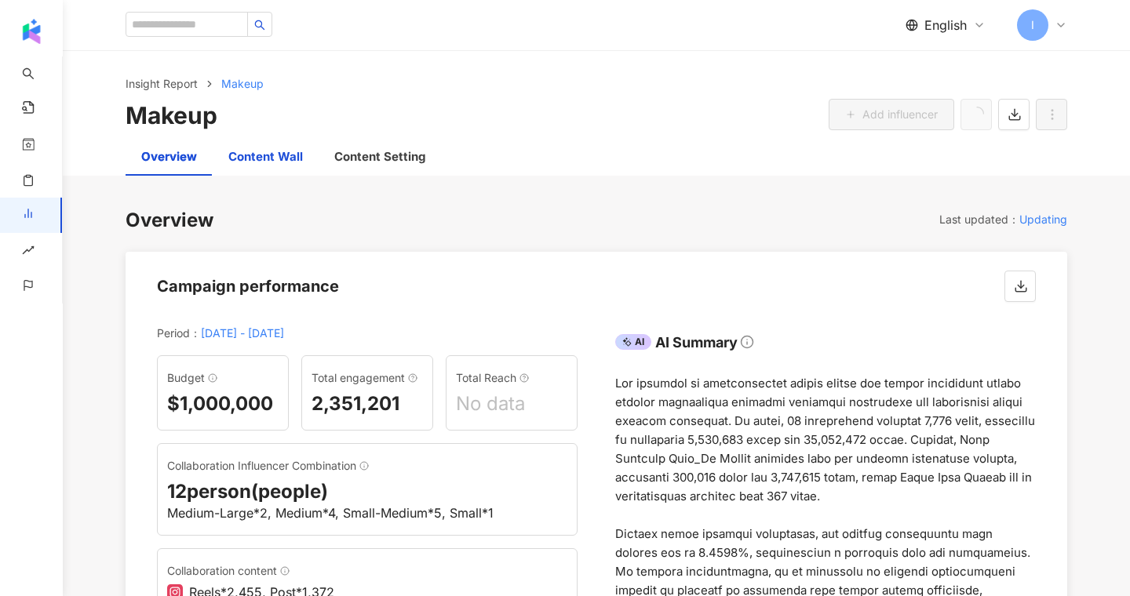
click at [273, 155] on div "Content Wall" at bounding box center [265, 157] width 75 height 19
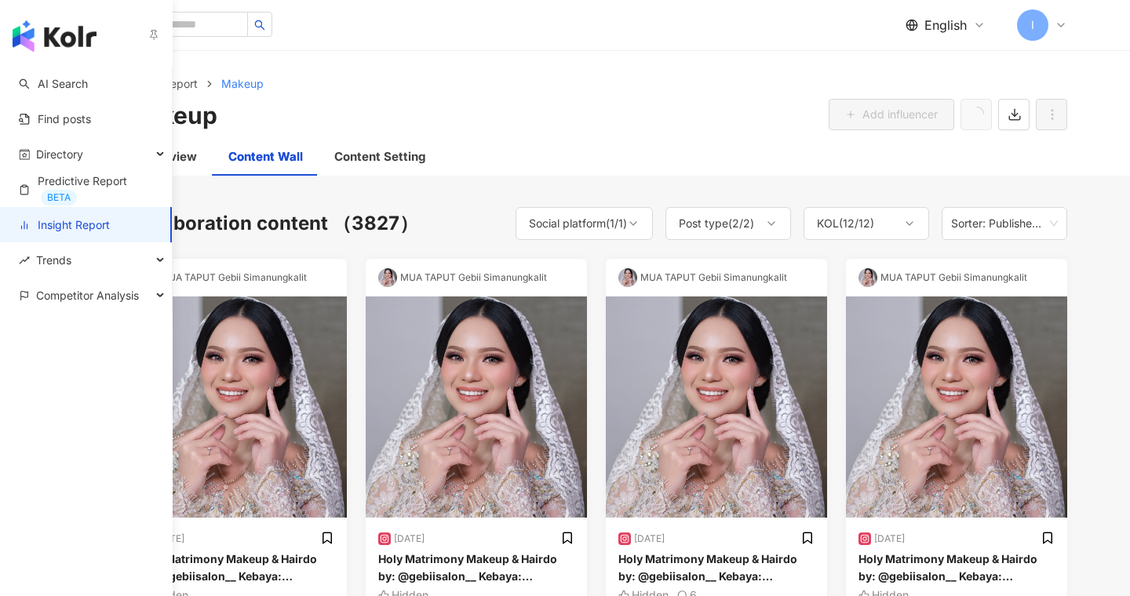
click at [50, 222] on link "Insight Report" at bounding box center [64, 225] width 91 height 16
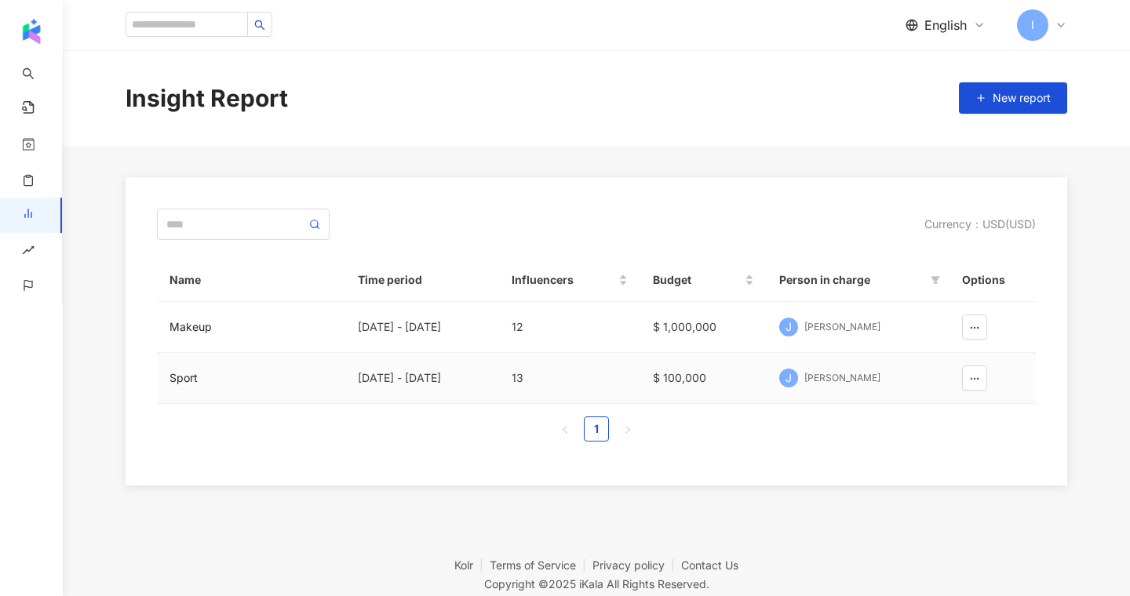
click at [826, 383] on div "Jennifer Wen" at bounding box center [842, 378] width 76 height 13
click at [204, 335] on div "Makeup" at bounding box center [251, 327] width 163 height 17
click at [191, 323] on div "Makeup" at bounding box center [251, 327] width 163 height 17
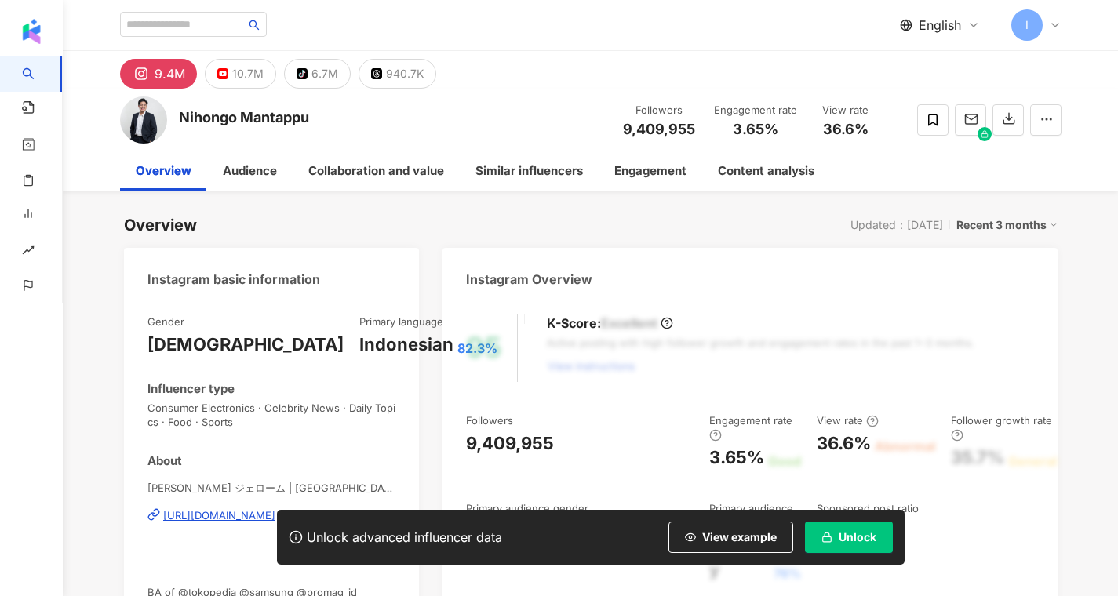
click at [863, 531] on span "Unlock" at bounding box center [858, 537] width 38 height 13
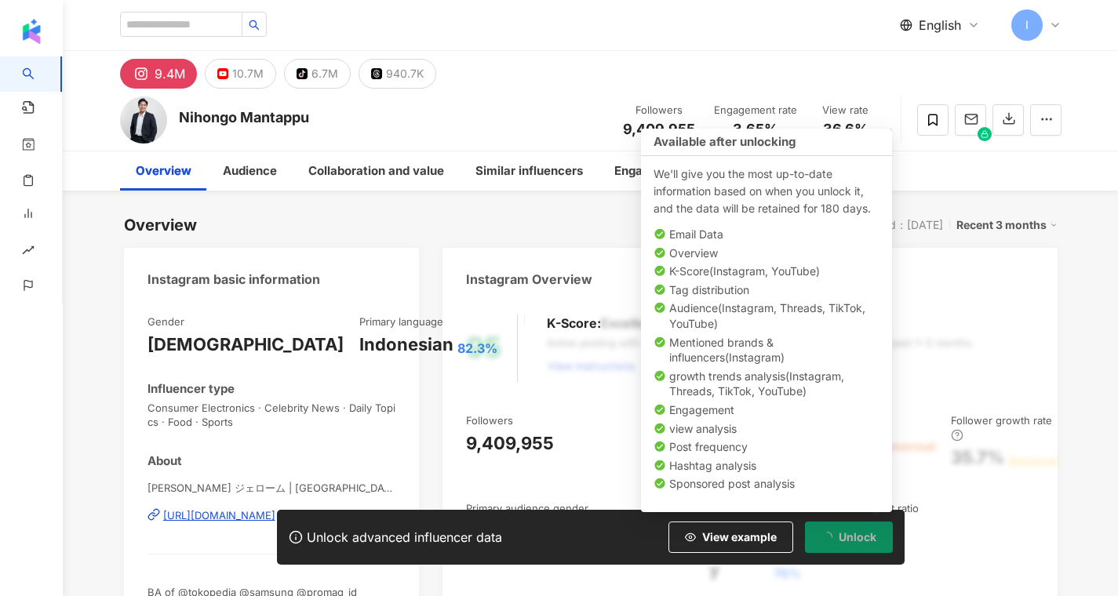
click at [843, 532] on span "Unlock" at bounding box center [858, 537] width 38 height 13
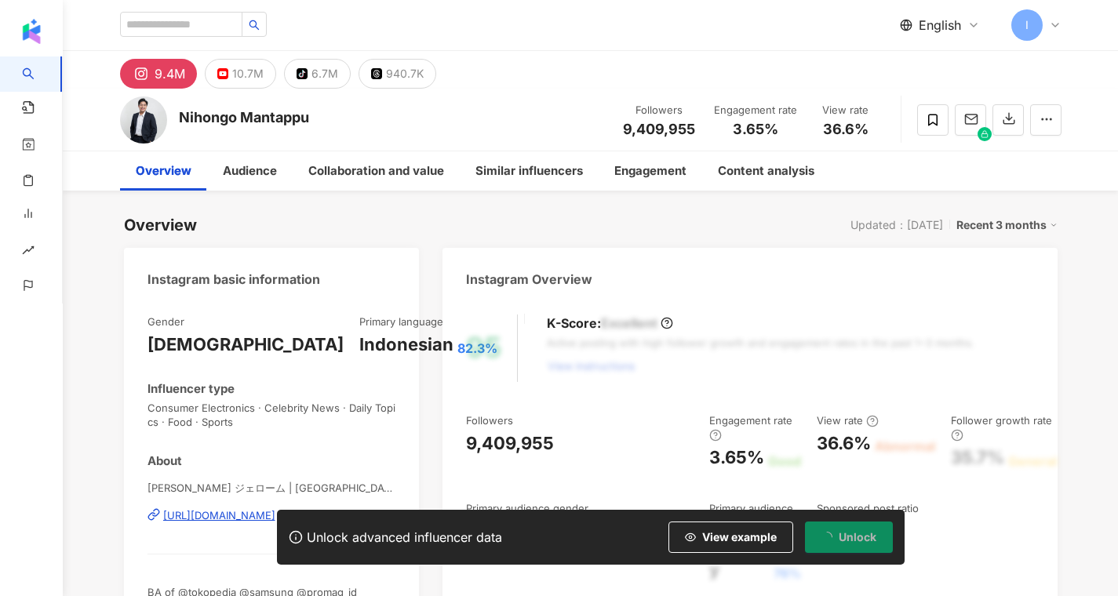
click at [506, 221] on div "Overview Updated：[DATE] Recent 3 months" at bounding box center [591, 225] width 934 height 22
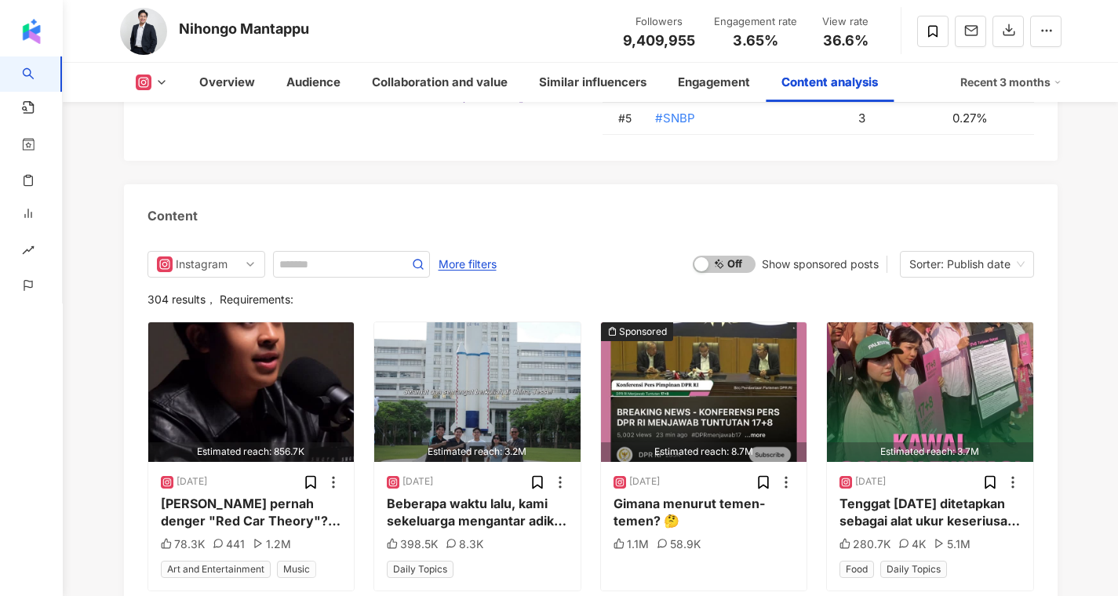
scroll to position [4978, 0]
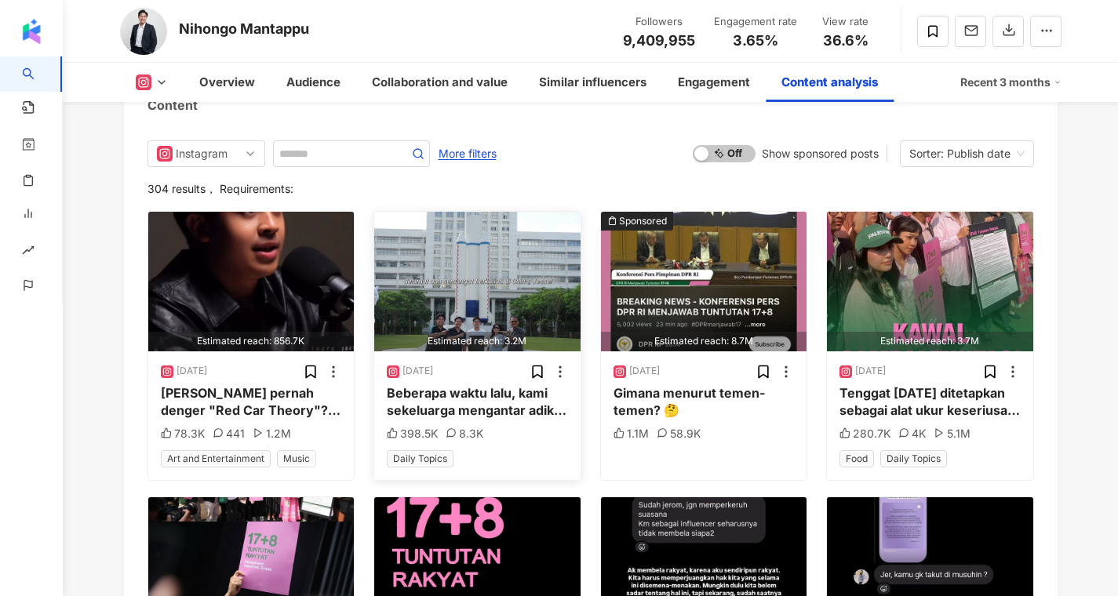
click at [465, 385] on div "Beberapa waktu lalu, kami sekeluarga mengantar adik aku, [PERSON_NAME], berangk…" at bounding box center [477, 402] width 181 height 35
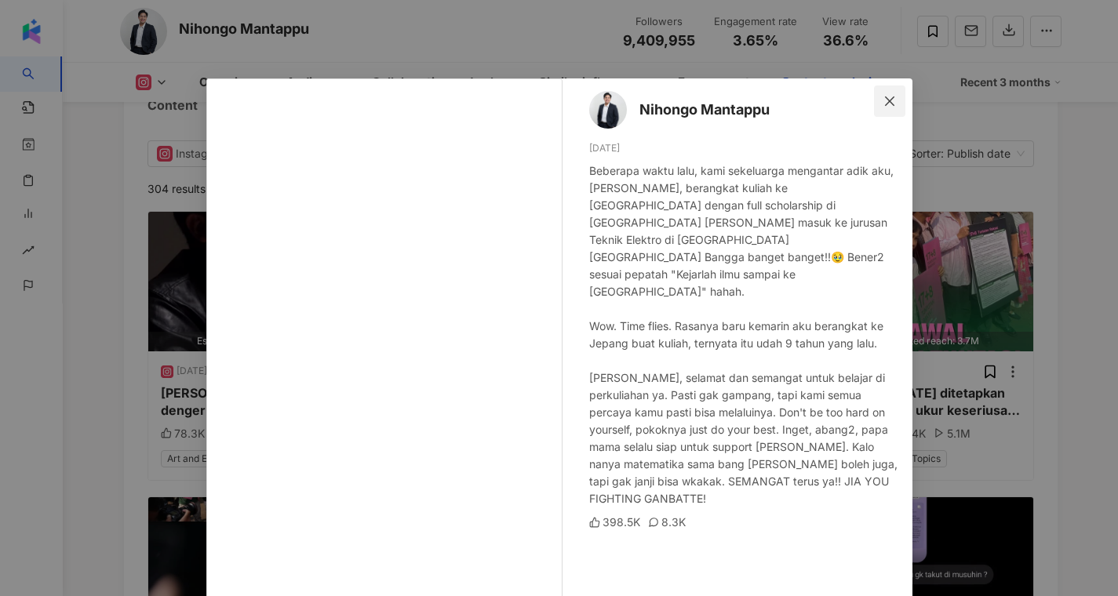
click at [874, 100] on span "Close" at bounding box center [889, 101] width 31 height 13
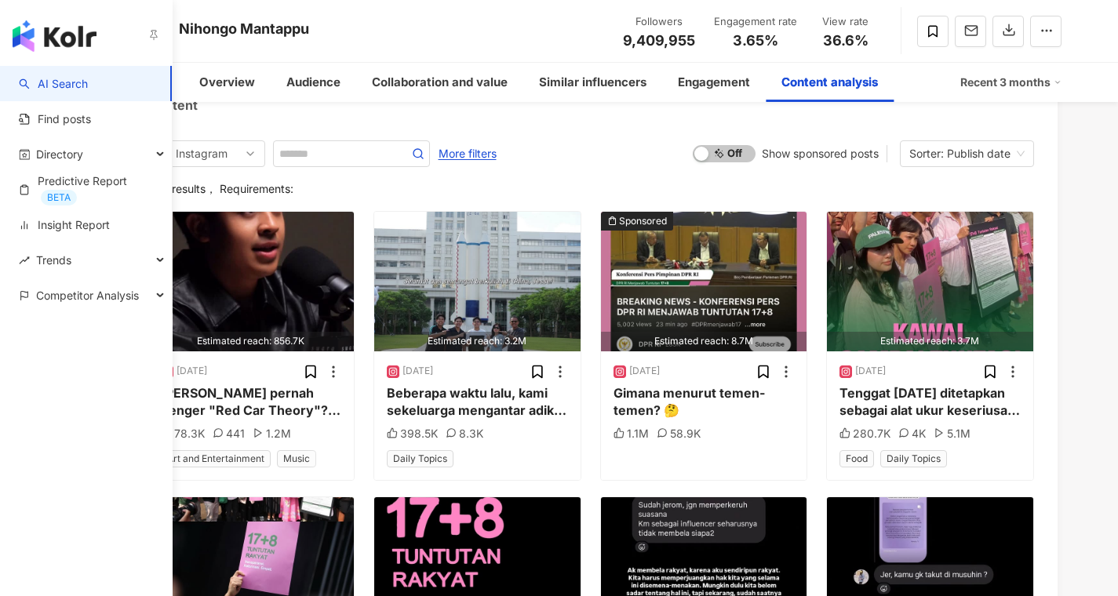
click at [79, 76] on link "AI Search" at bounding box center [53, 84] width 69 height 16
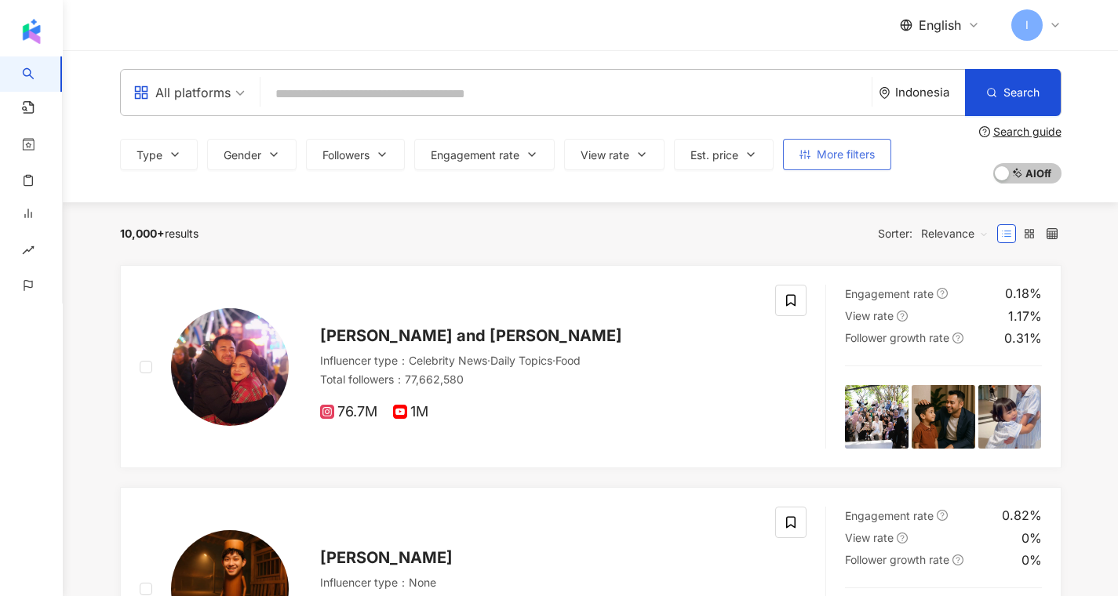
click at [848, 160] on span "More filters" at bounding box center [846, 154] width 58 height 13
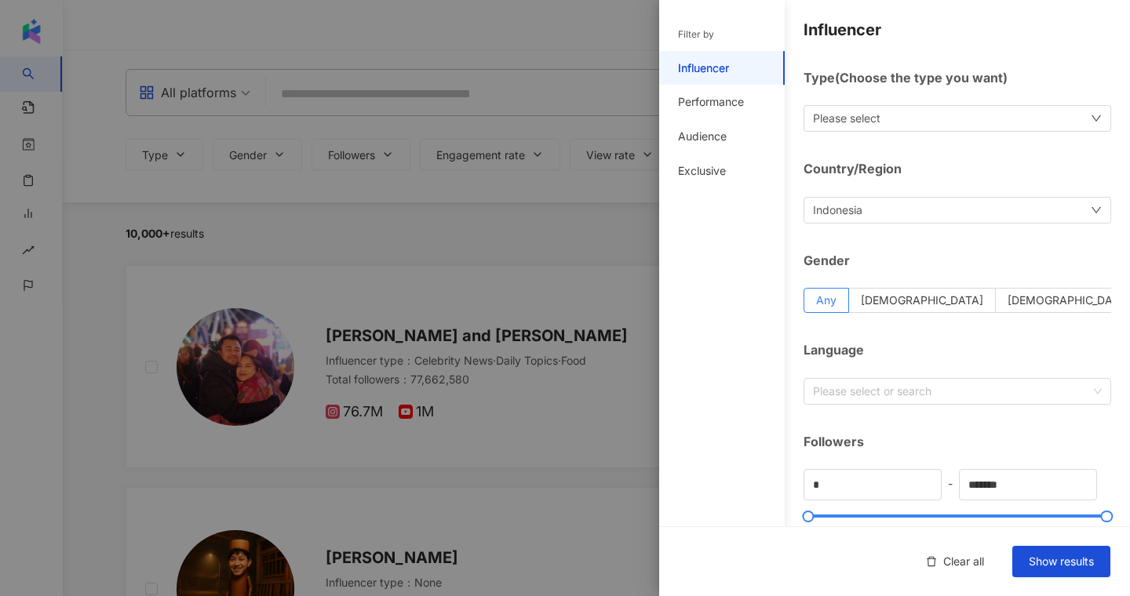
click at [390, 264] on div at bounding box center [565, 298] width 1130 height 596
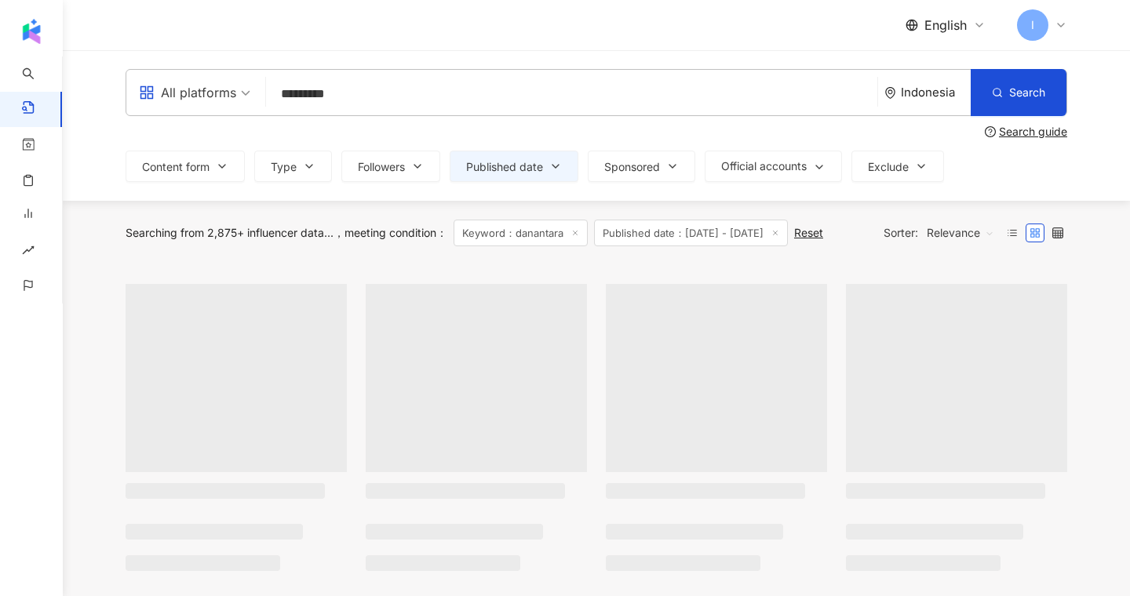
type input "**********"
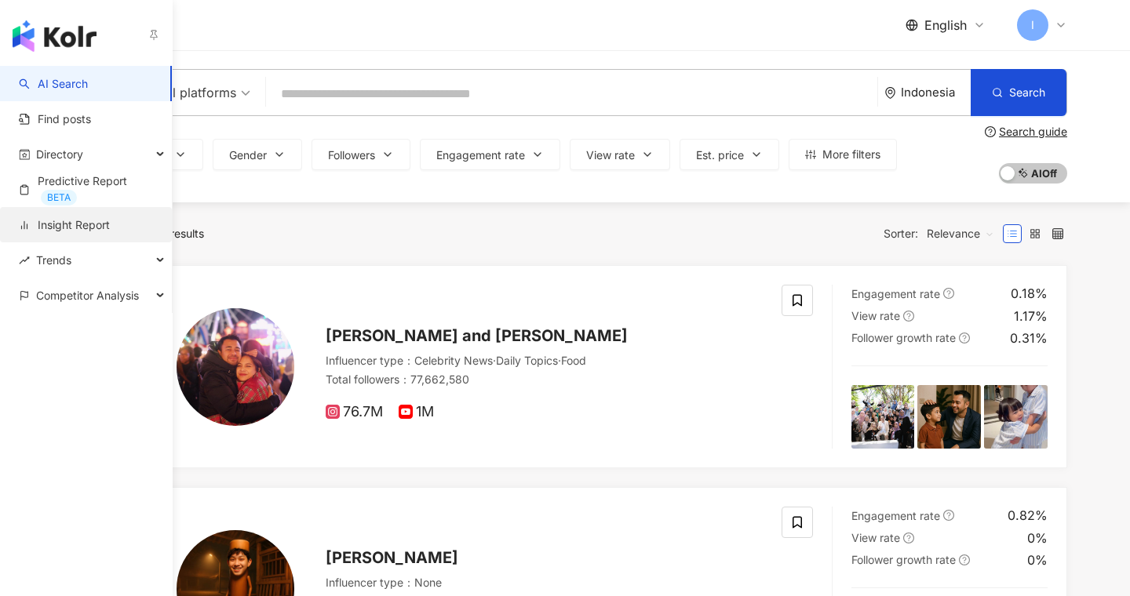
click at [61, 231] on link "Insight Report" at bounding box center [64, 225] width 91 height 16
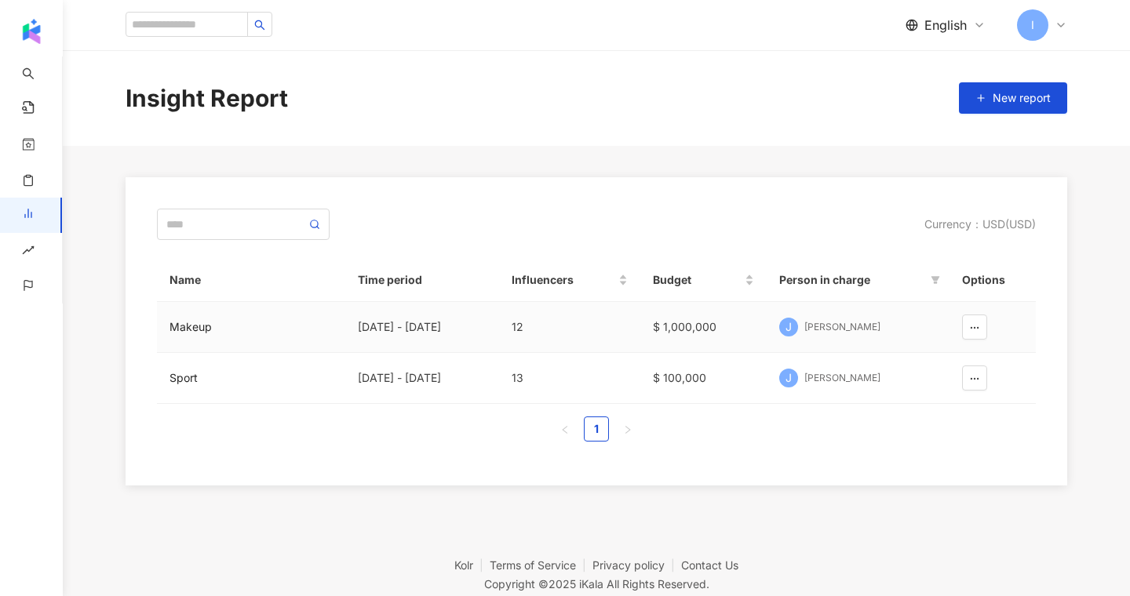
click at [196, 330] on div "Makeup" at bounding box center [251, 327] width 163 height 17
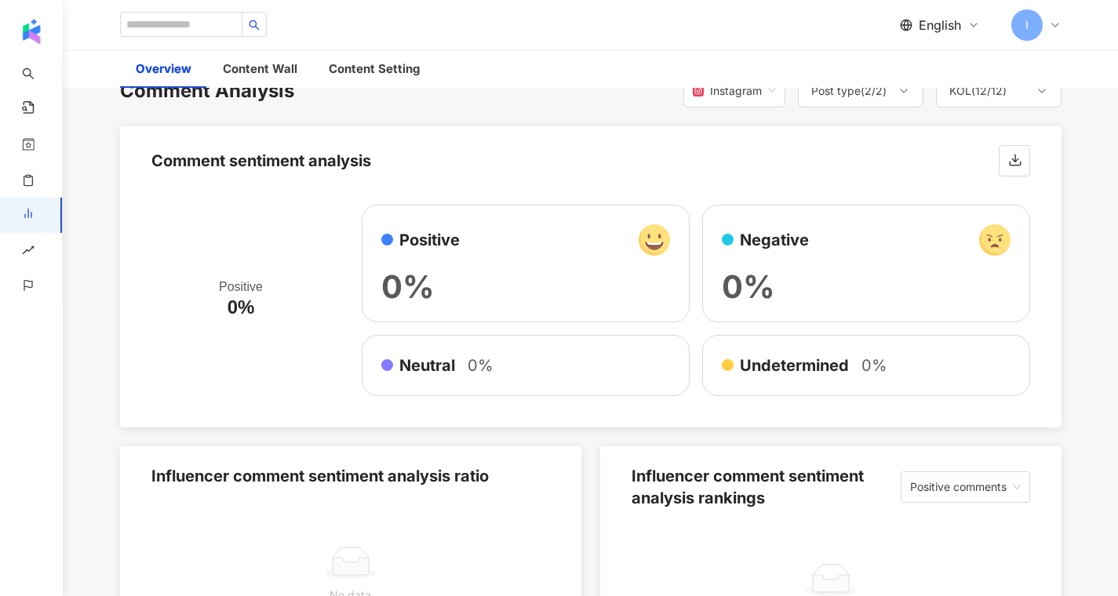
scroll to position [2247, 0]
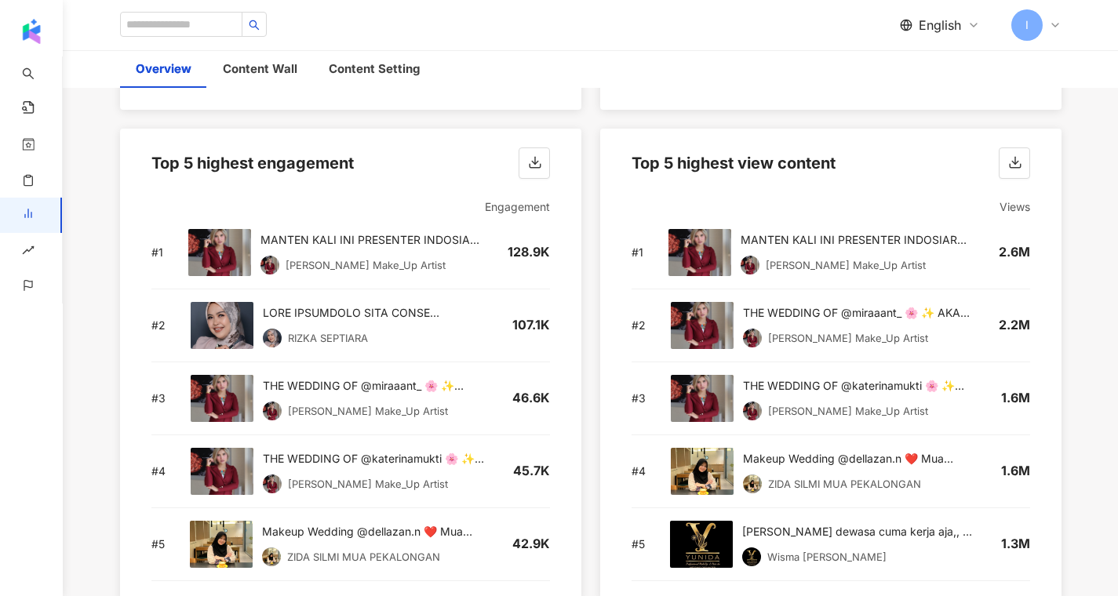
click at [222, 229] on img at bounding box center [219, 252] width 63 height 47
click at [387, 228] on div "View post on Instagram" at bounding box center [384, 235] width 123 height 14
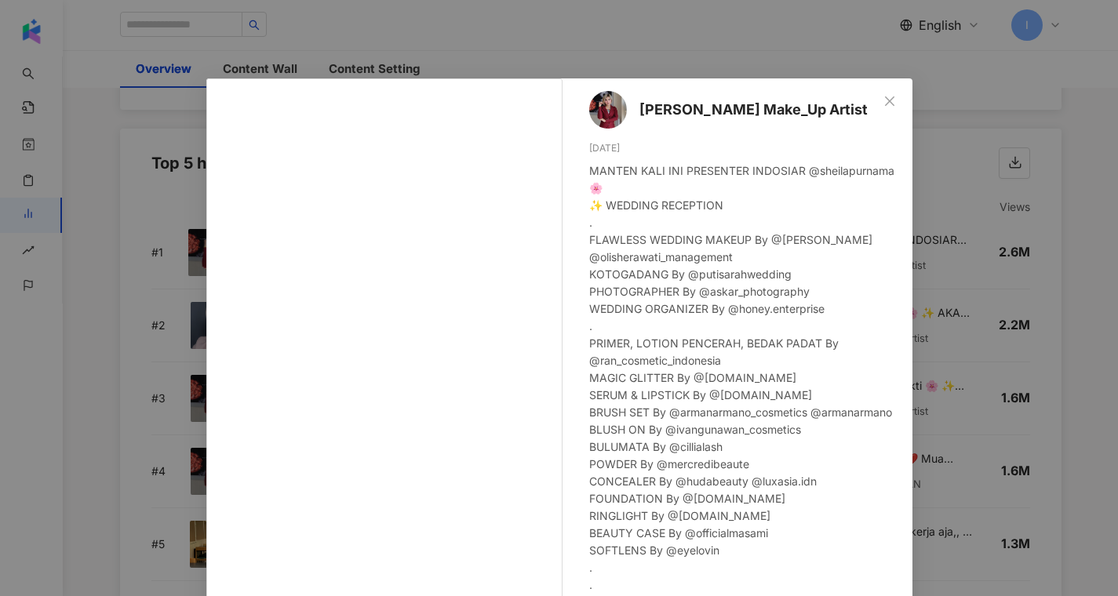
click at [885, 101] on icon "close" at bounding box center [890, 101] width 13 height 13
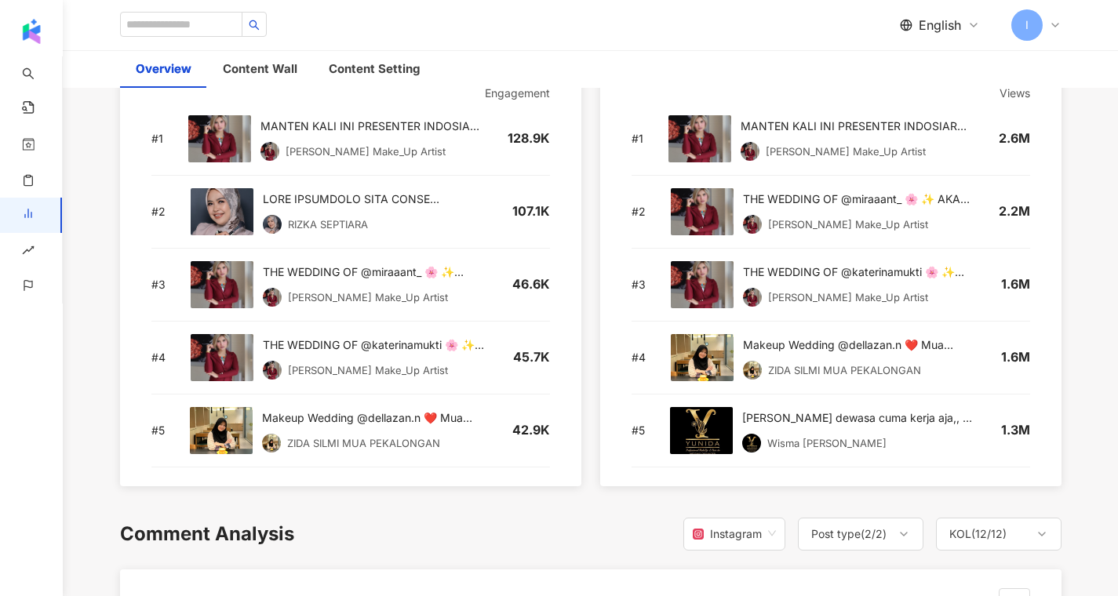
scroll to position [2351, 0]
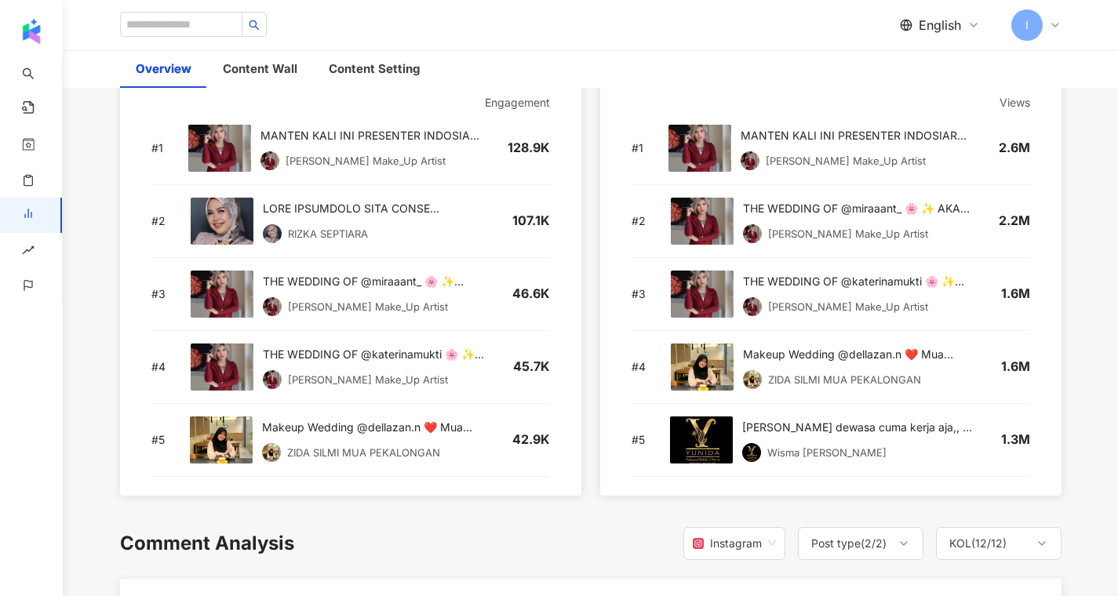
click at [399, 258] on div "# 3 THE WEDDING OF @miraaant_ 🌸 ✨ AKAD NIKAH . FLAWLESS WEDDING MAKEUP By @olis…" at bounding box center [350, 294] width 399 height 73
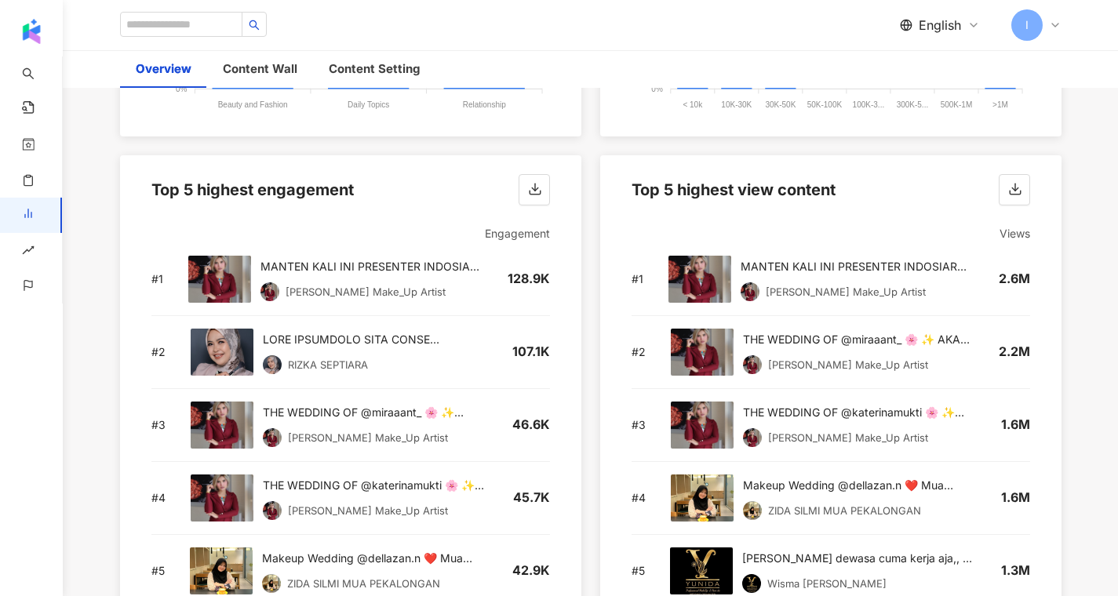
click at [230, 559] on img at bounding box center [221, 571] width 63 height 47
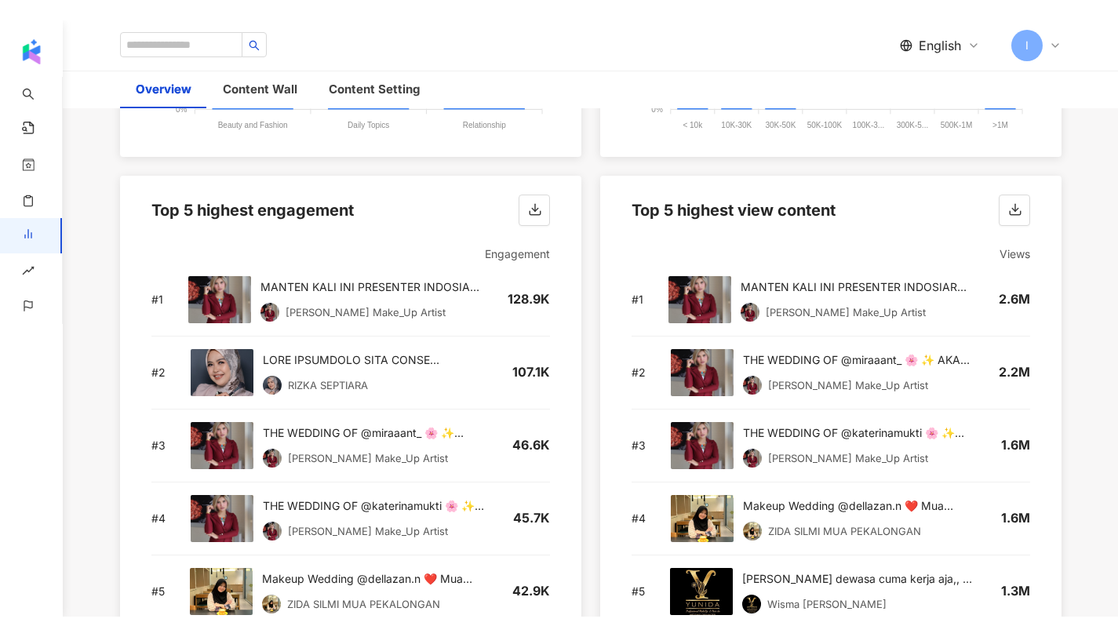
scroll to position [1898, 0]
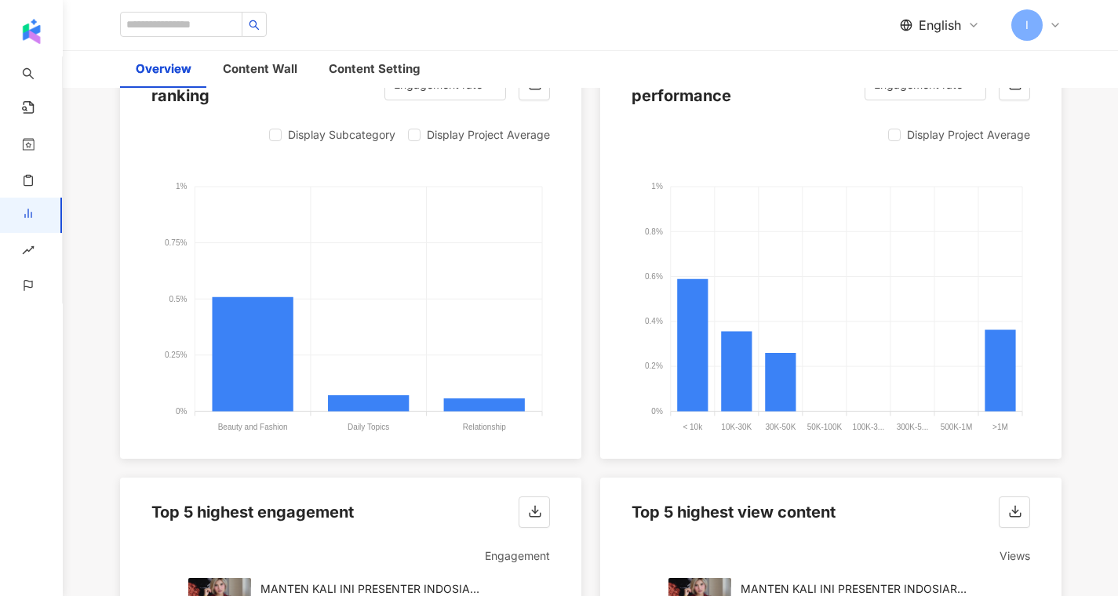
click at [42, 31] on img "button" at bounding box center [31, 31] width 25 height 25
click at [23, 37] on img "button" at bounding box center [31, 31] width 25 height 25
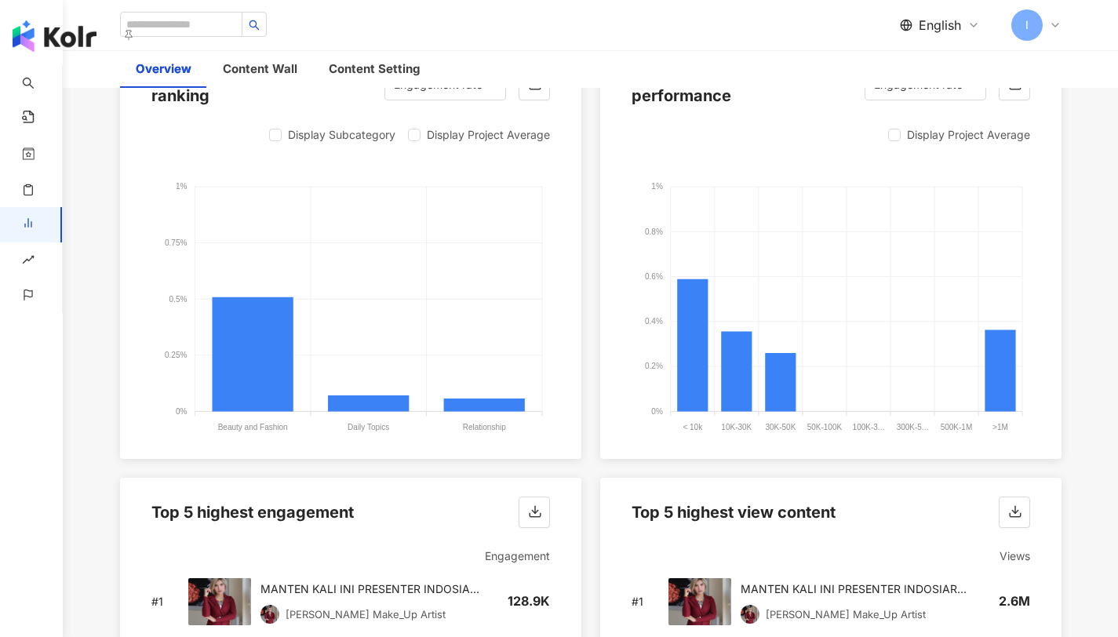
drag, startPoint x: 23, startPoint y: 37, endPoint x: 34, endPoint y: 28, distance: 14.0
click at [34, 28] on img "button" at bounding box center [55, 35] width 84 height 31
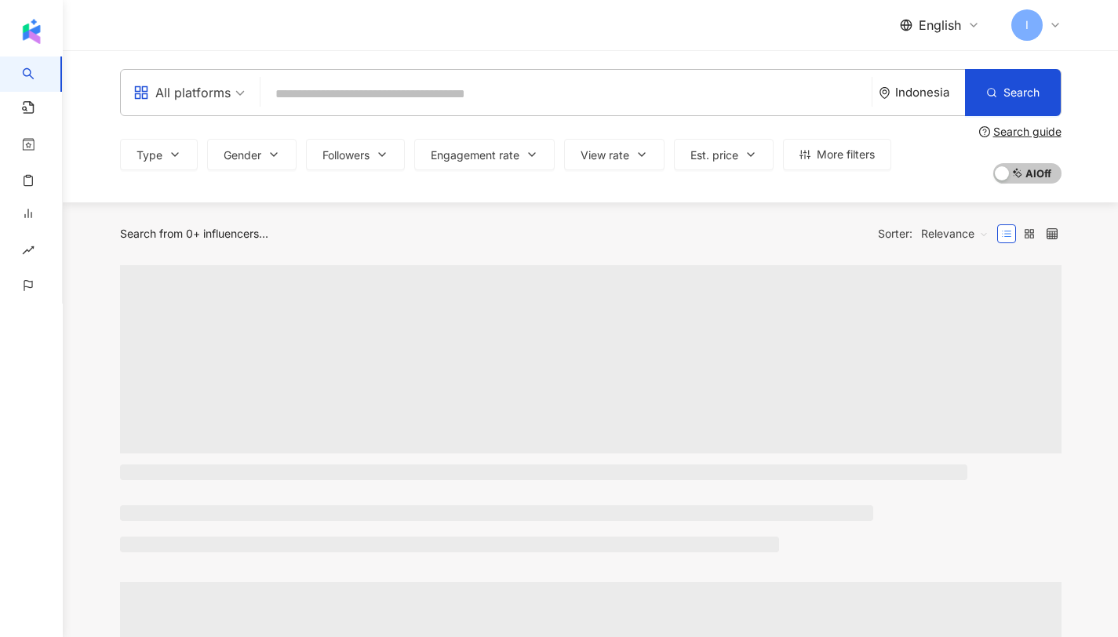
click at [227, 100] on div "All platforms" at bounding box center [181, 92] width 97 height 25
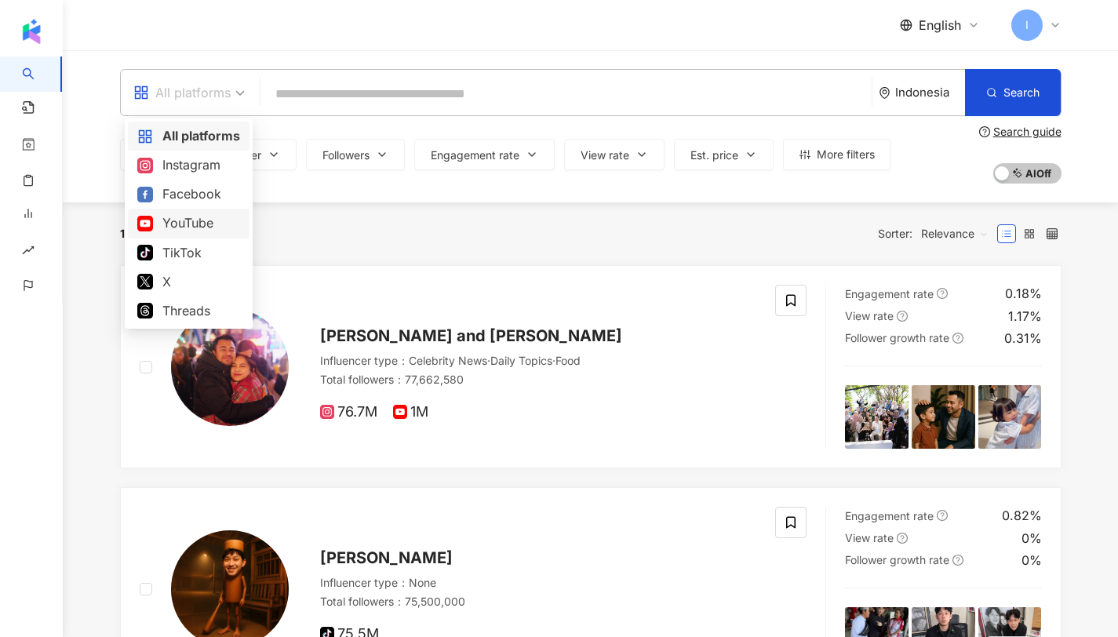
click at [374, 202] on div "10,000+ results Sorter: Relevance" at bounding box center [591, 233] width 942 height 63
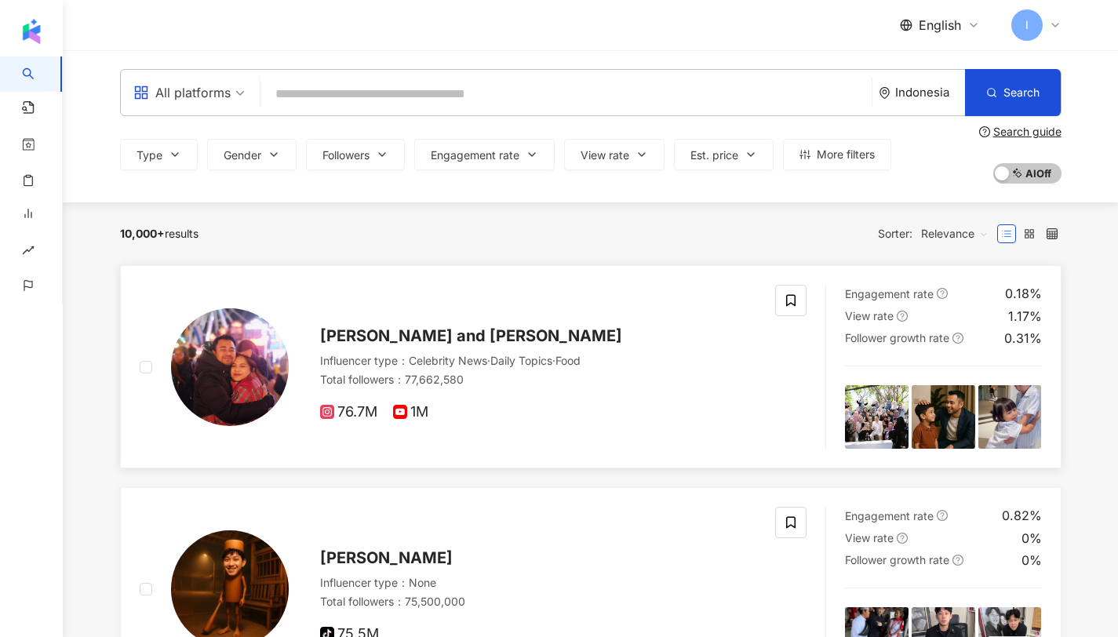
click at [358, 327] on span "Raffi Ahmad and Nagita Slavina" at bounding box center [471, 335] width 302 height 19
click at [148, 356] on div at bounding box center [214, 367] width 149 height 164
click at [1058, 230] on label at bounding box center [1052, 233] width 19 height 19
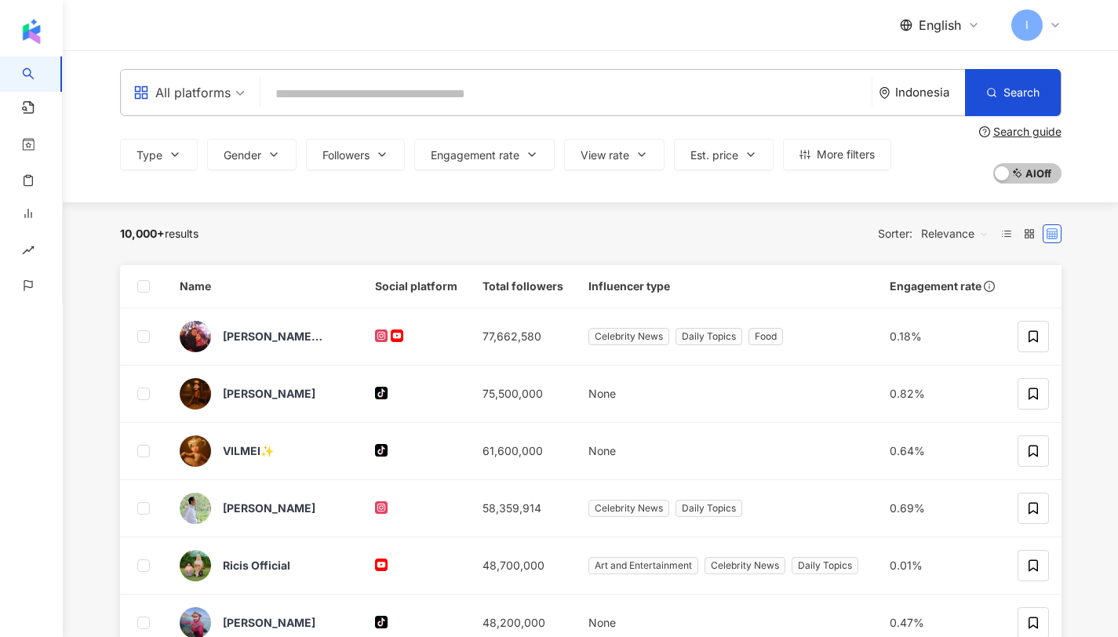
click at [1050, 235] on icon at bounding box center [1052, 233] width 11 height 11
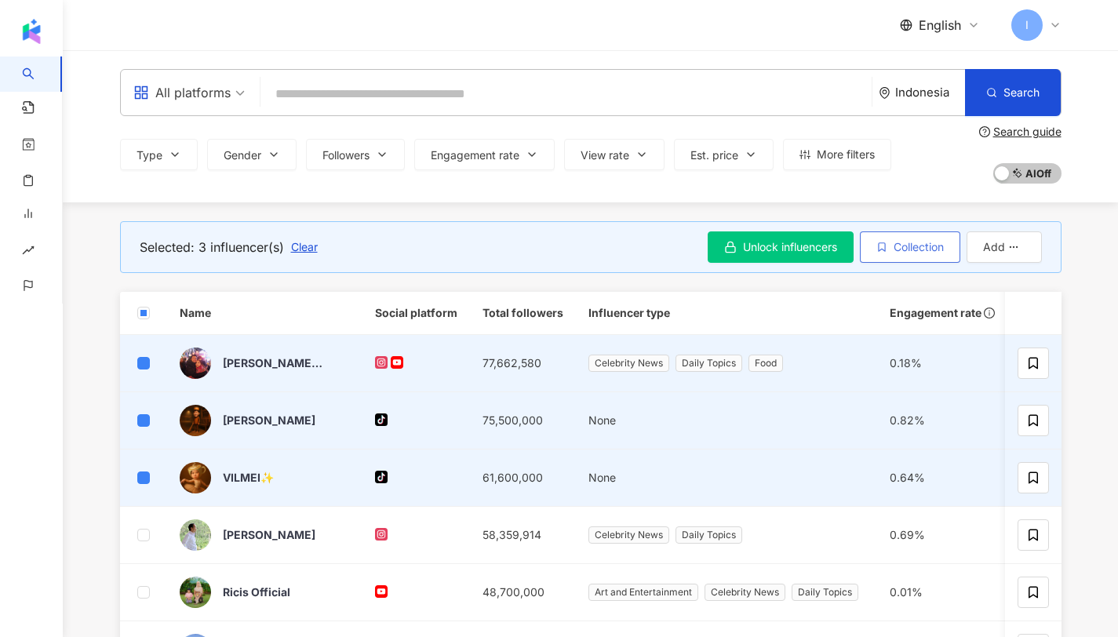
click at [894, 247] on span "Collection" at bounding box center [919, 247] width 50 height 13
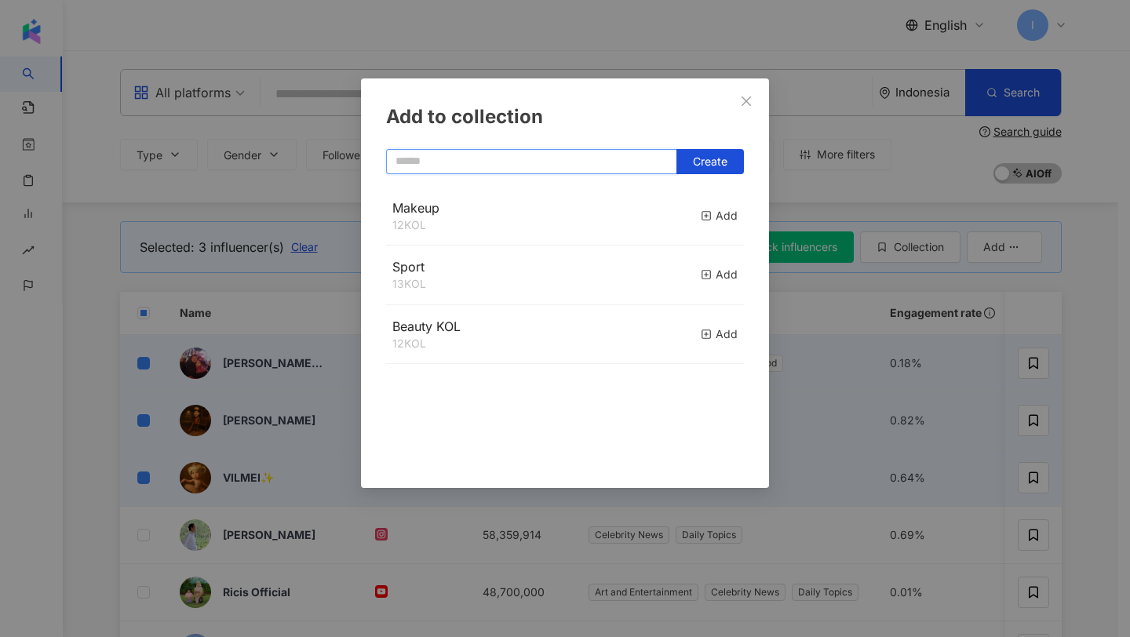
click at [534, 159] on input "text" at bounding box center [531, 161] width 291 height 25
click at [706, 168] on button "Create" at bounding box center [710, 161] width 67 height 25
type input "*******"
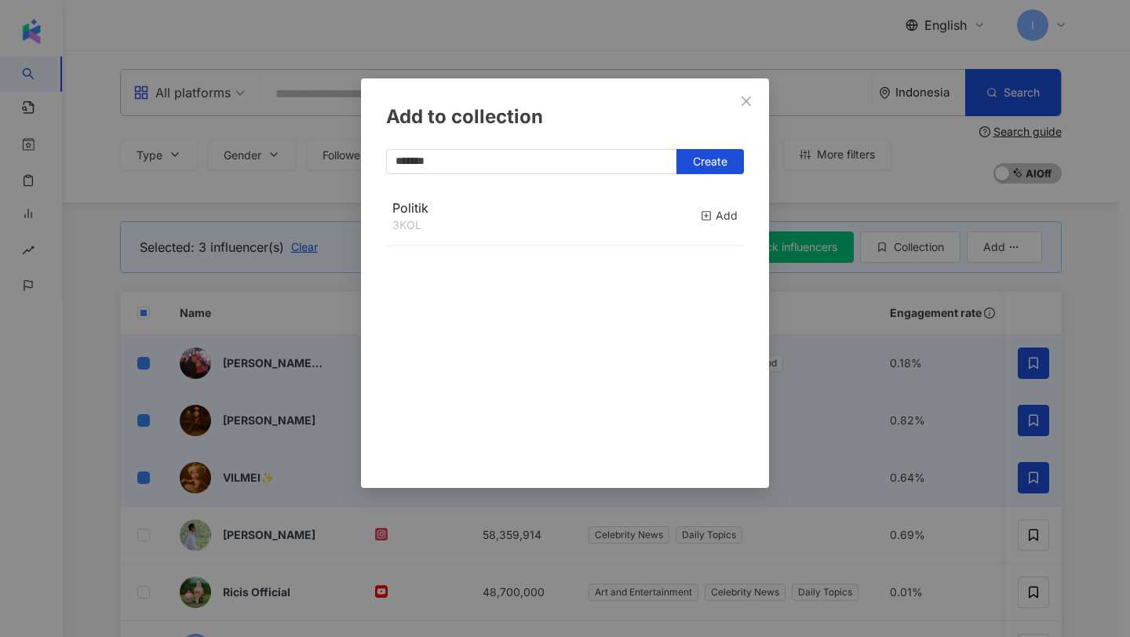
click at [191, 137] on div "Add to collection ******* Create Politik 3 KOL Add" at bounding box center [565, 318] width 1130 height 637
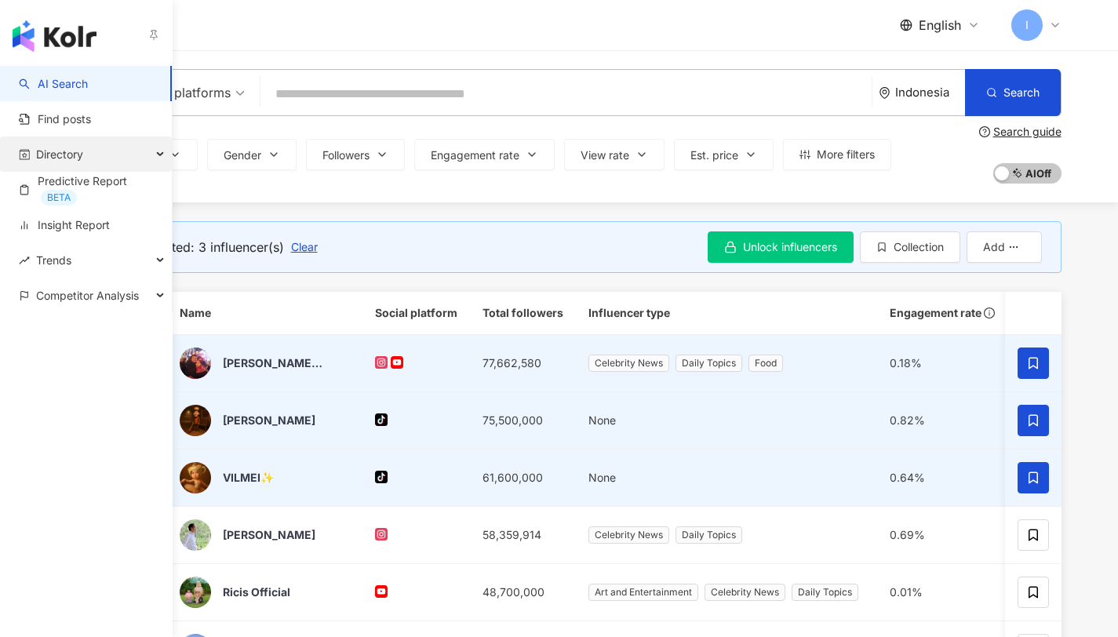
click at [64, 150] on span "Directory" at bounding box center [59, 154] width 47 height 35
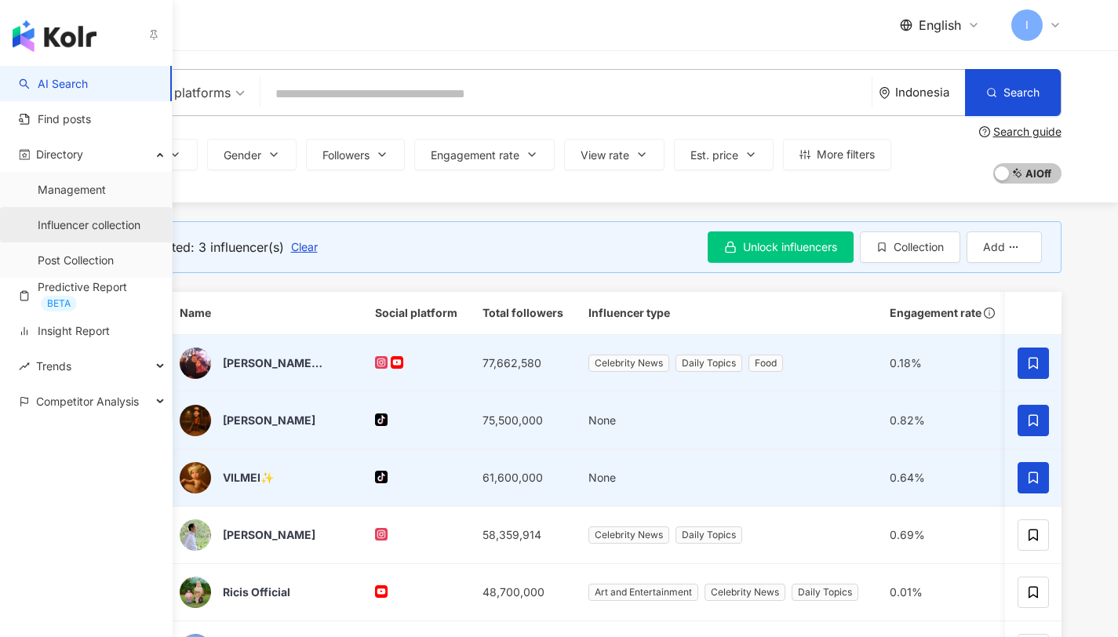
click at [68, 224] on link "Influencer collection" at bounding box center [89, 225] width 103 height 16
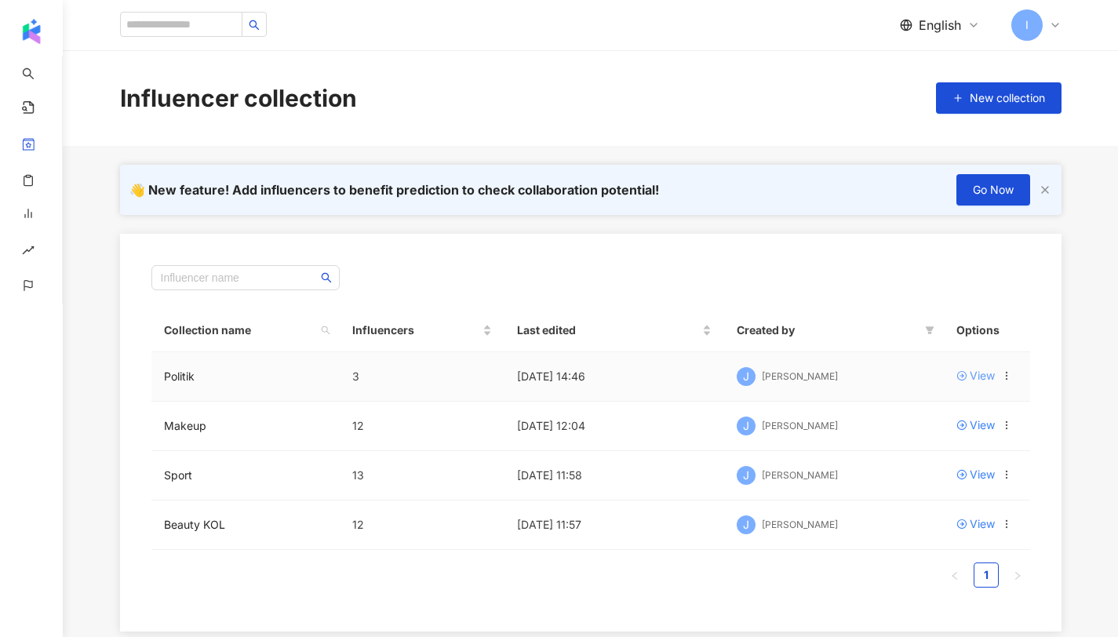
click at [985, 374] on div "View" at bounding box center [982, 375] width 25 height 17
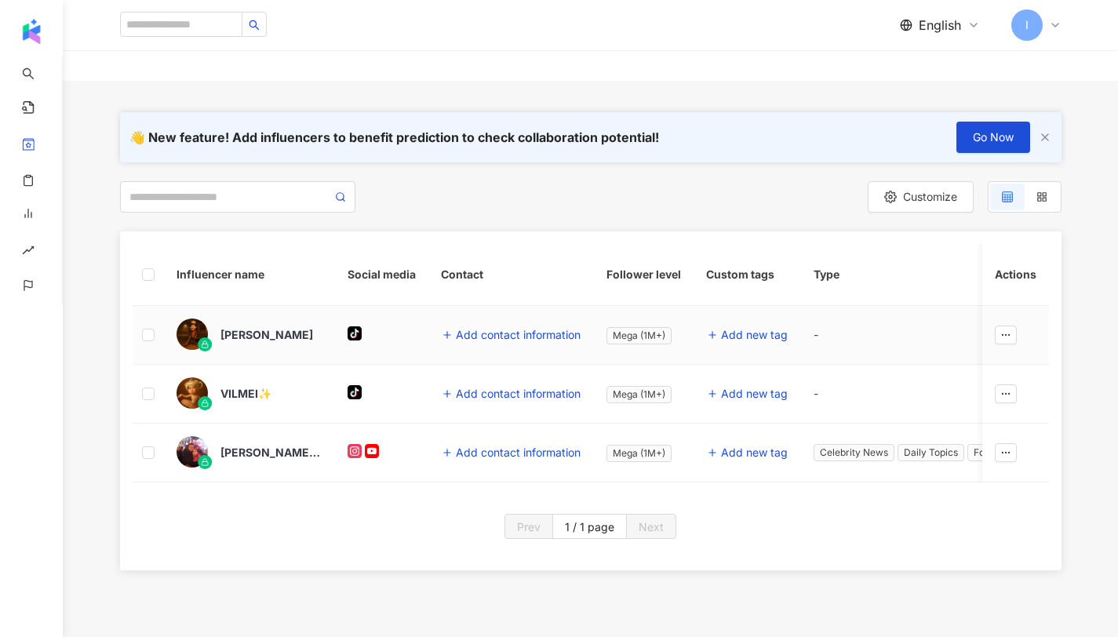
click at [256, 336] on div "WILLIE SALIM" at bounding box center [267, 335] width 93 height 16
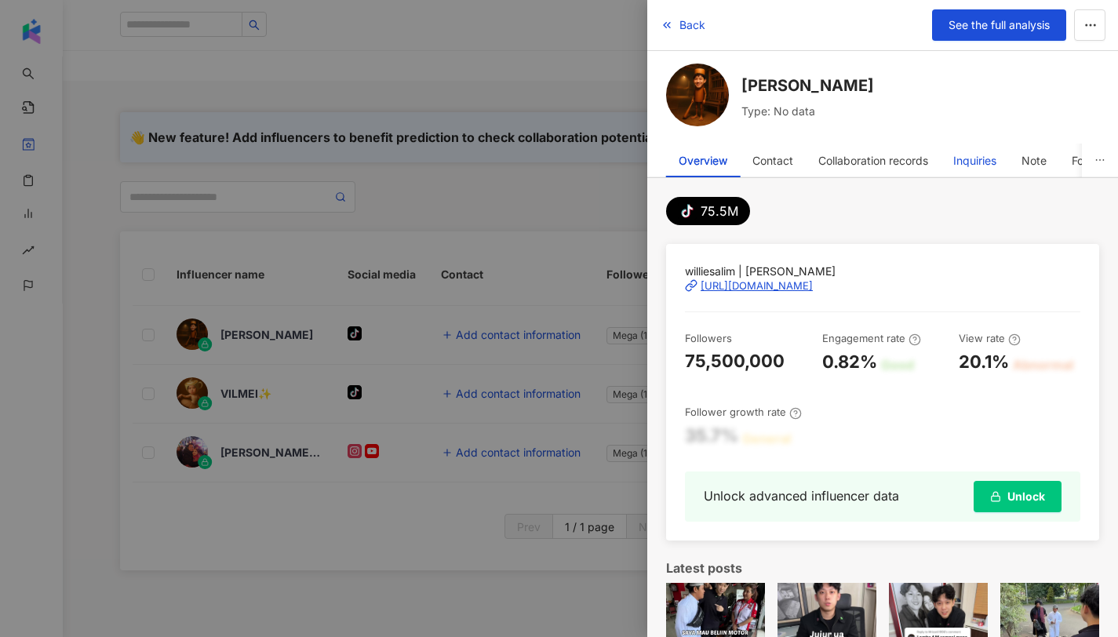
click at [962, 161] on div "Inquiries" at bounding box center [975, 160] width 43 height 31
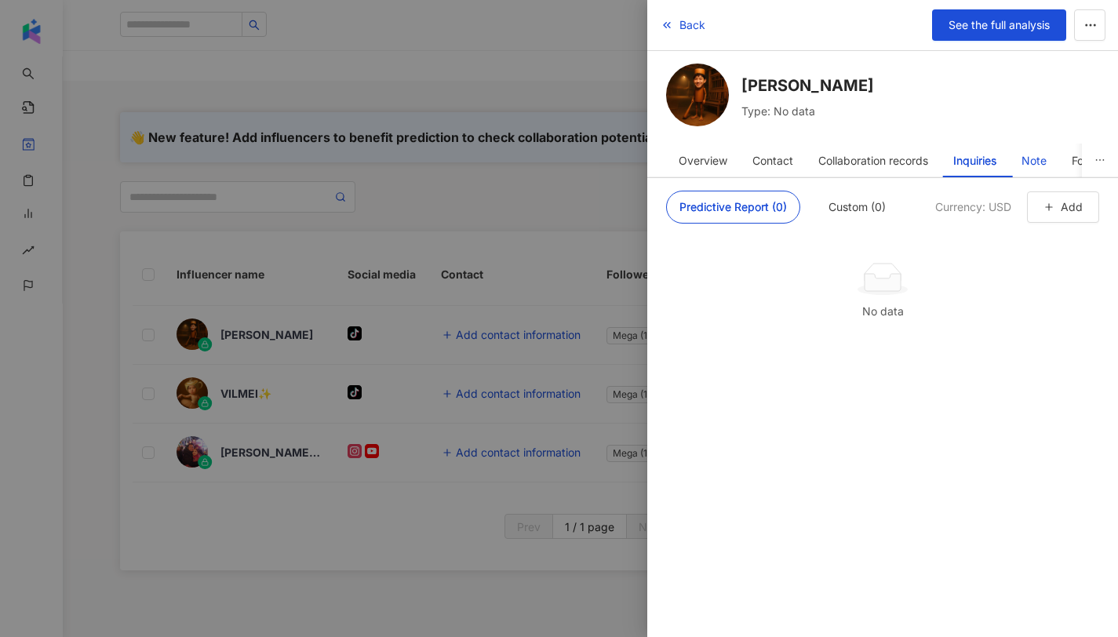
click at [1036, 167] on div "Note" at bounding box center [1034, 160] width 25 height 31
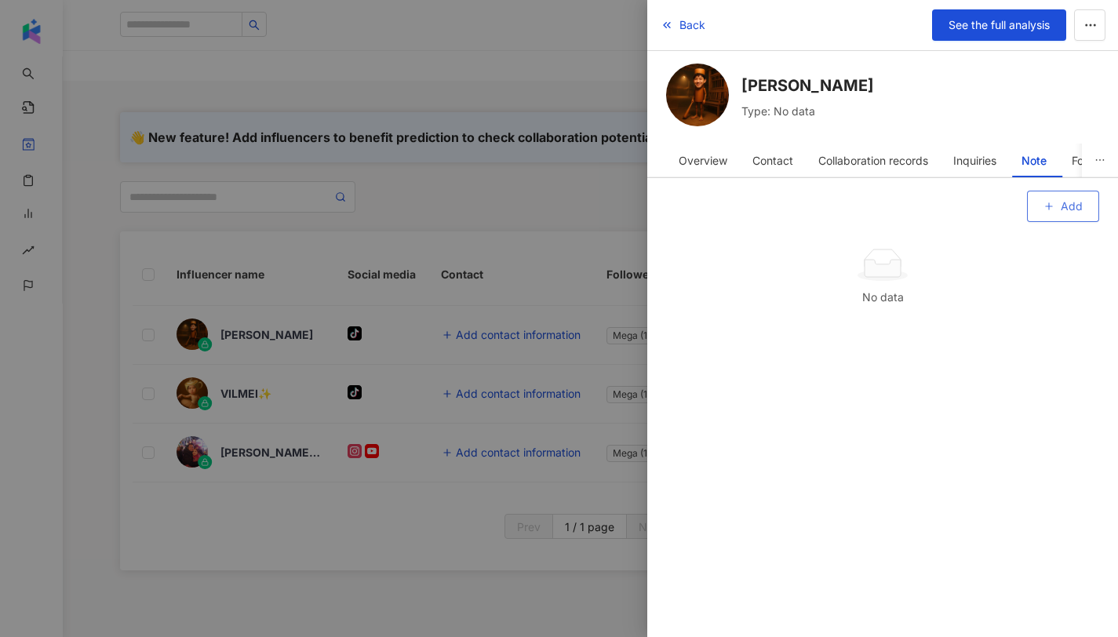
click at [1048, 202] on icon "button" at bounding box center [1049, 206] width 11 height 11
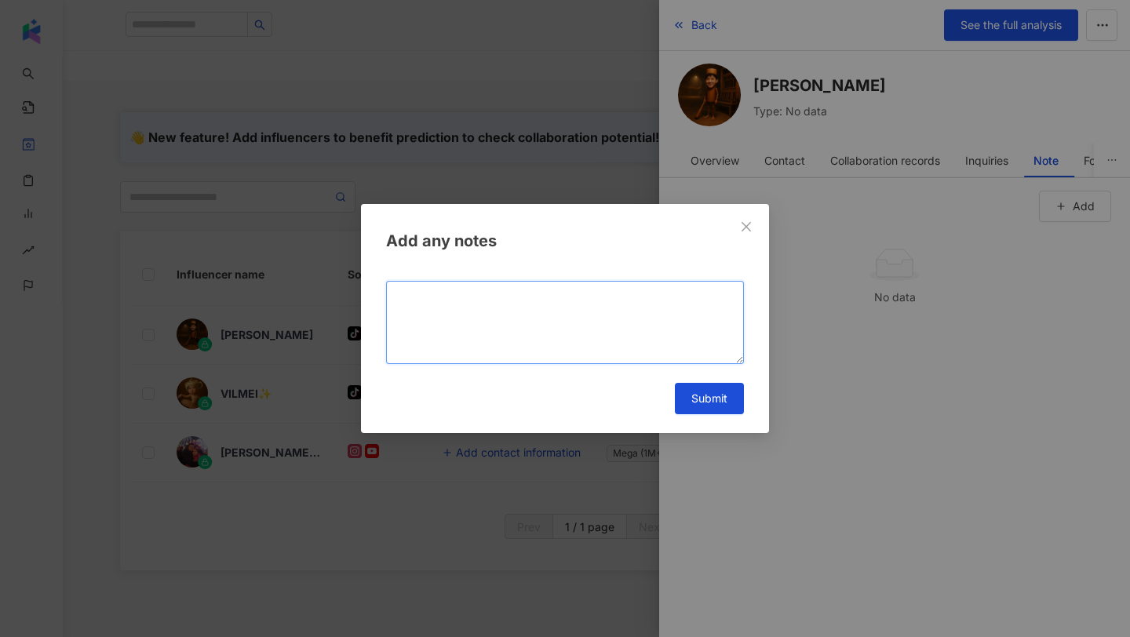
click at [492, 326] on textarea at bounding box center [565, 322] width 358 height 83
type textarea "**********"
click at [703, 403] on span "Submit" at bounding box center [709, 398] width 36 height 13
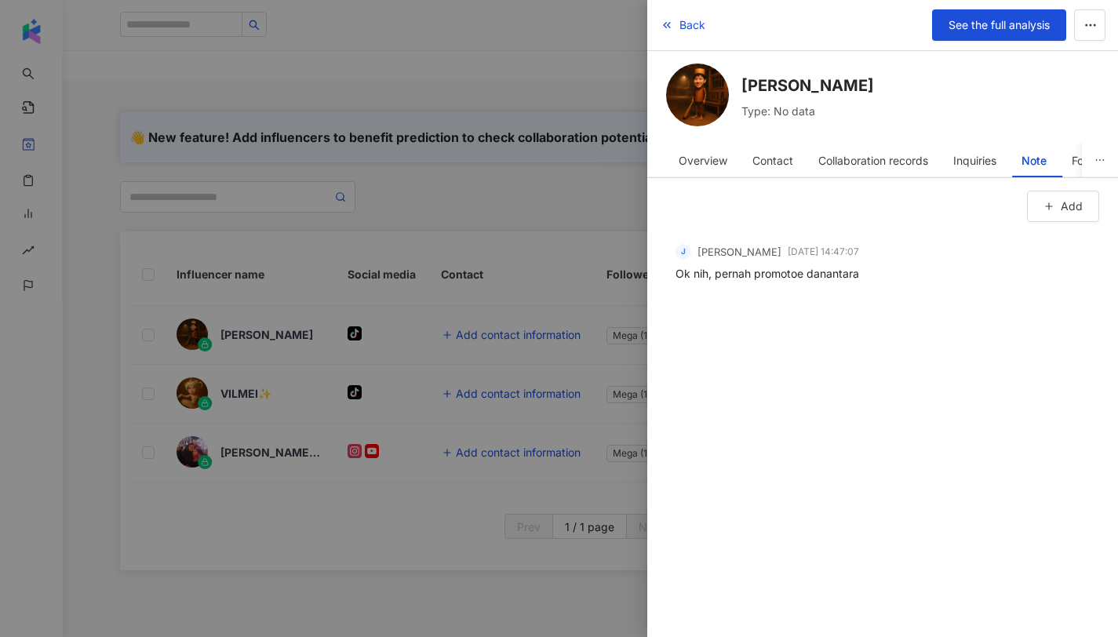
click at [485, 265] on div at bounding box center [559, 318] width 1118 height 637
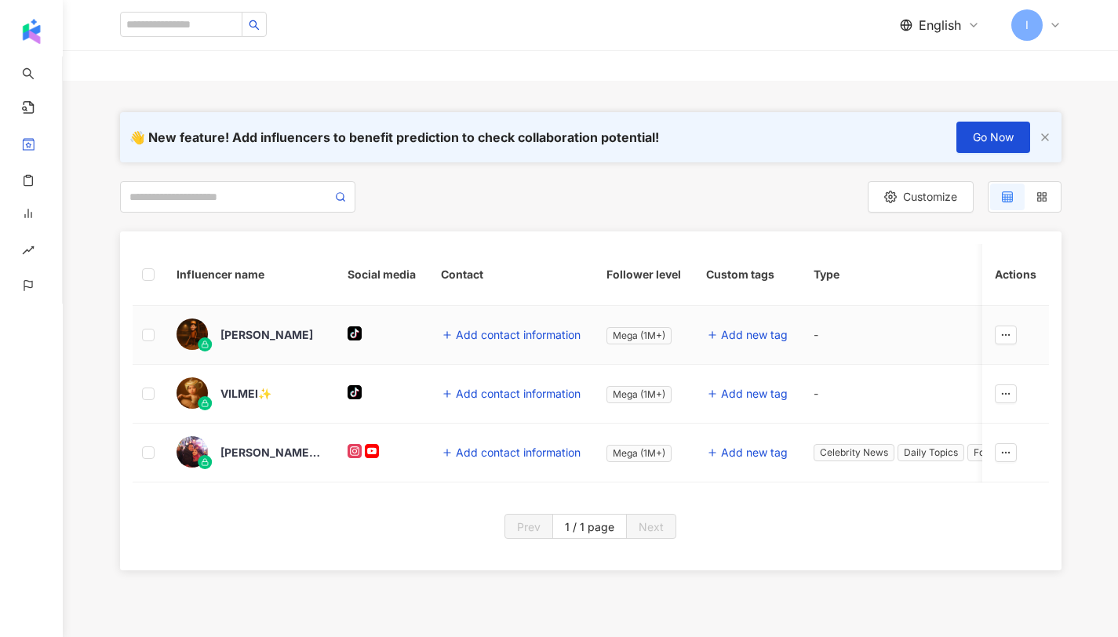
click at [254, 334] on div "WILLIE SALIM" at bounding box center [267, 335] width 93 height 16
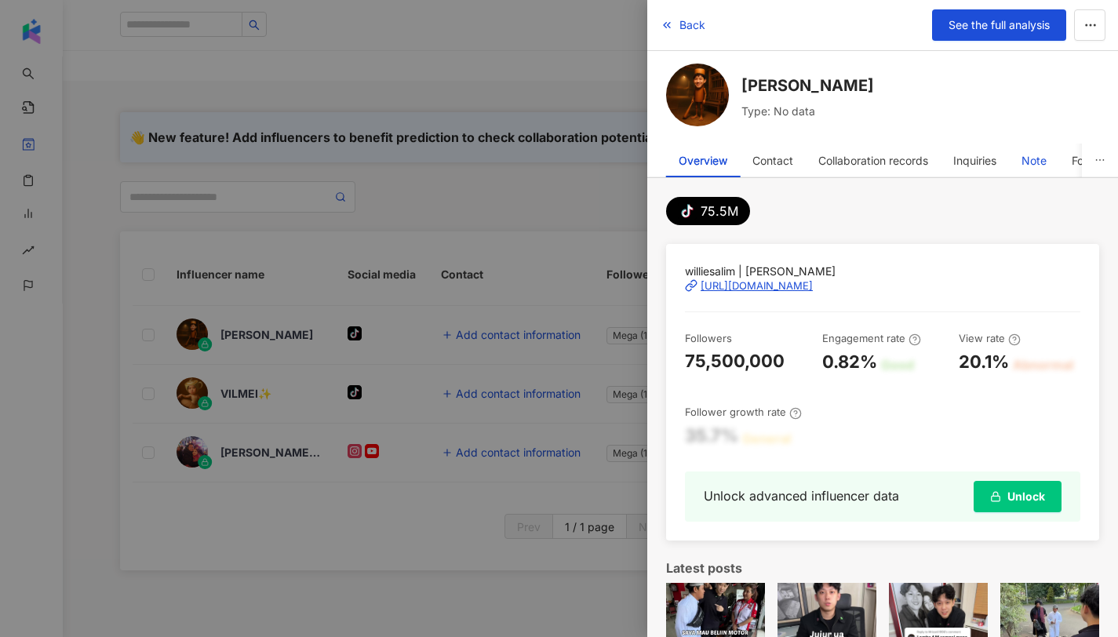
click at [1042, 162] on div "Note" at bounding box center [1034, 160] width 25 height 31
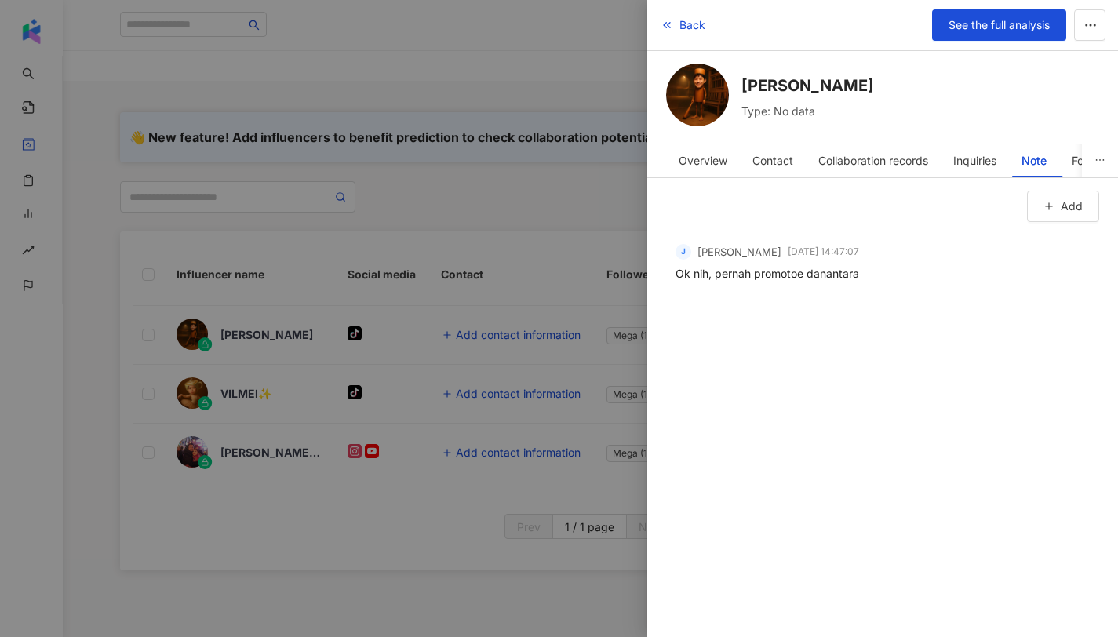
click at [445, 345] on div at bounding box center [559, 318] width 1118 height 637
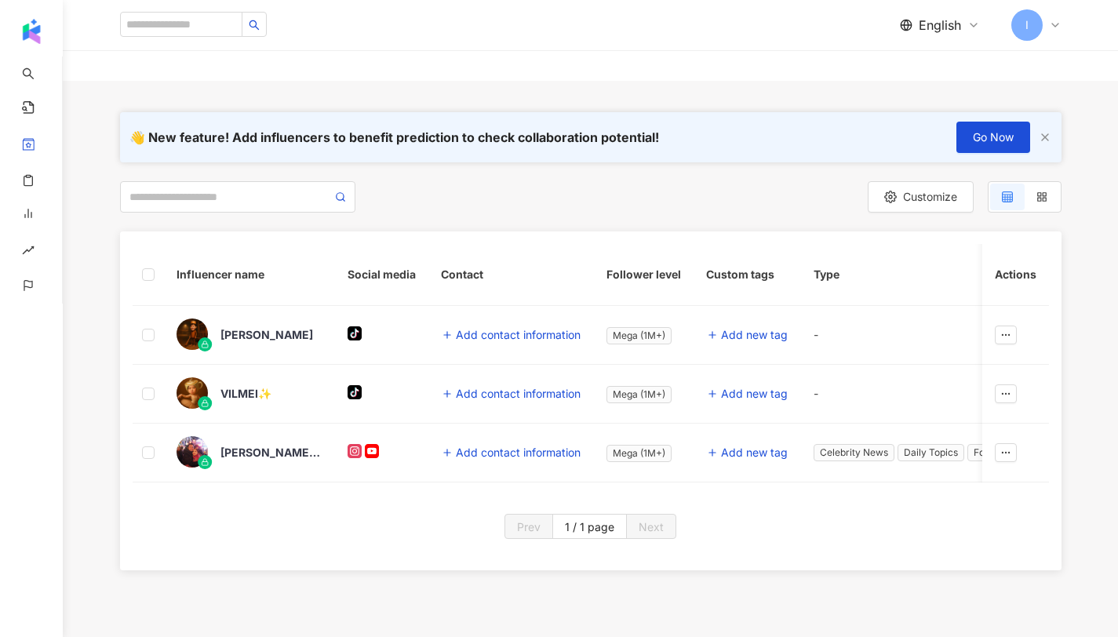
click at [147, 264] on th at bounding box center [148, 275] width 31 height 62
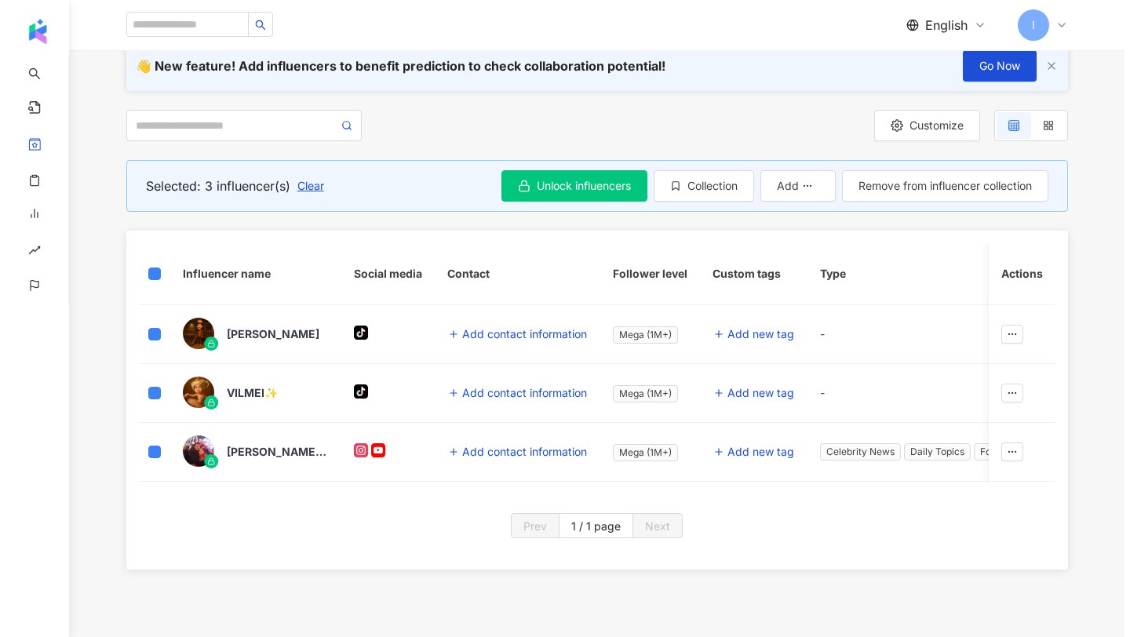
scroll to position [172, 0]
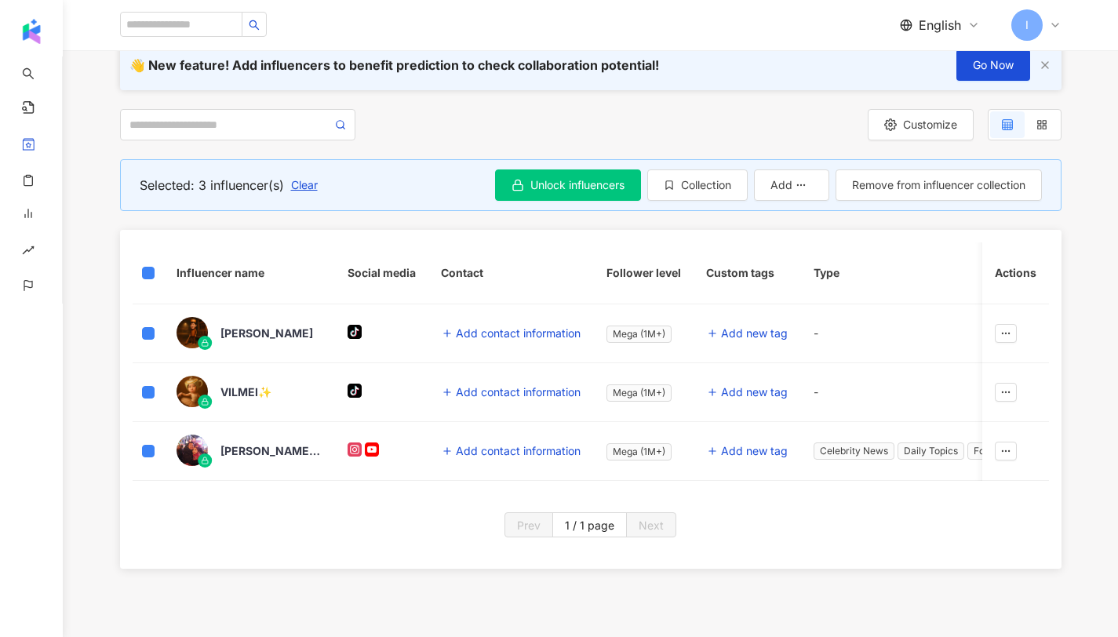
click at [284, 337] on div "WILLIE SALIM" at bounding box center [267, 334] width 93 height 16
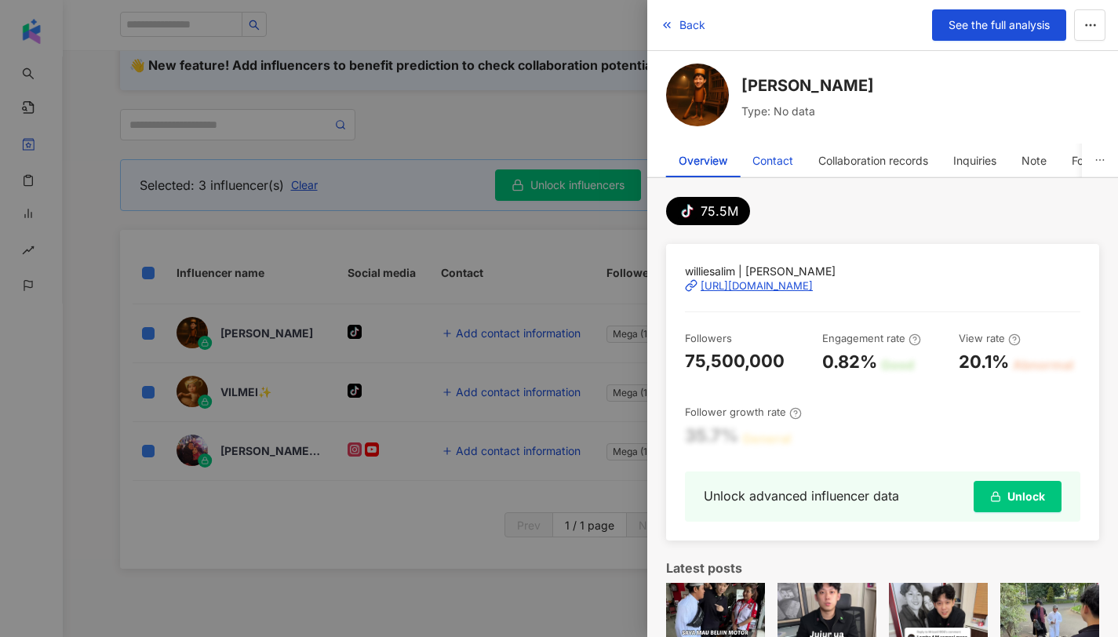
click at [771, 165] on div "Contact" at bounding box center [773, 160] width 41 height 31
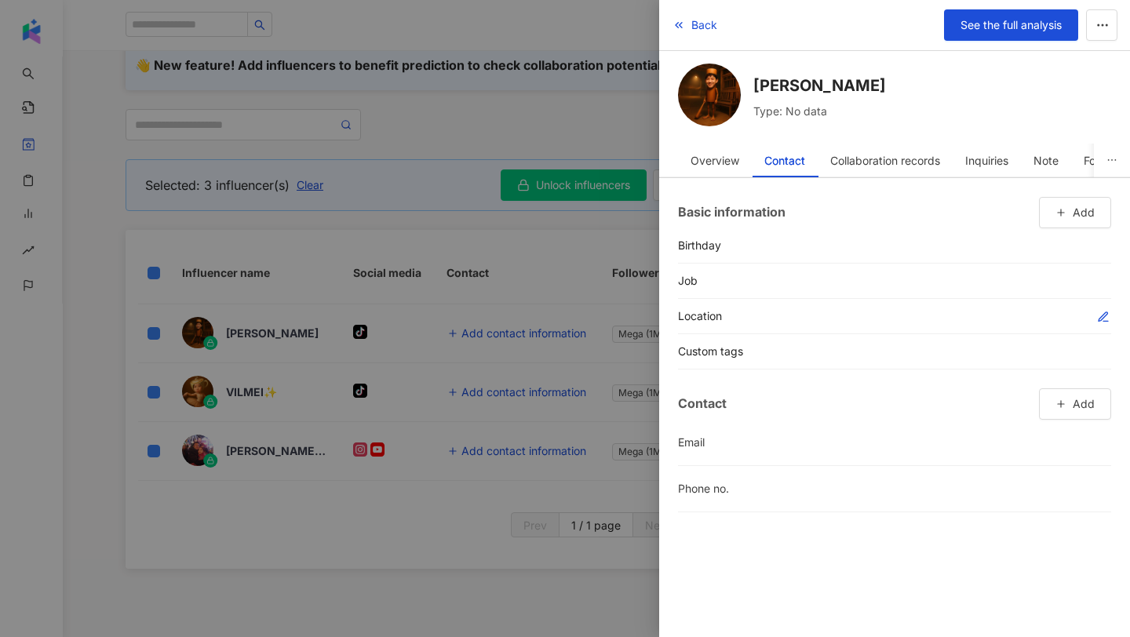
click at [1100, 316] on icon "button" at bounding box center [1103, 317] width 13 height 13
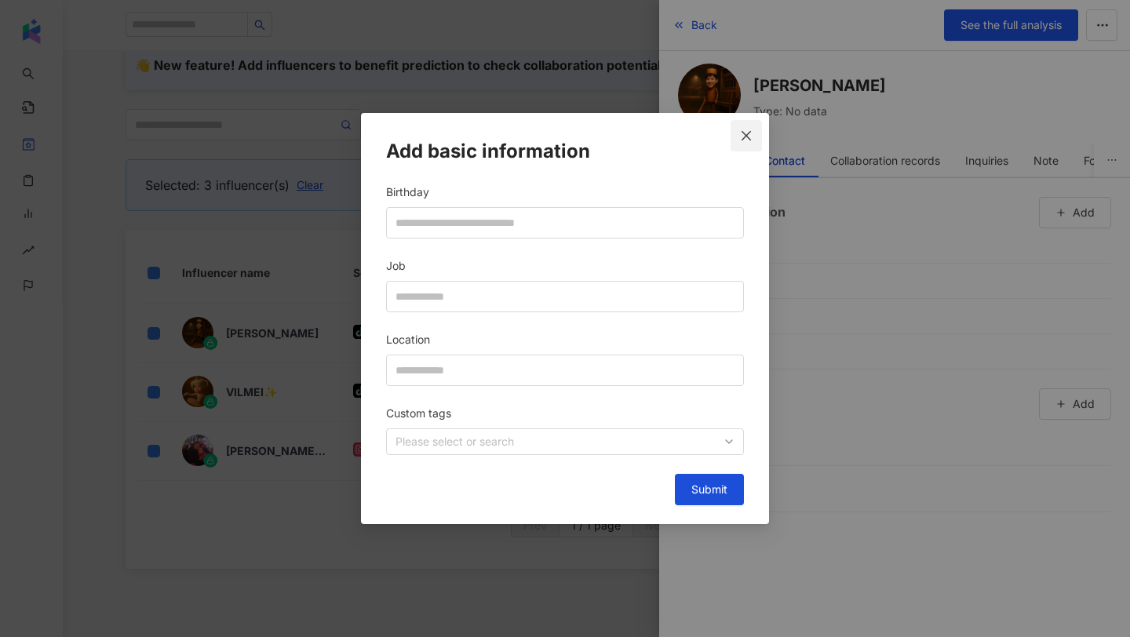
click at [744, 144] on button "Close" at bounding box center [746, 135] width 31 height 31
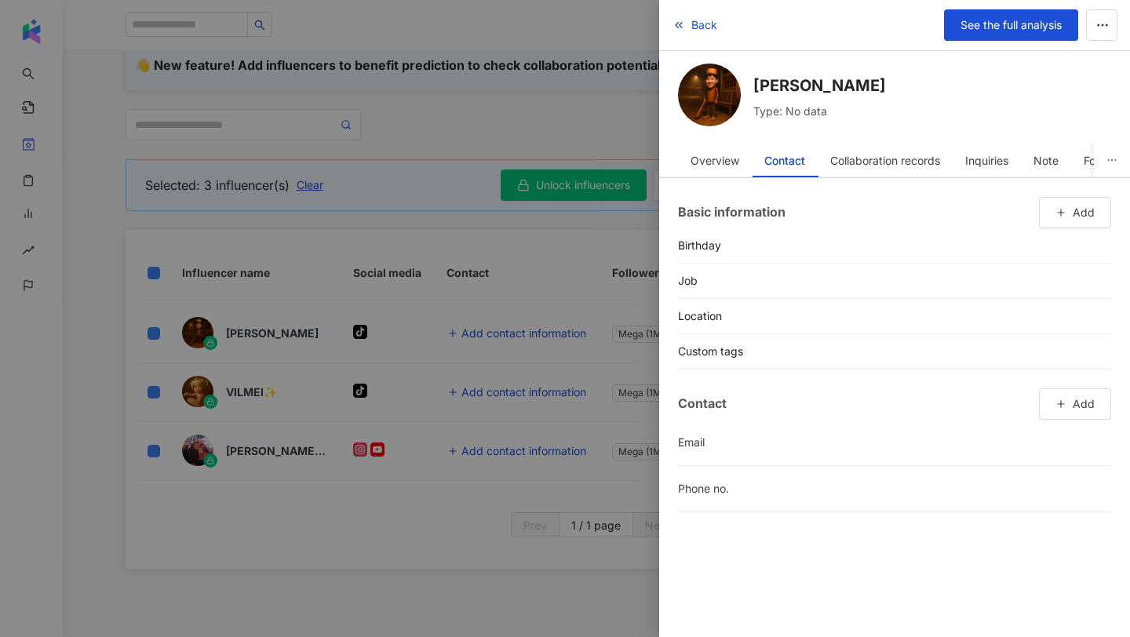
click at [568, 396] on div at bounding box center [565, 318] width 1130 height 637
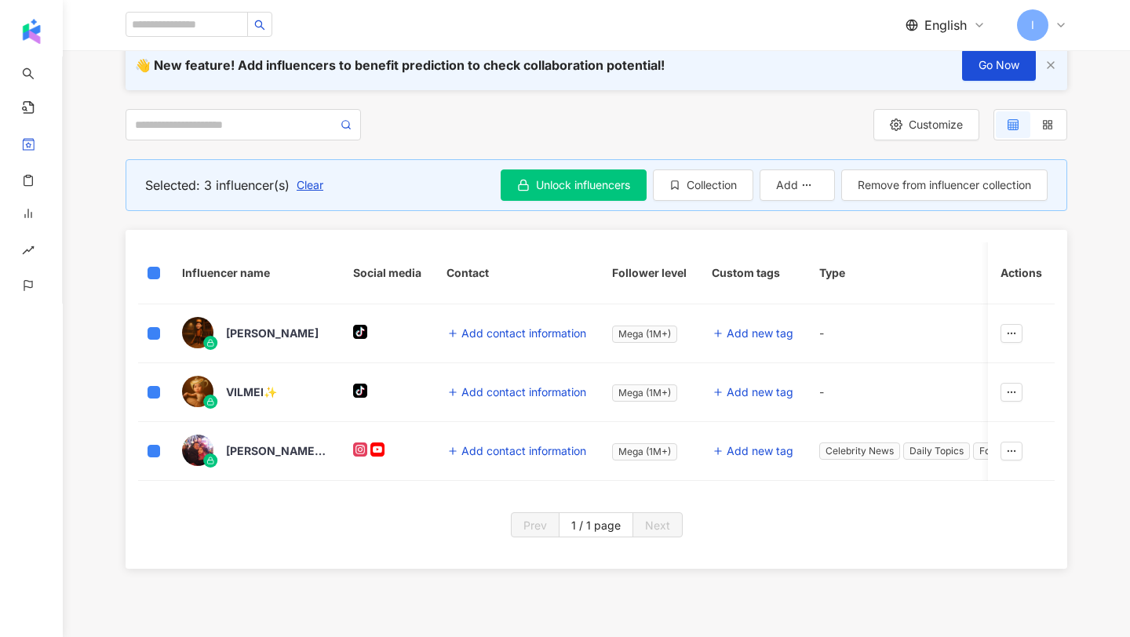
click at [256, 335] on div "WILLIE SALIM" at bounding box center [272, 334] width 93 height 16
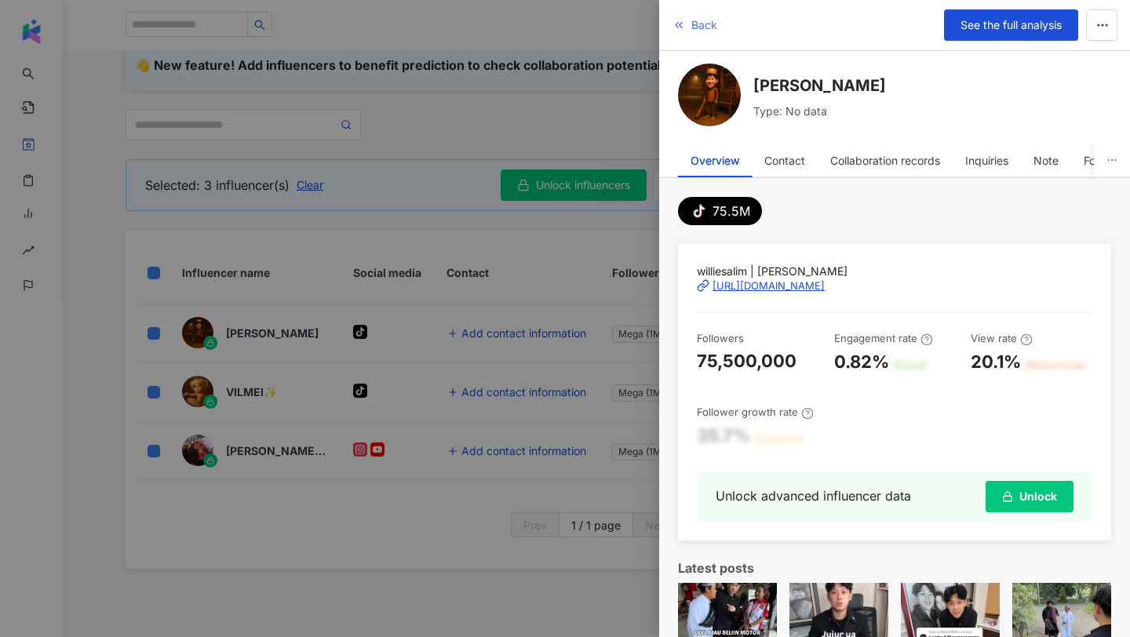
click at [700, 23] on span "Back" at bounding box center [704, 25] width 26 height 13
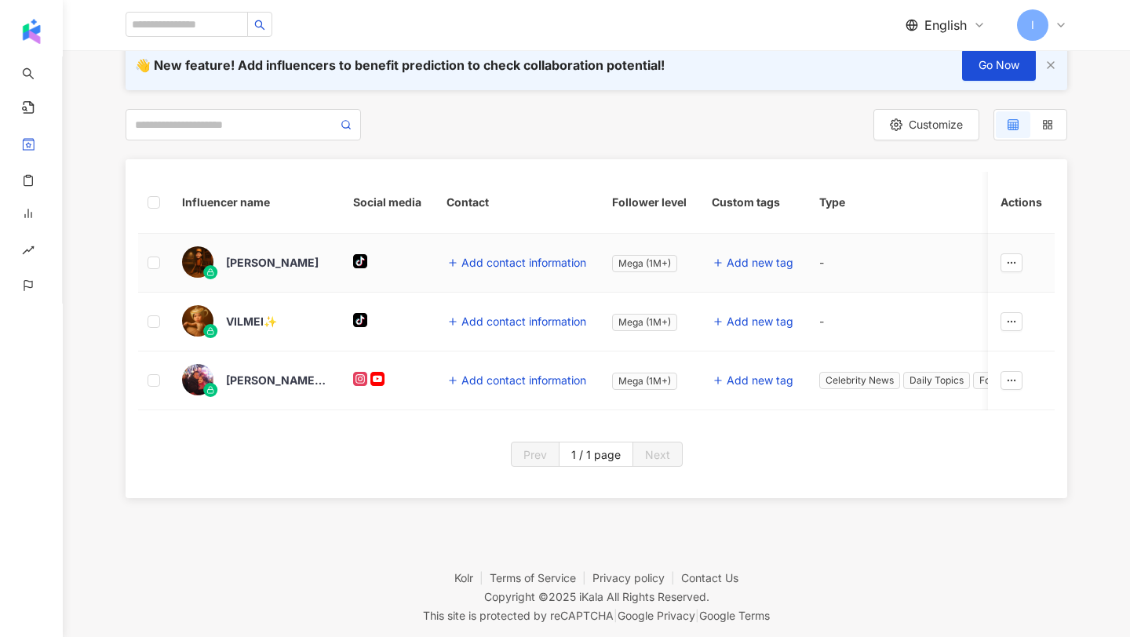
scroll to position [0, 0]
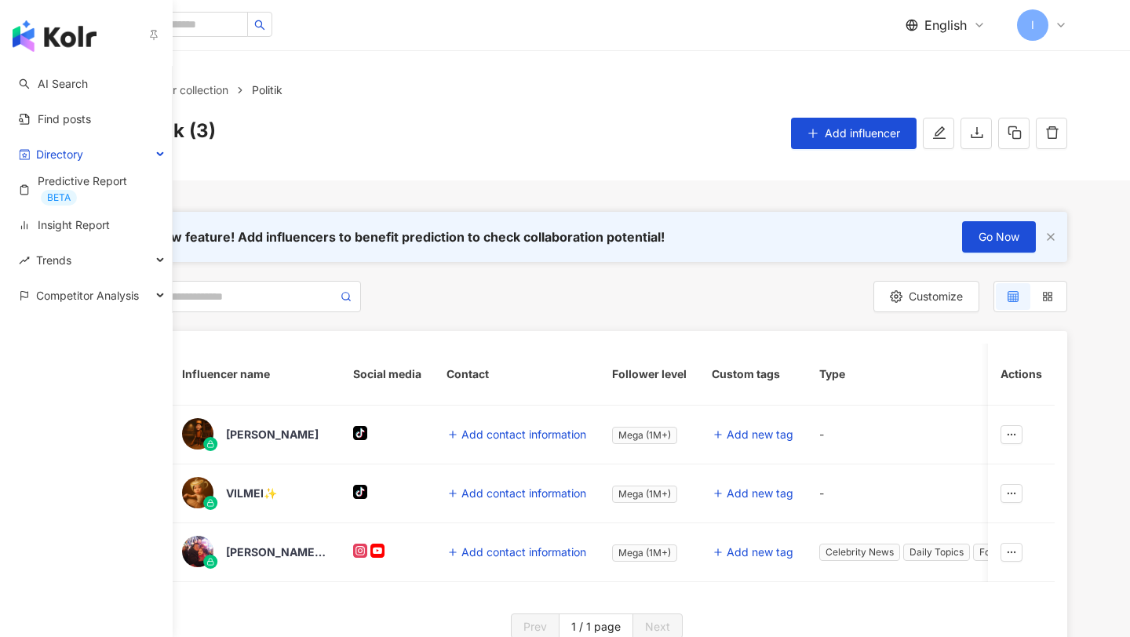
click at [37, 34] on img "button" at bounding box center [55, 35] width 84 height 31
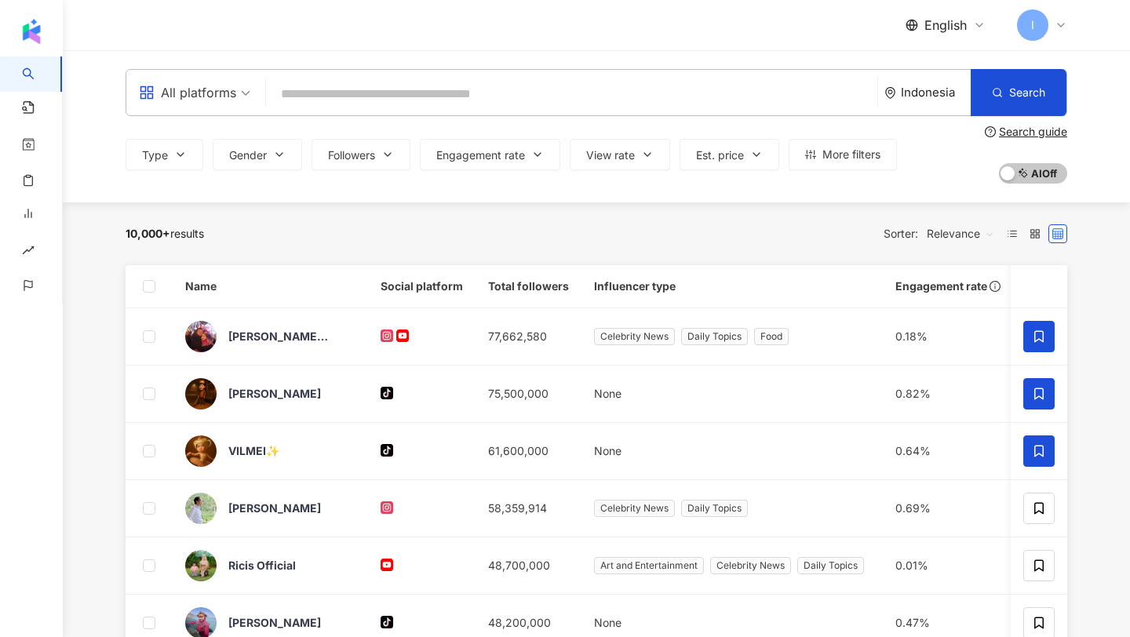
click at [1047, 21] on span "I" at bounding box center [1032, 24] width 31 height 31
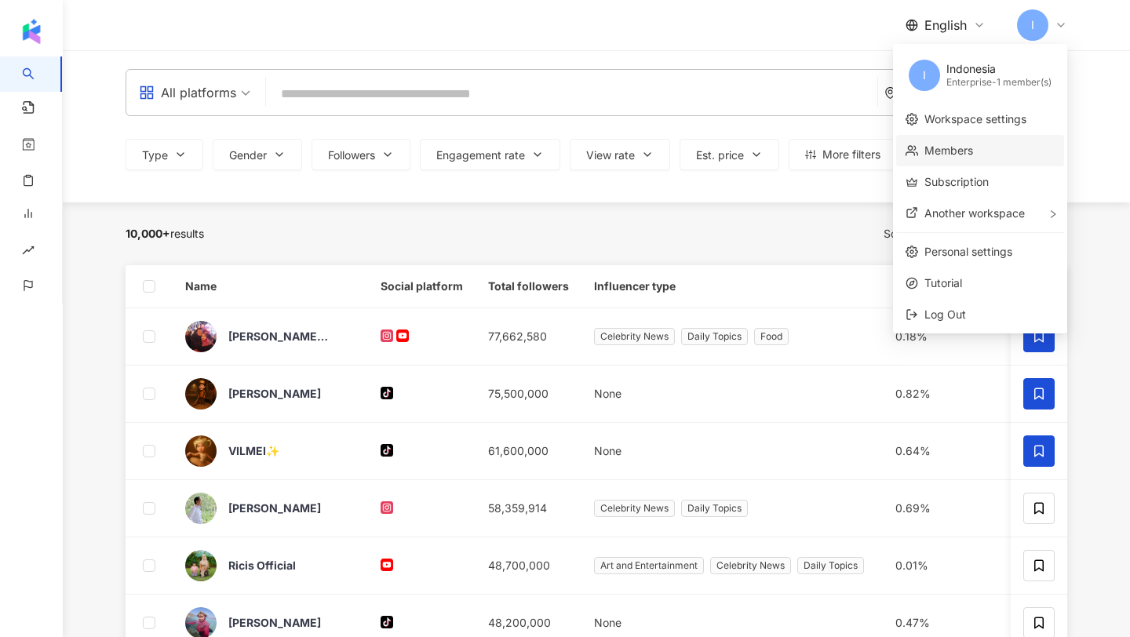
click at [960, 154] on link "Members" at bounding box center [949, 150] width 49 height 13
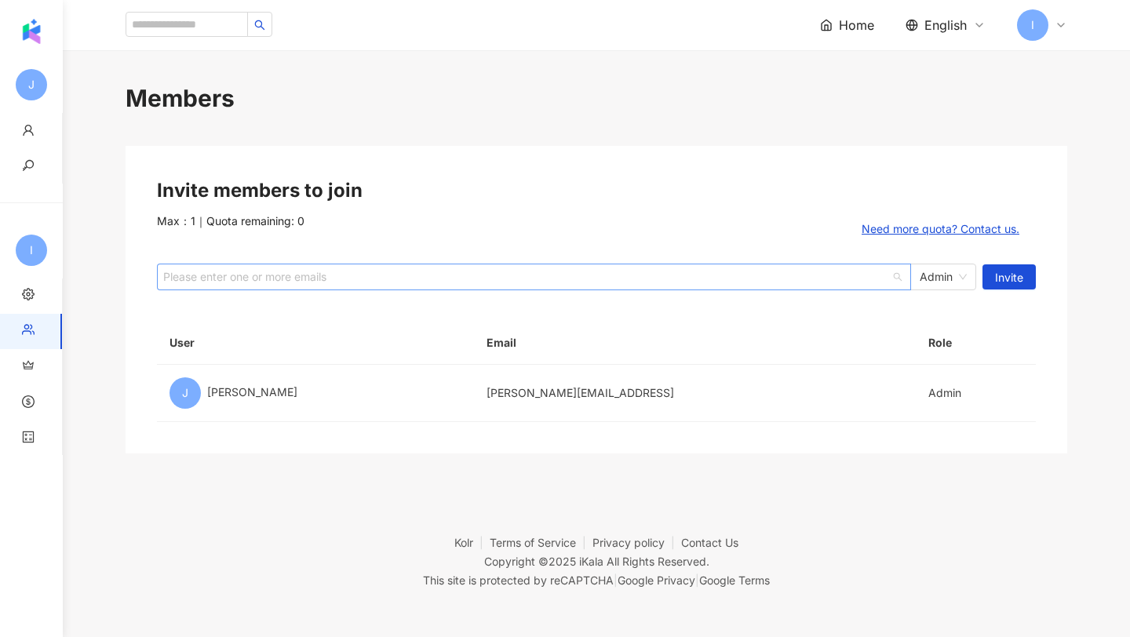
click at [429, 279] on div at bounding box center [525, 277] width 731 height 12
type input "*****"
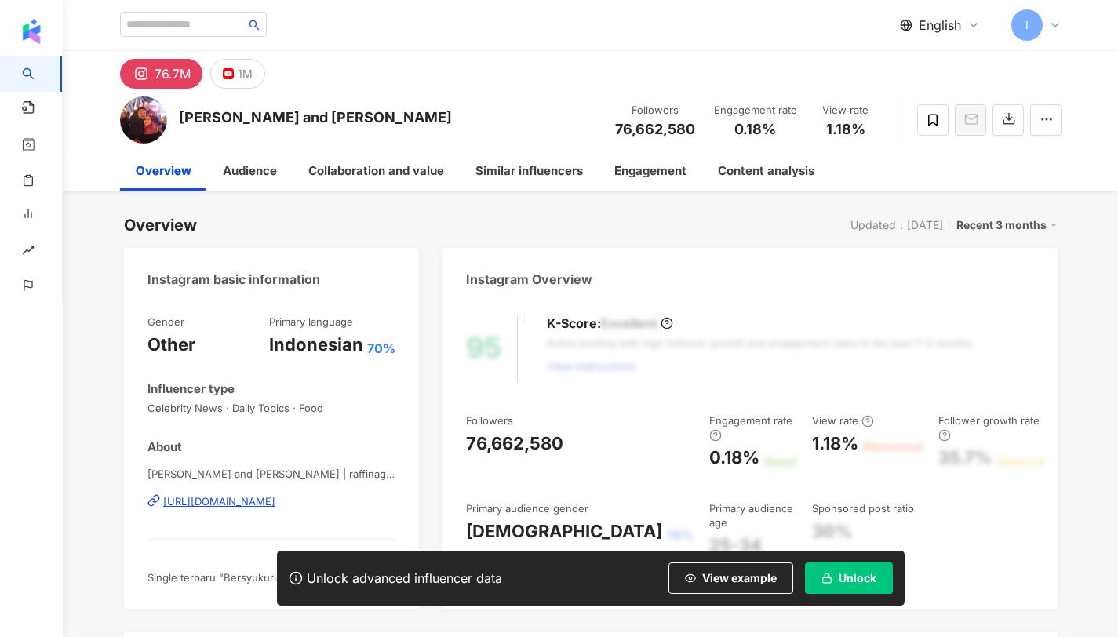
click at [730, 576] on span "View example" at bounding box center [739, 578] width 75 height 13
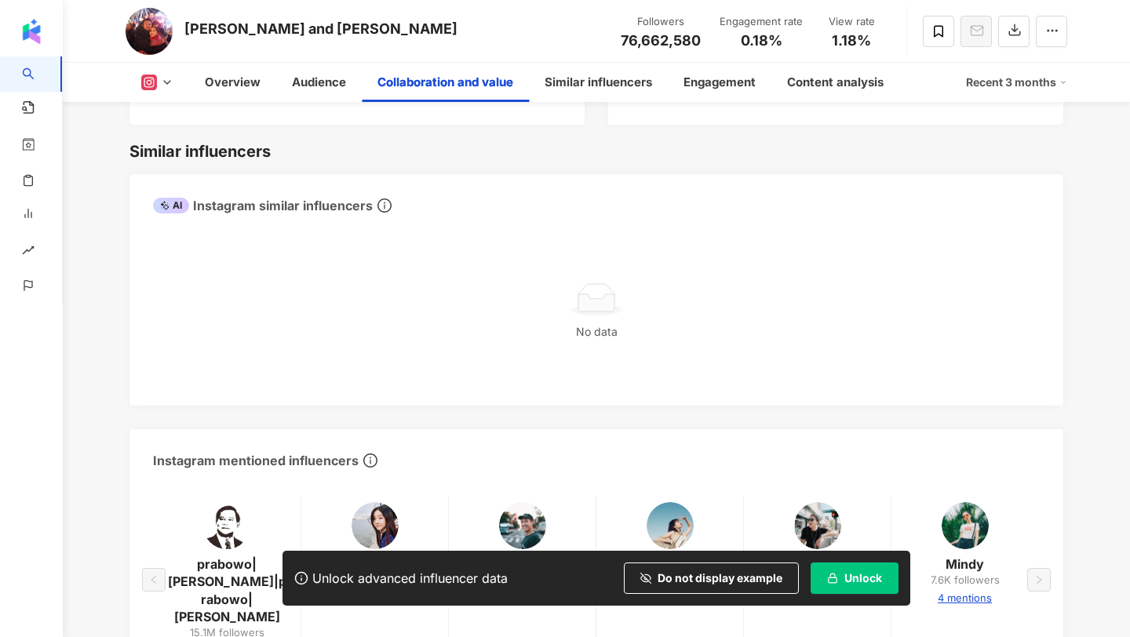
scroll to position [2324, 0]
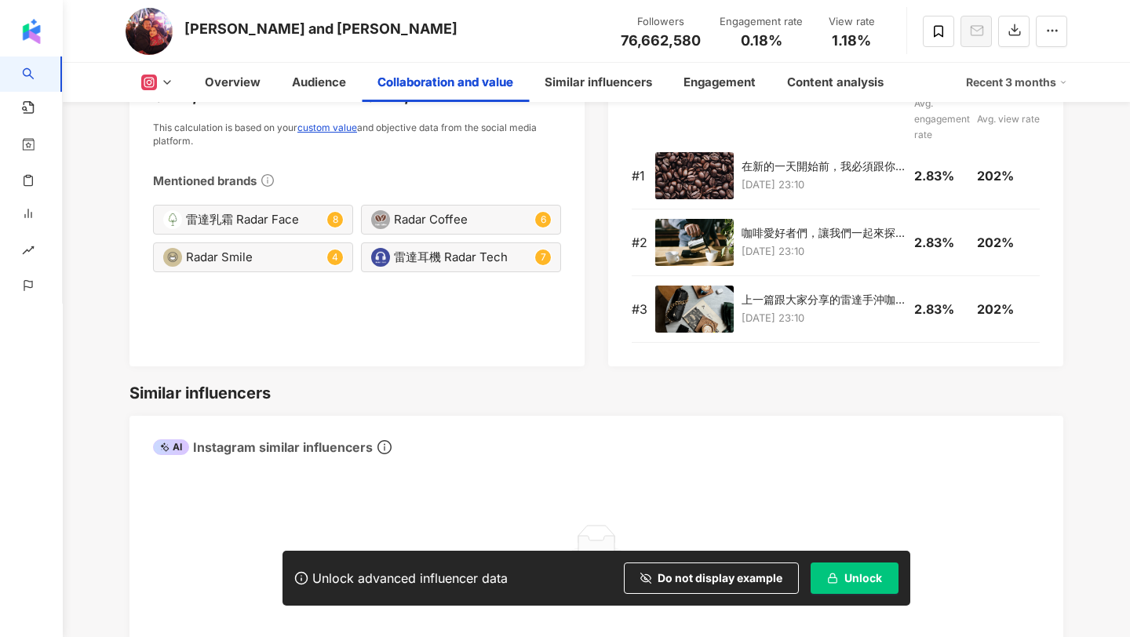
drag, startPoint x: 707, startPoint y: 574, endPoint x: 786, endPoint y: 325, distance: 261.6
click at [707, 575] on span "Do not display example" at bounding box center [720, 578] width 125 height 13
click at [707, 575] on button "Do not display example" at bounding box center [711, 578] width 175 height 31
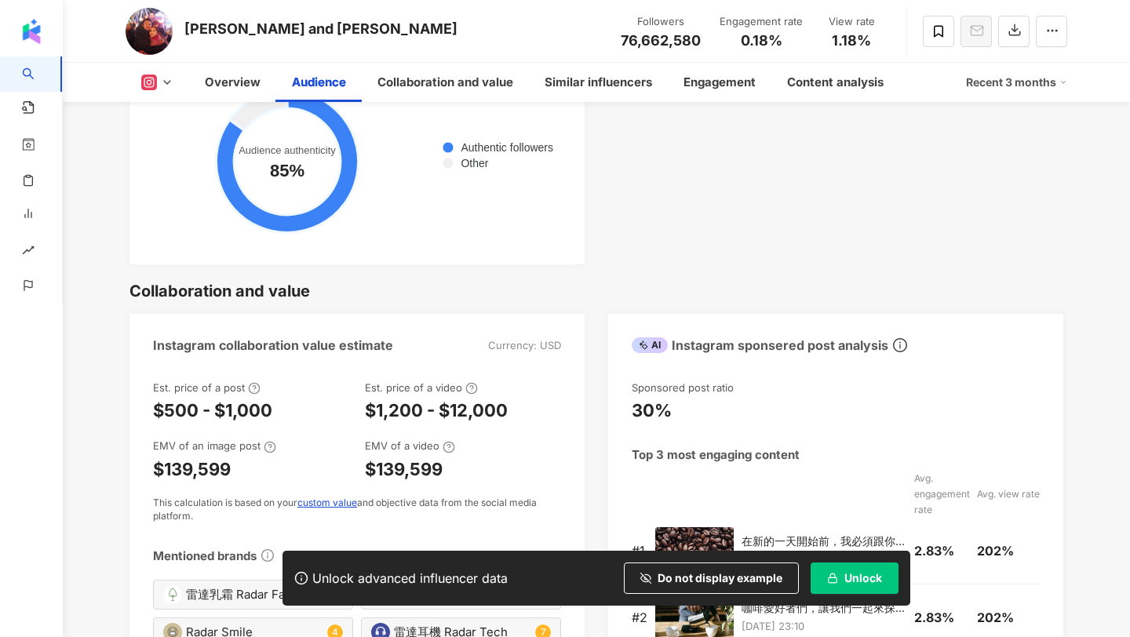
scroll to position [1941, 0]
